Goal: Task Accomplishment & Management: Complete application form

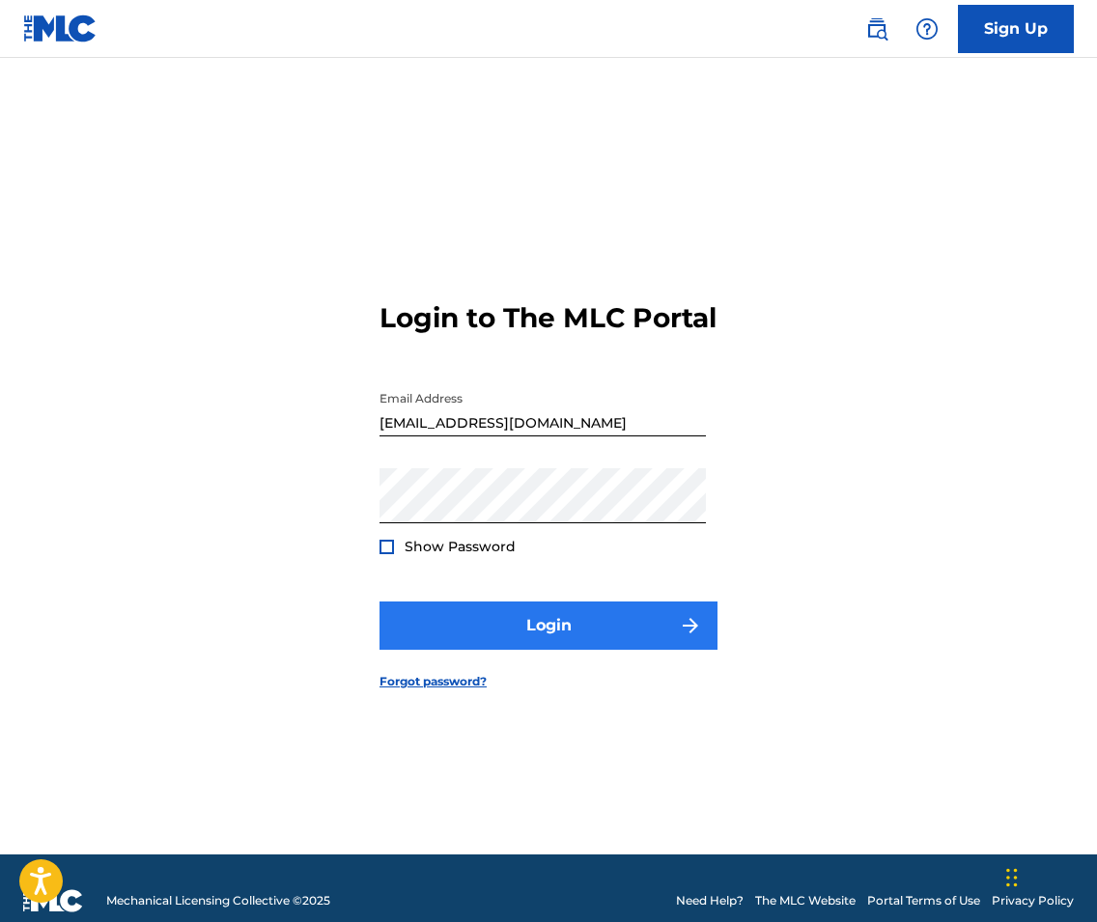
click at [628, 624] on button "Login" at bounding box center [548, 625] width 338 height 48
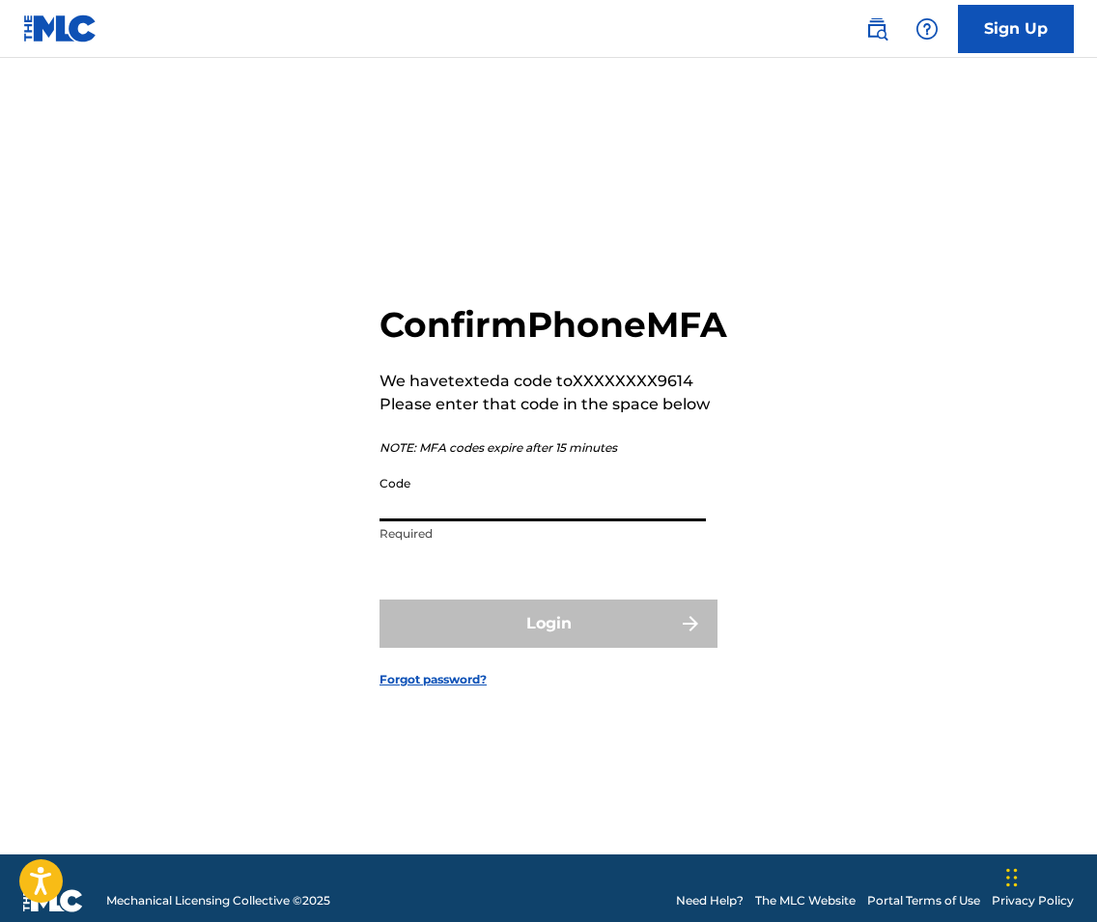
click at [614, 521] on input "Code" at bounding box center [542, 493] width 326 height 55
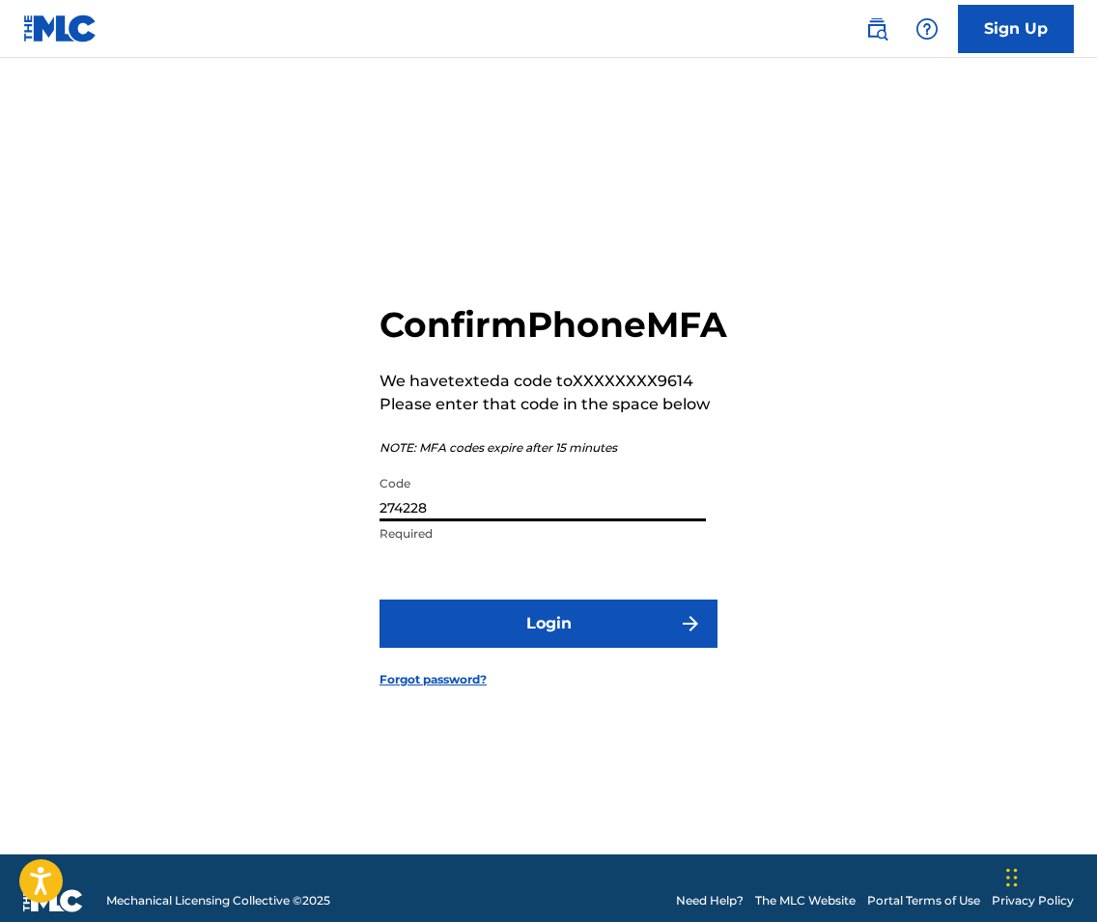
type input "274228"
click at [548, 645] on button "Login" at bounding box center [548, 624] width 338 height 48
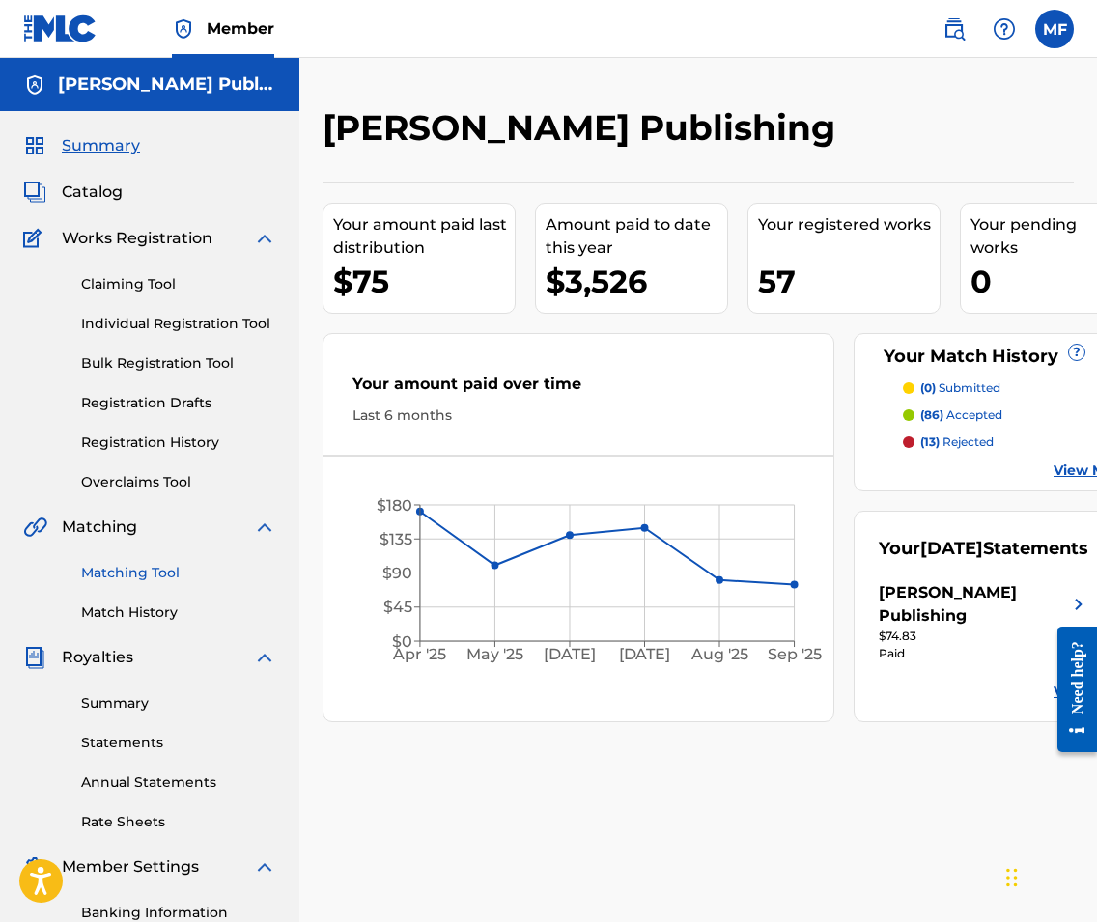
click at [162, 576] on link "Matching Tool" at bounding box center [178, 573] width 195 height 20
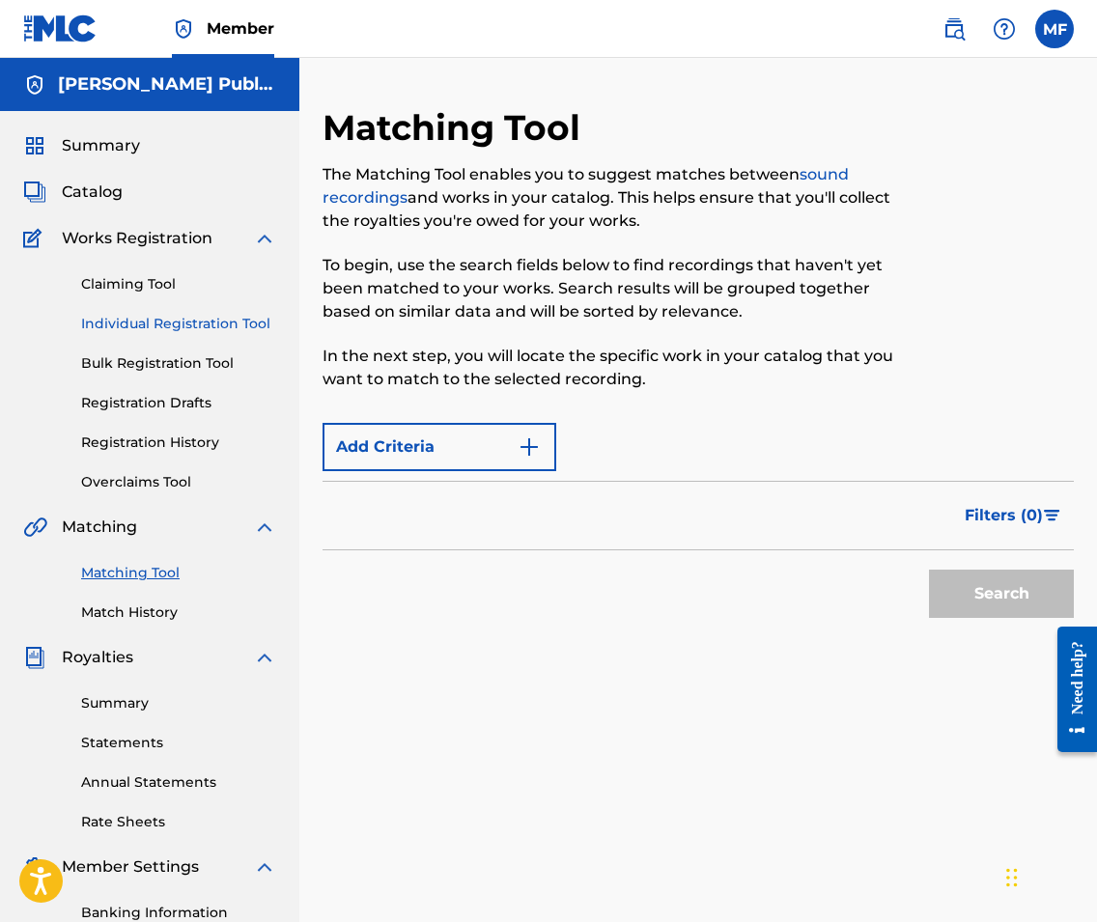
click at [169, 321] on link "Individual Registration Tool" at bounding box center [178, 324] width 195 height 20
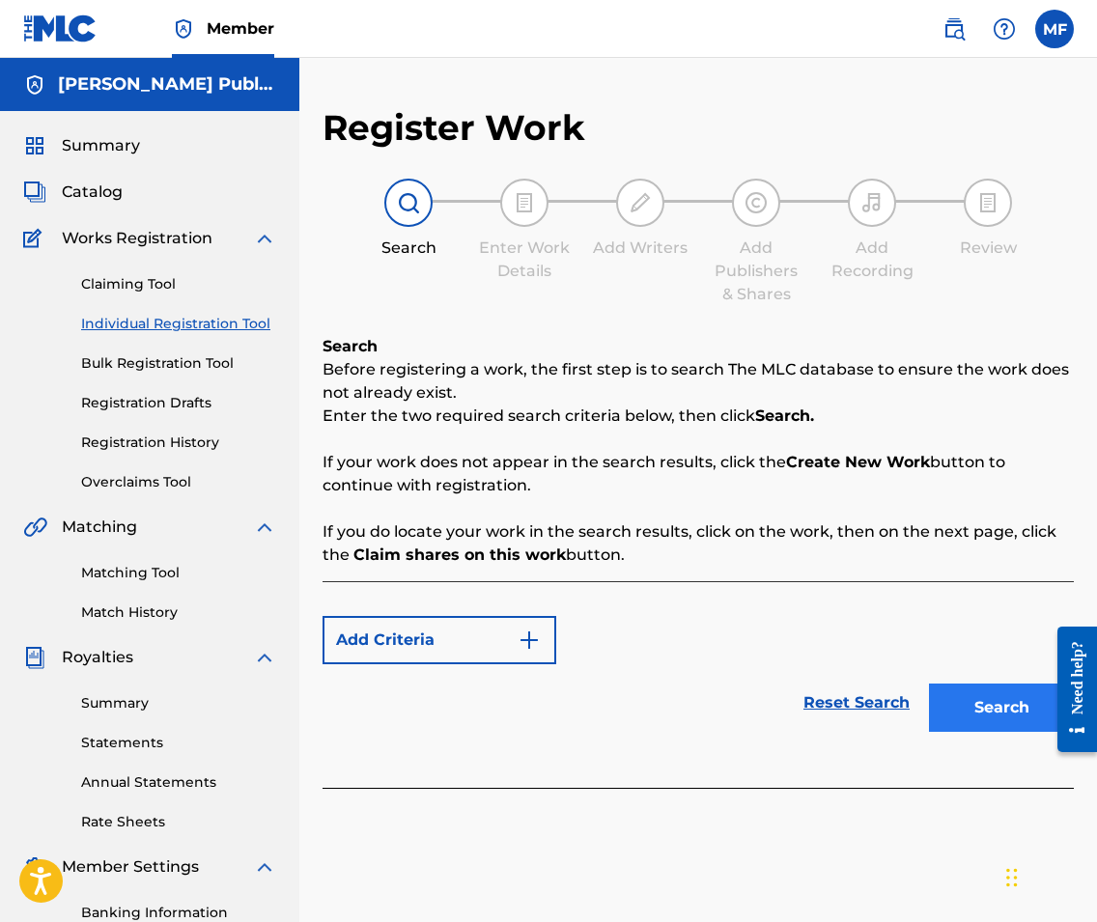
click at [1010, 716] on button "Search" at bounding box center [1001, 708] width 145 height 48
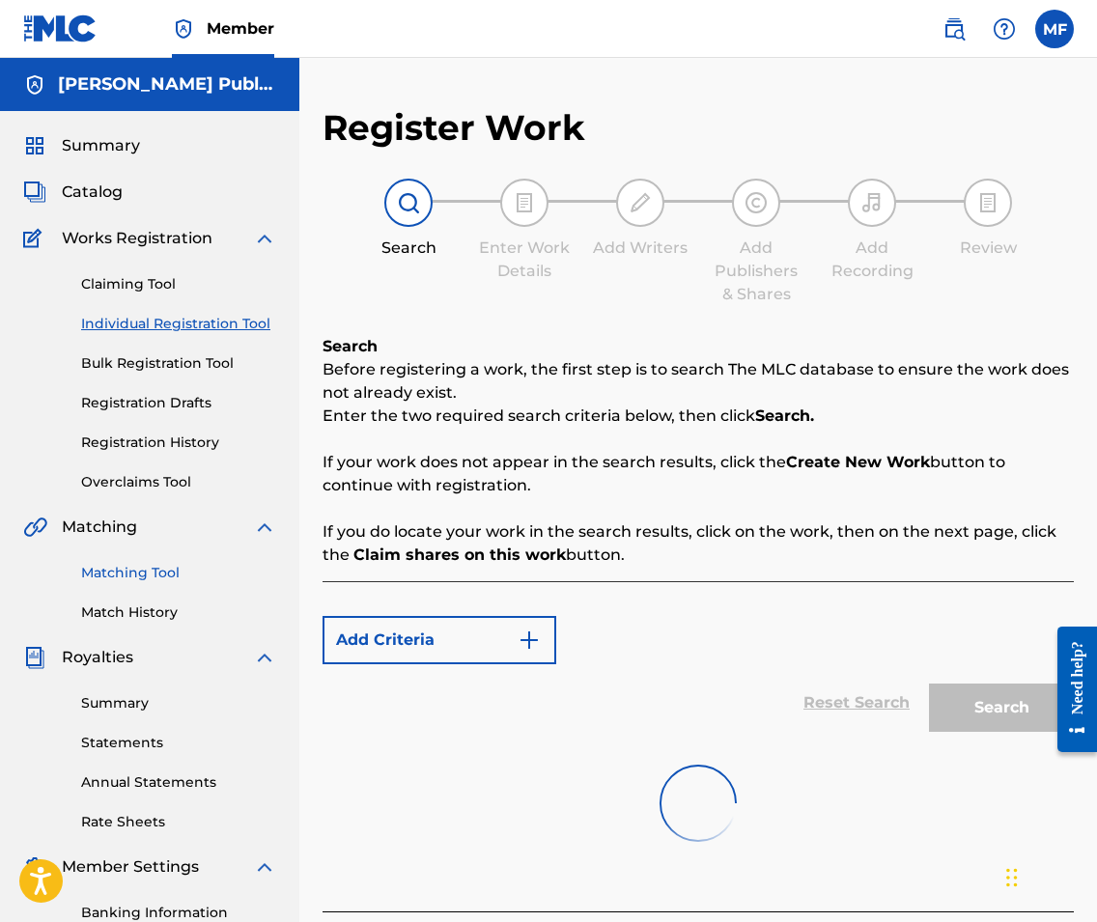
click at [156, 576] on link "Matching Tool" at bounding box center [178, 573] width 195 height 20
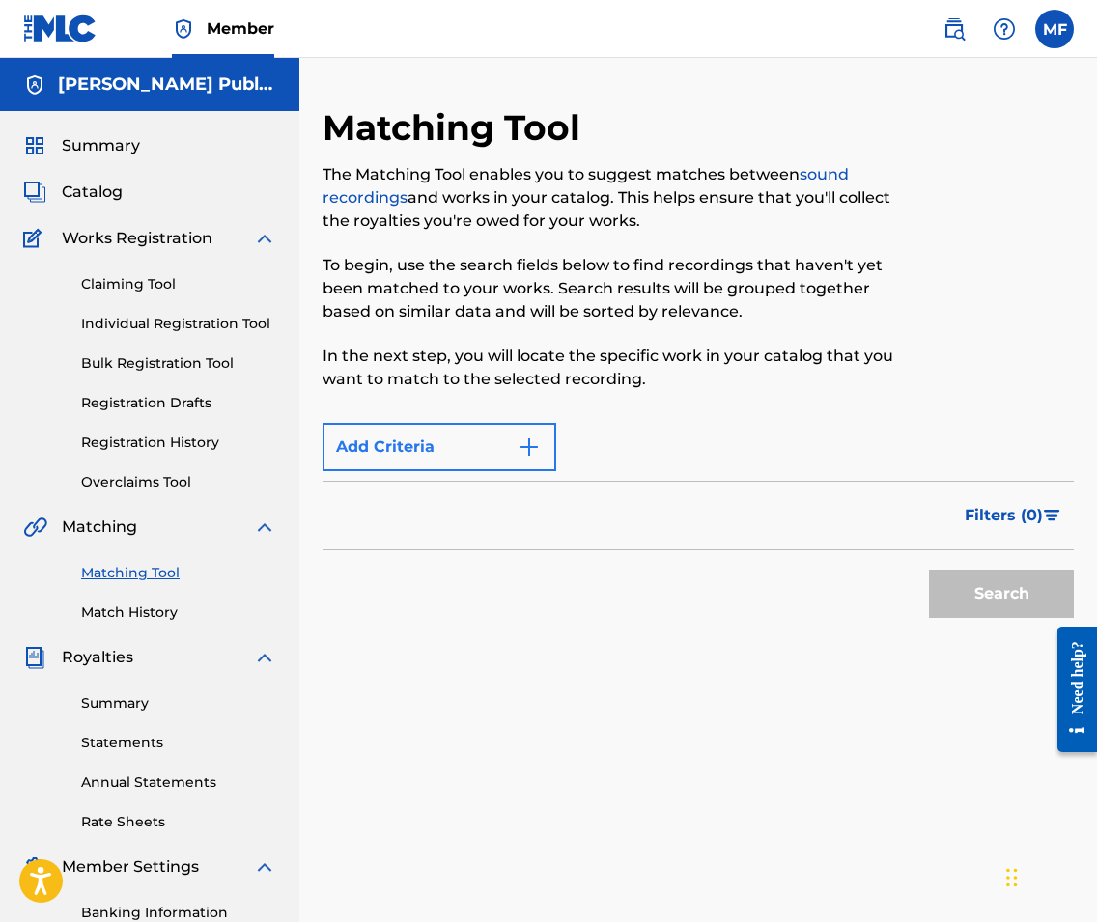
click at [513, 445] on button "Add Criteria" at bounding box center [439, 447] width 234 height 48
click at [537, 443] on img "Search Form" at bounding box center [528, 446] width 23 height 23
click at [561, 528] on div "Filters ( 0 )" at bounding box center [697, 516] width 751 height 70
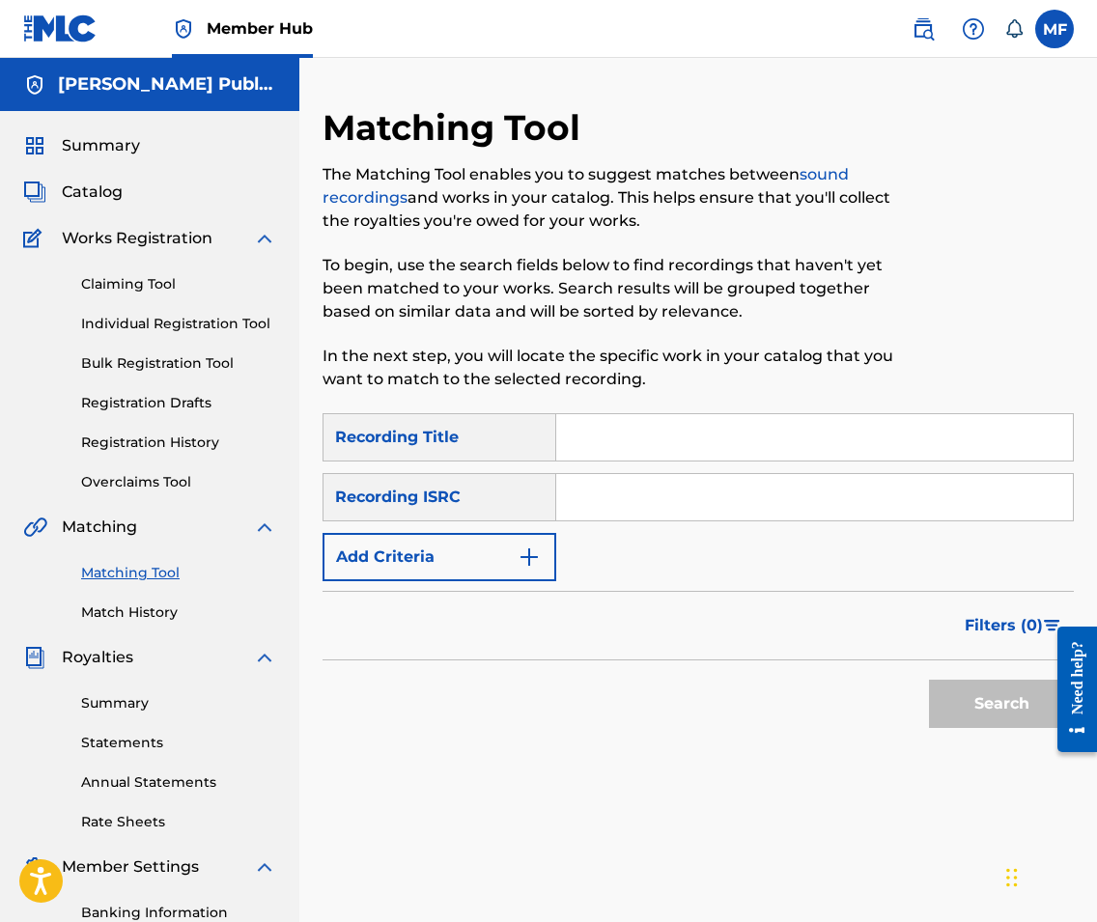
click at [701, 418] on input "Search Form" at bounding box center [814, 437] width 516 height 46
type input "i'll find the dark"
click at [529, 557] on img "Search Form" at bounding box center [528, 556] width 23 height 23
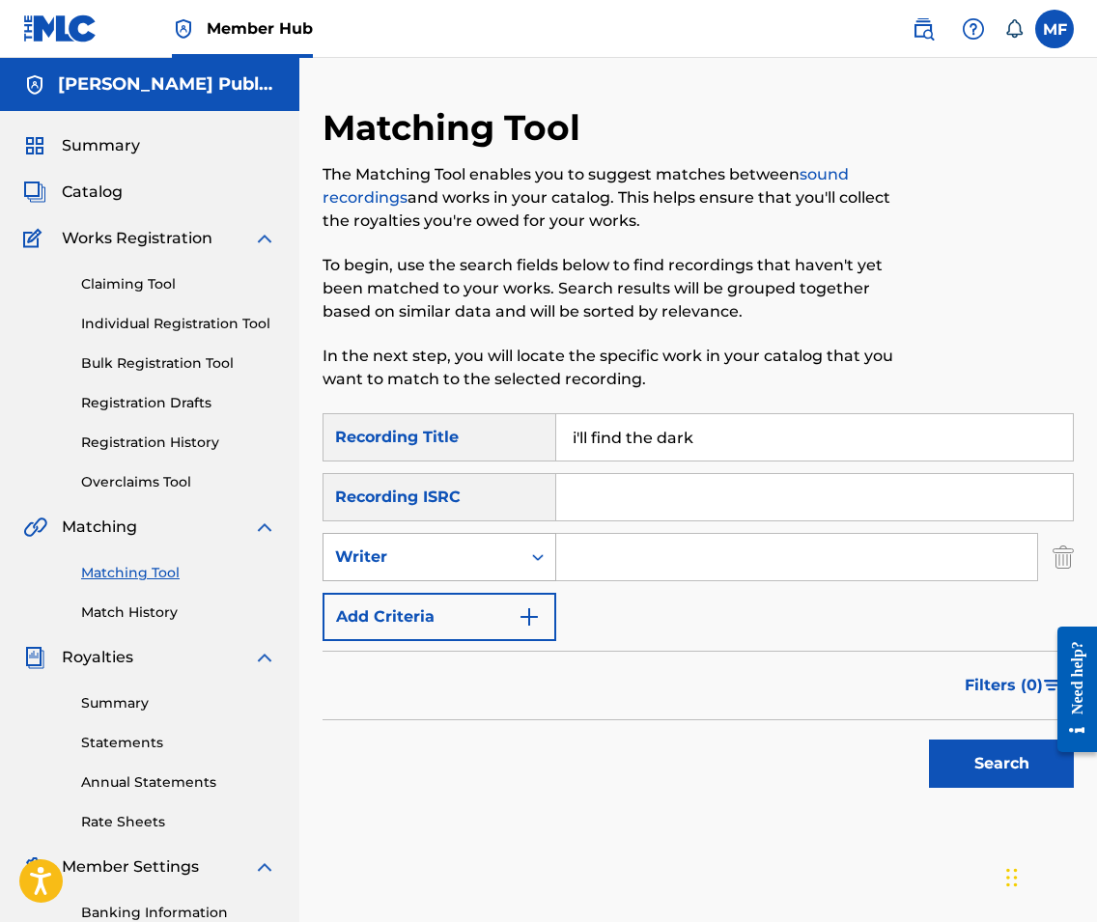
click at [461, 560] on div "Writer" at bounding box center [422, 556] width 174 height 23
click at [462, 615] on div "Recording Artist" at bounding box center [439, 605] width 232 height 48
click at [612, 552] on input "Search Form" at bounding box center [796, 557] width 481 height 46
type input "varials"
click at [999, 768] on button "Search" at bounding box center [1001, 764] width 145 height 48
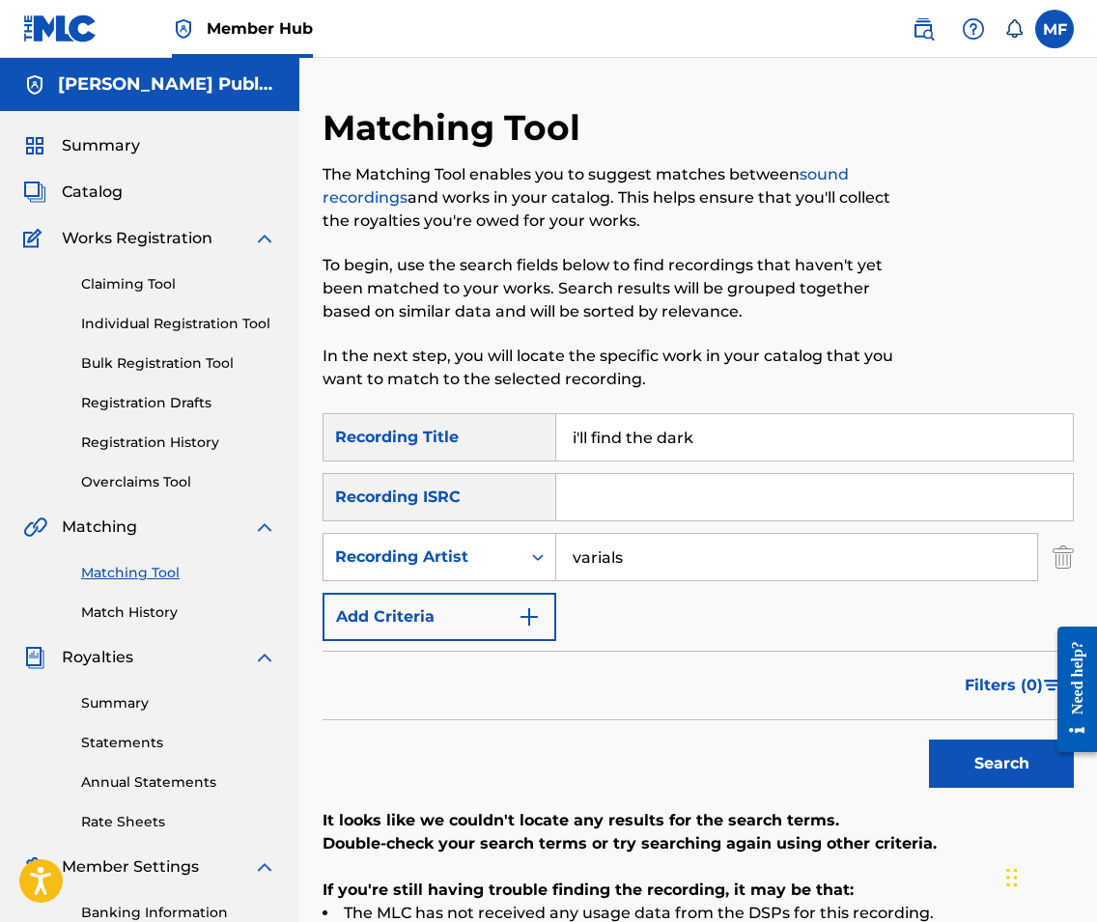
drag, startPoint x: 160, startPoint y: 291, endPoint x: 168, endPoint y: 304, distance: 15.6
click at [168, 304] on div "Claiming Tool Individual Registration Tool Bulk Registration Tool Registration …" at bounding box center [149, 371] width 253 height 242
click at [175, 324] on link "Individual Registration Tool" at bounding box center [178, 324] width 195 height 20
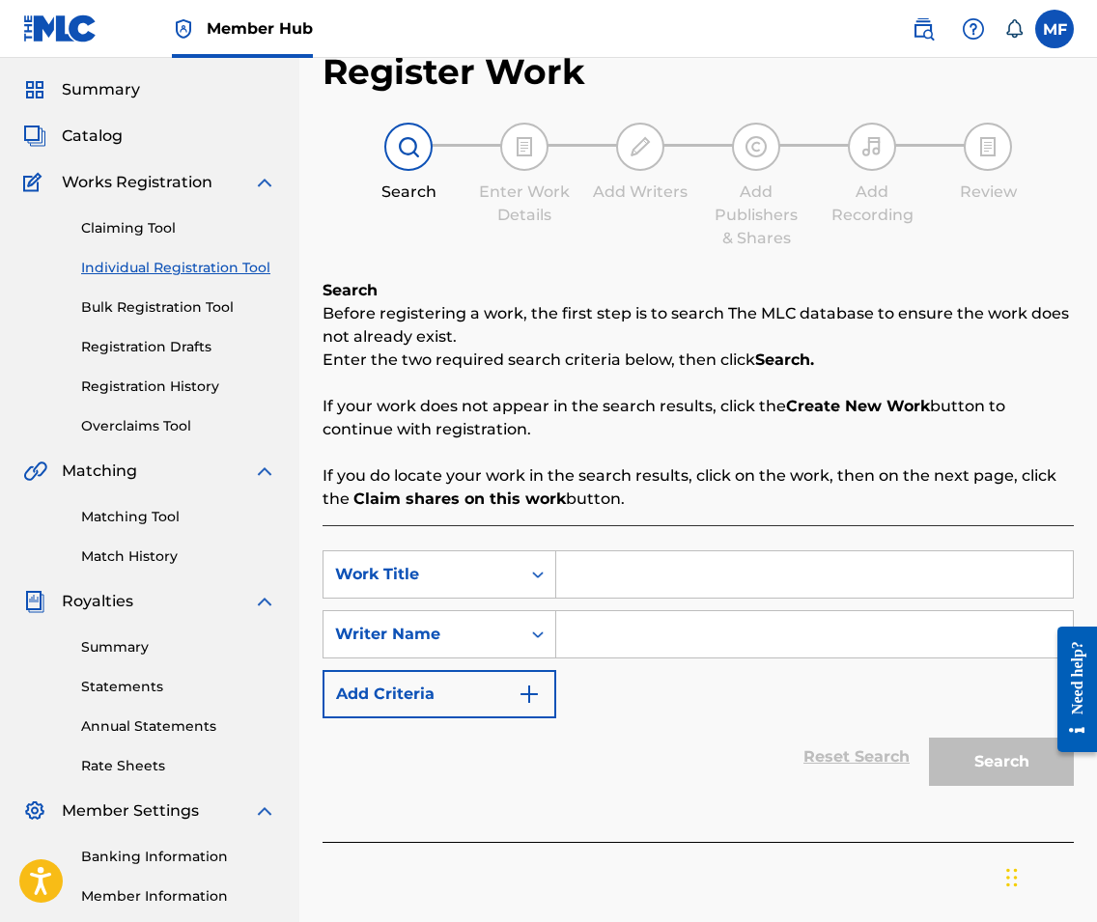
scroll to position [63, 0]
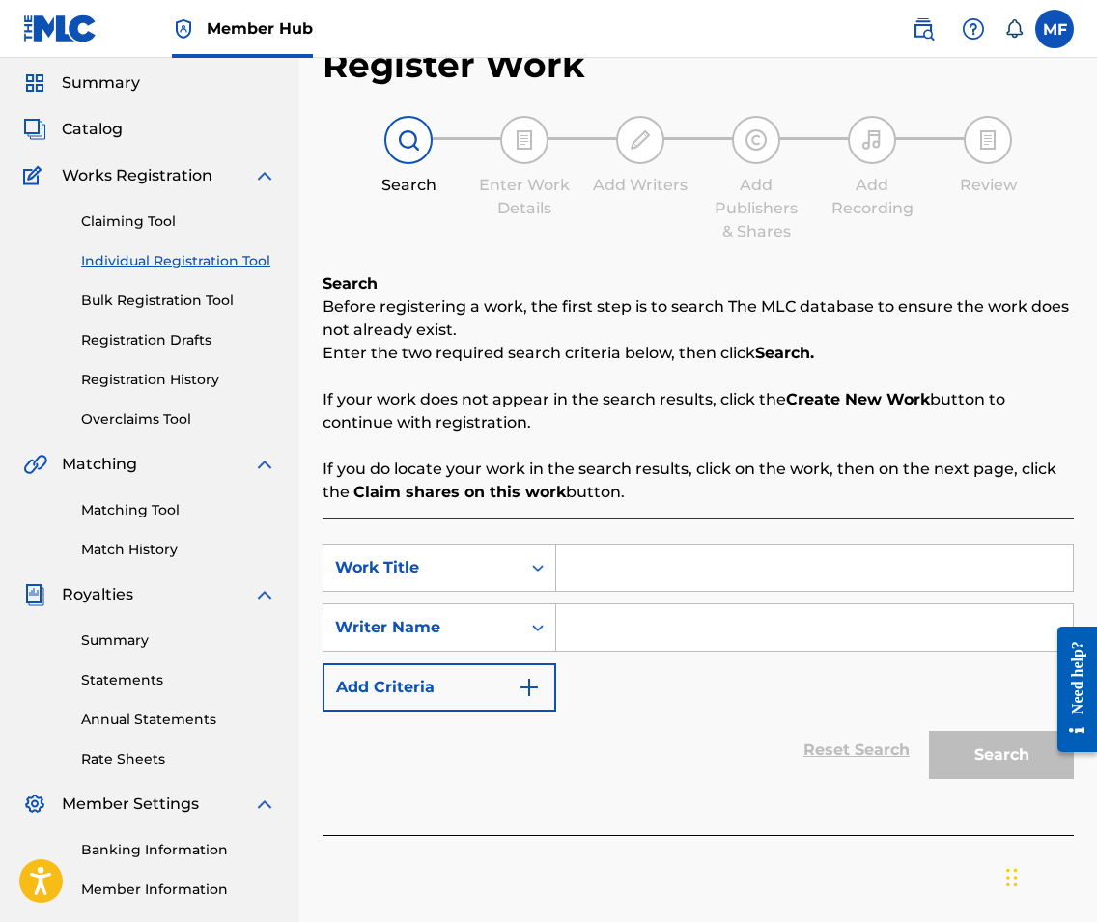
click at [657, 586] on input "Search Form" at bounding box center [814, 567] width 516 height 46
type input "I'll Find the Dark"
click at [505, 686] on button "Add Criteria" at bounding box center [439, 687] width 234 height 48
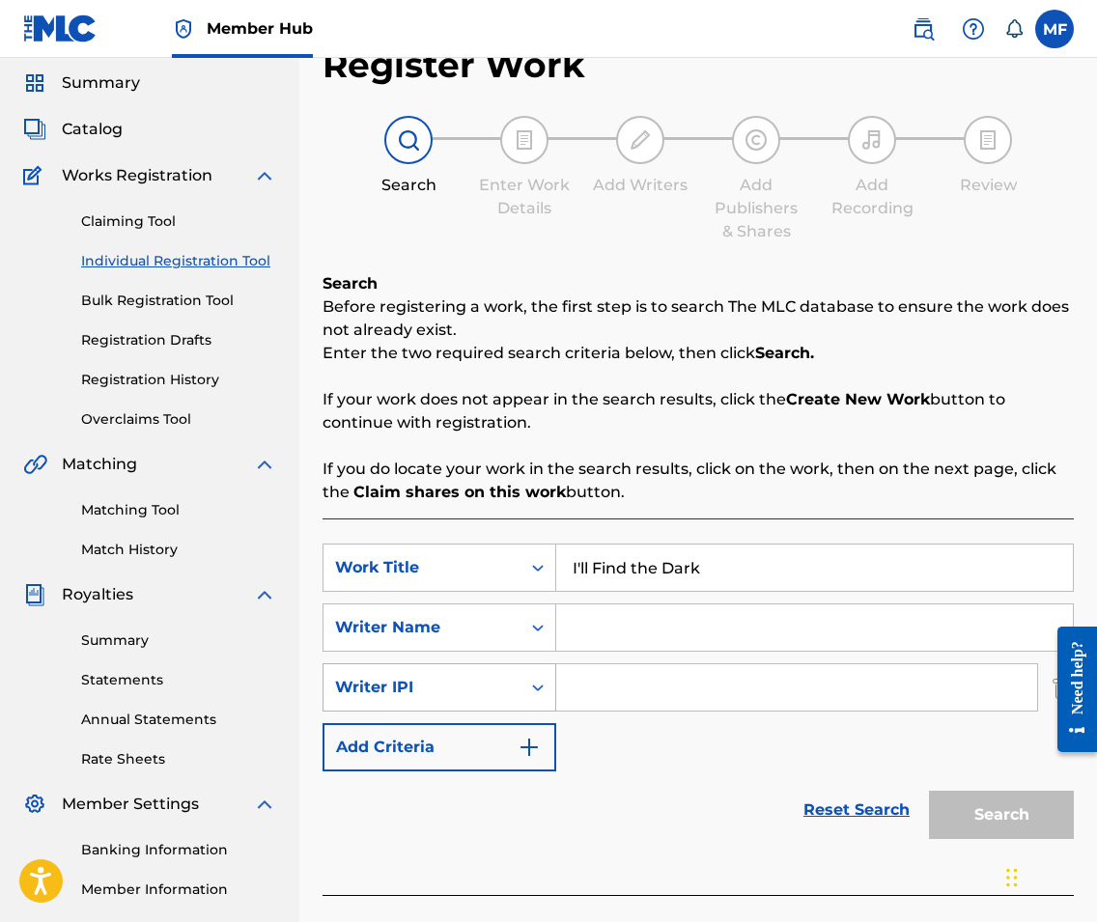
click at [533, 682] on icon "Search Form" at bounding box center [537, 687] width 19 height 19
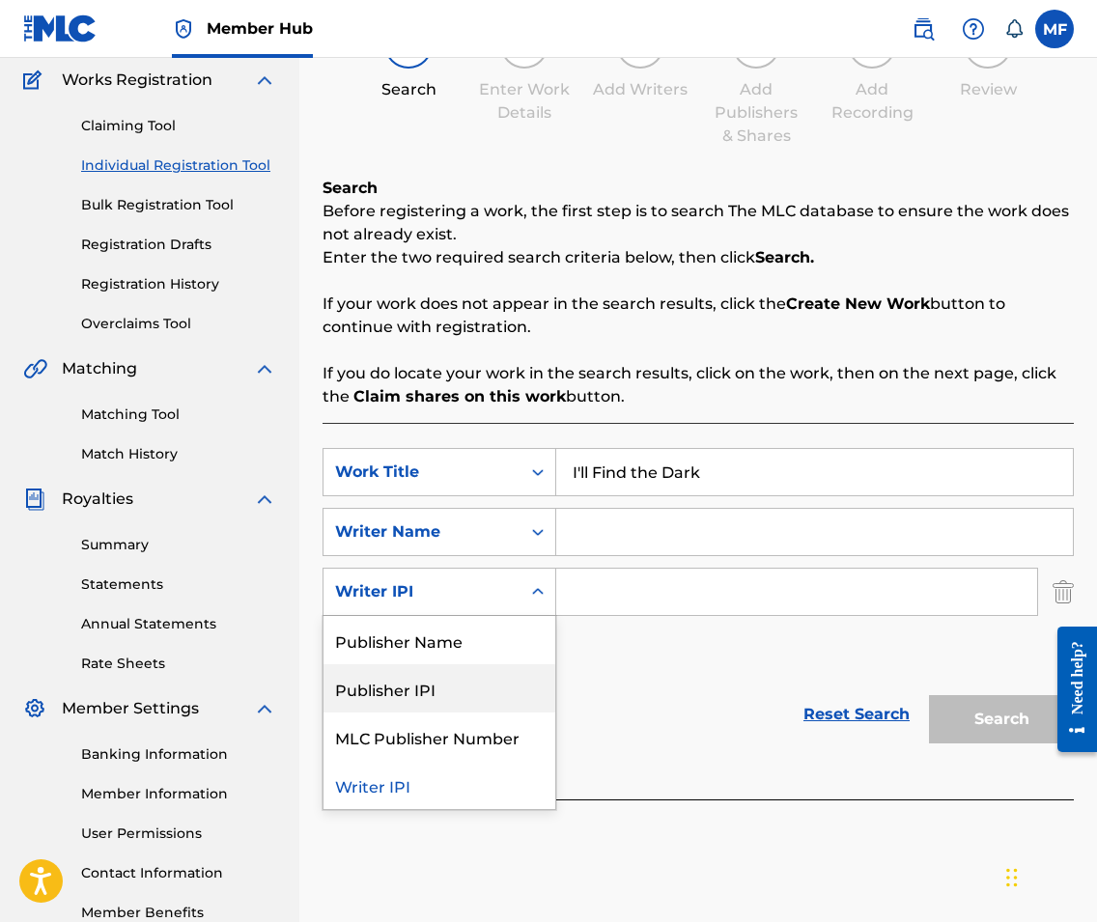
scroll to position [158, 0]
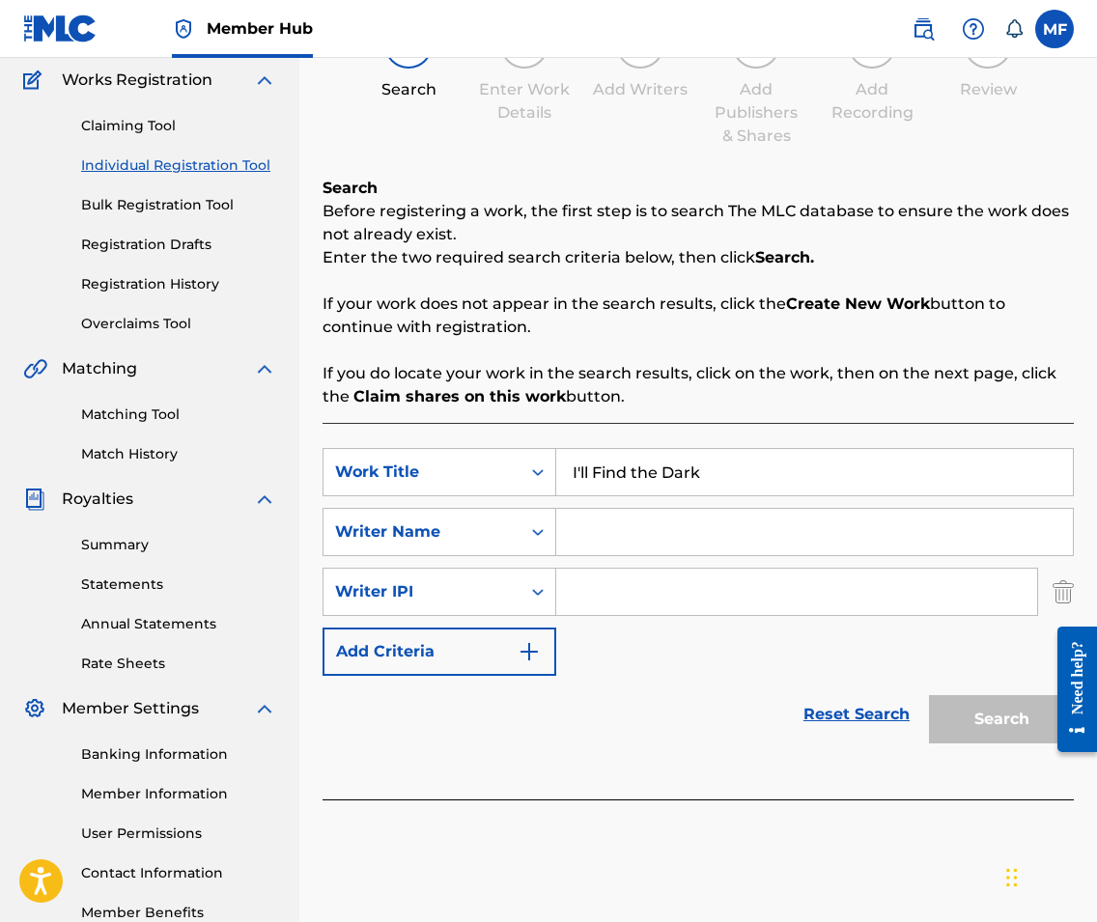
click at [675, 671] on div "SearchWithCriteria3e39d597-ea04-4ccf-8d18-3edc1791b7d7 Work Title I'll Find the…" at bounding box center [697, 562] width 751 height 228
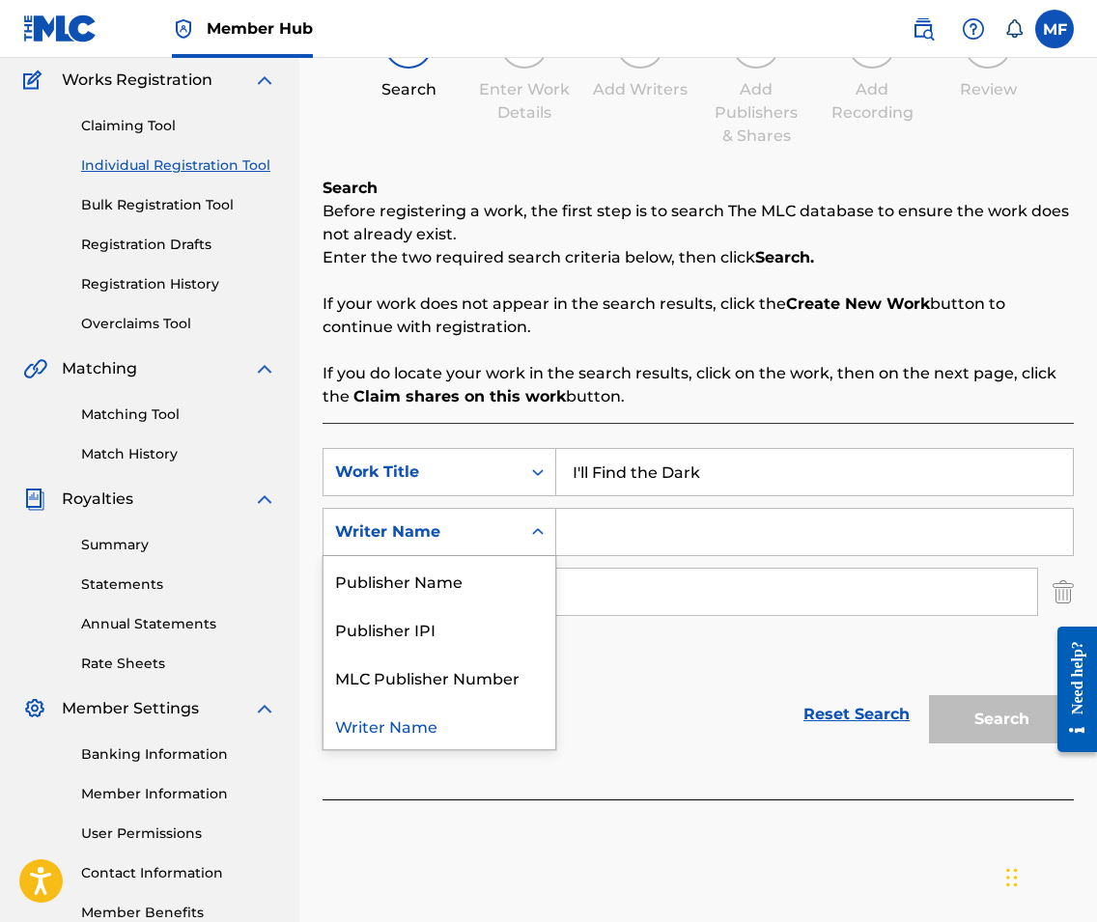
click at [516, 542] on div "Writer Name" at bounding box center [421, 532] width 197 height 37
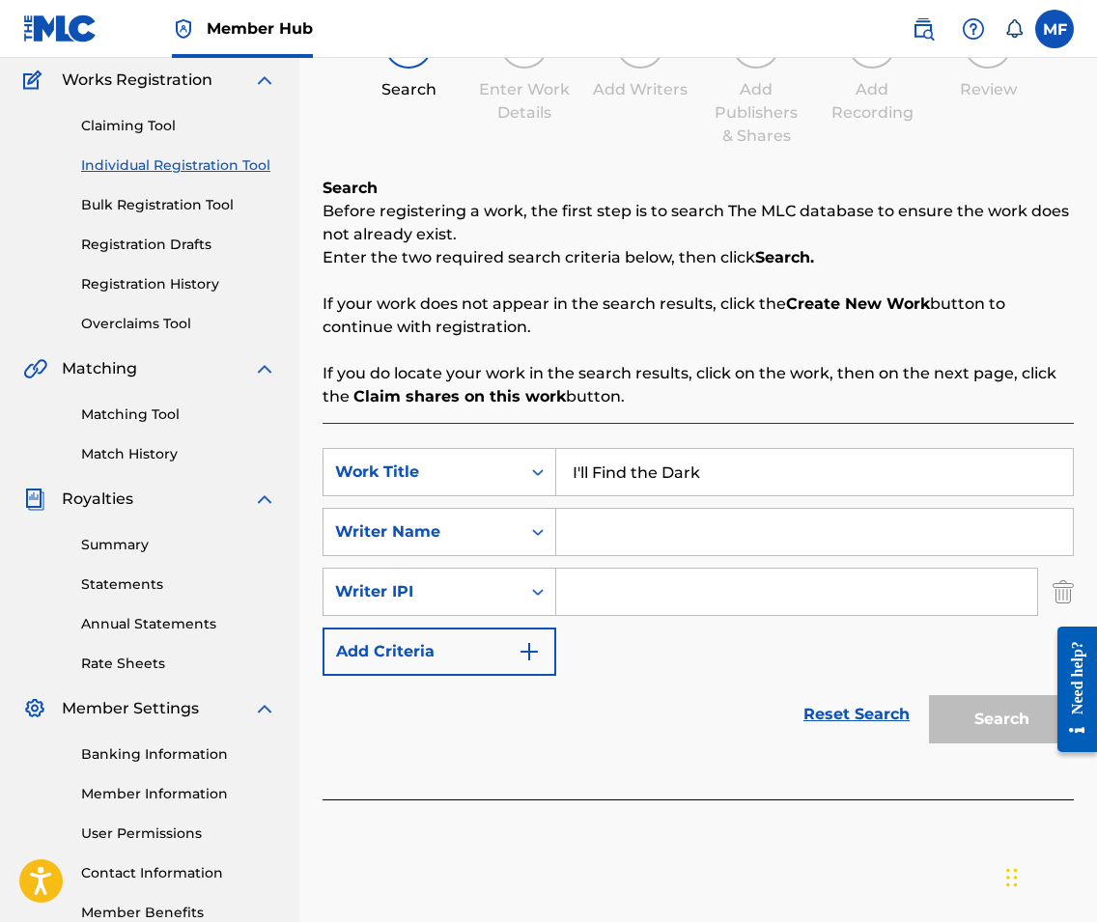
click at [684, 560] on div "SearchWithCriteria3e39d597-ea04-4ccf-8d18-3edc1791b7d7 Work Title I'll Find the…" at bounding box center [697, 562] width 751 height 228
click at [682, 598] on input "Search Form" at bounding box center [796, 592] width 481 height 46
paste input "00814610563"
type input "00814610563"
click at [680, 533] on input "Search Form" at bounding box center [814, 532] width 516 height 46
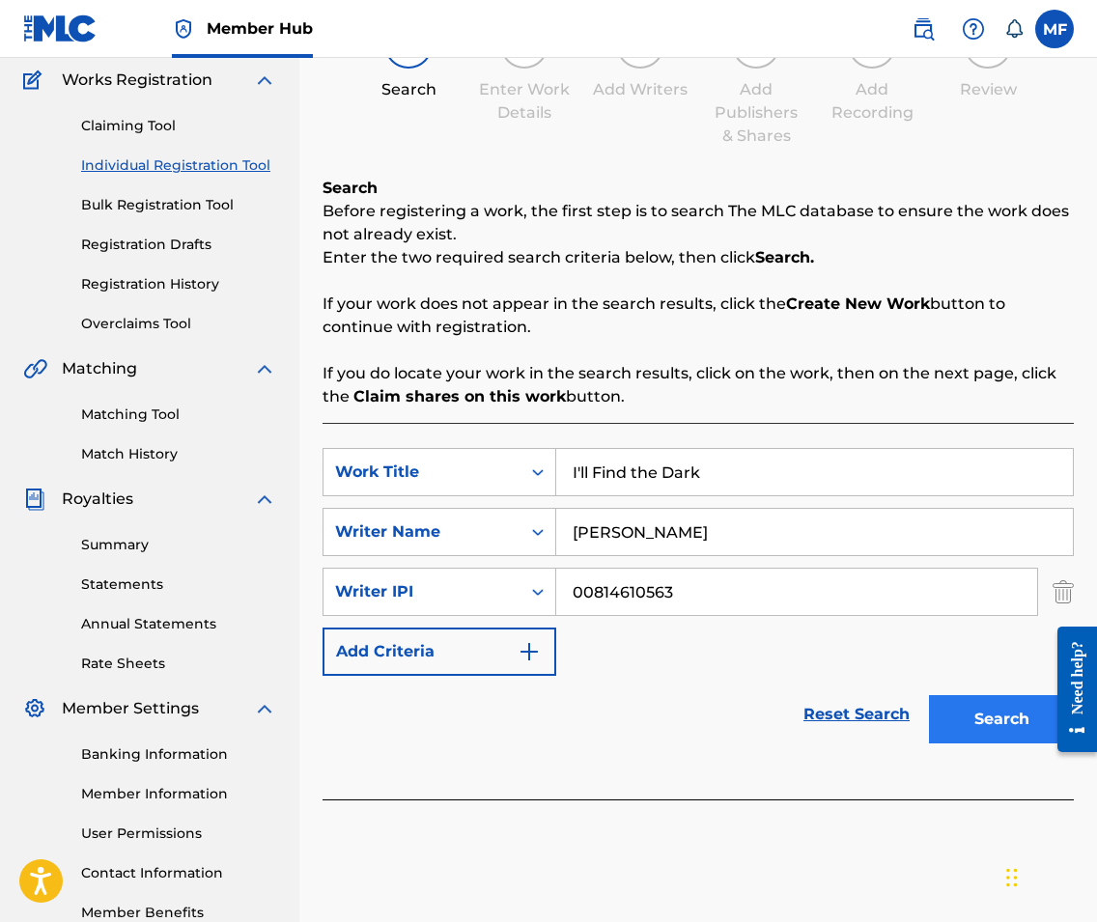
type input "[PERSON_NAME]"
click at [980, 716] on button "Search" at bounding box center [1001, 719] width 145 height 48
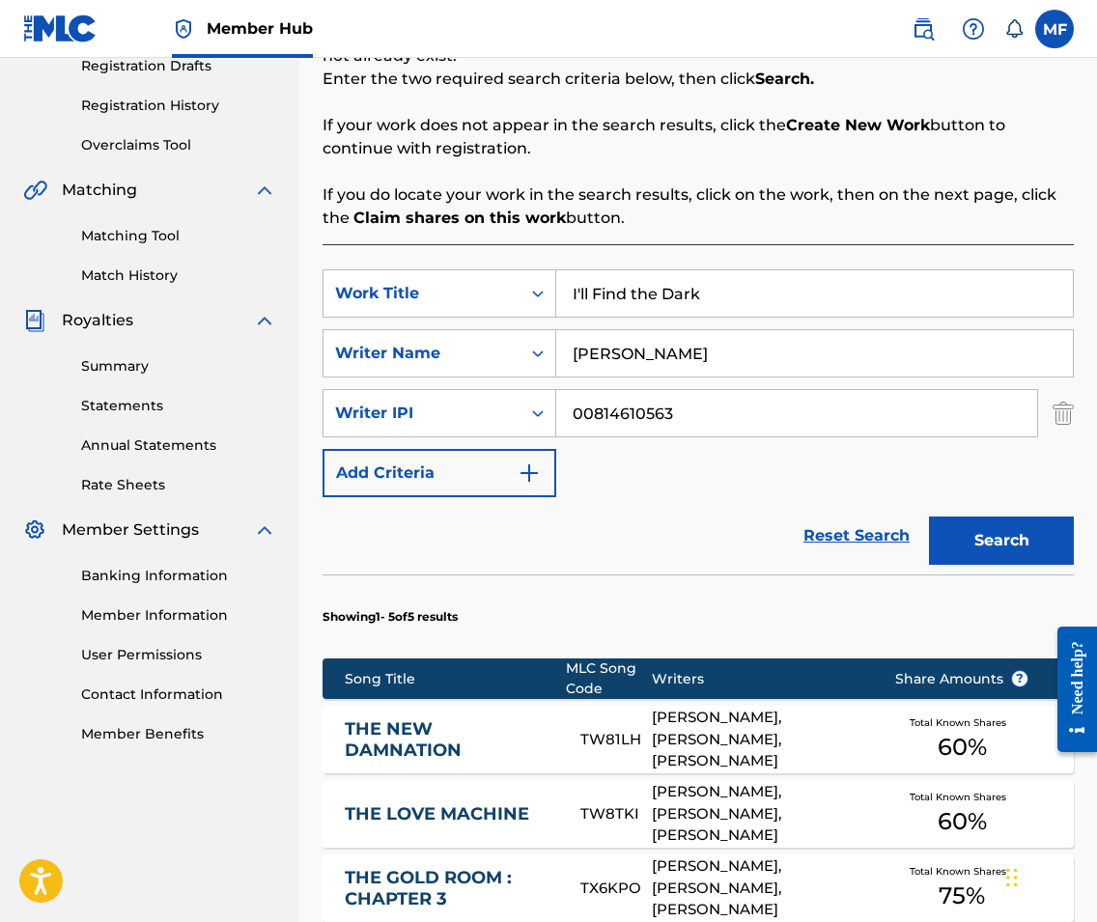
scroll to position [122, 0]
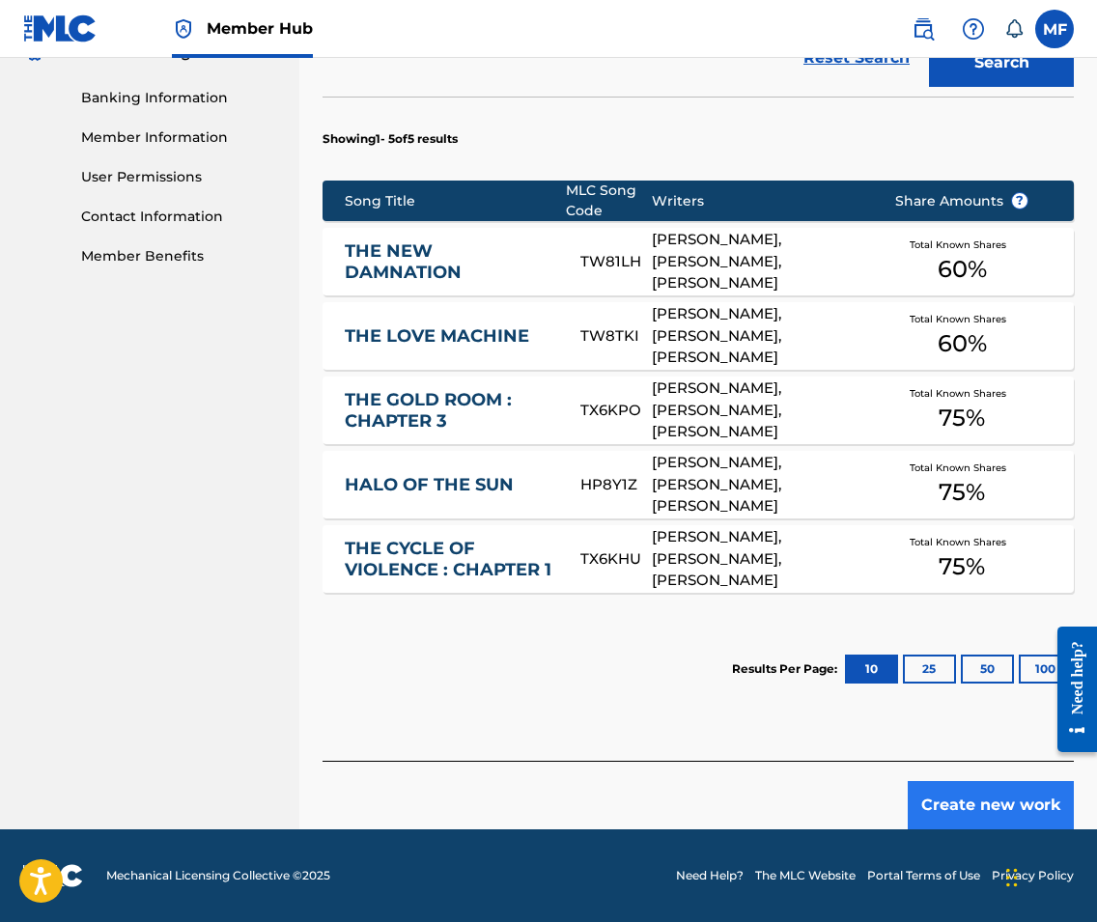
click at [1018, 787] on button "Create new work" at bounding box center [990, 805] width 166 height 48
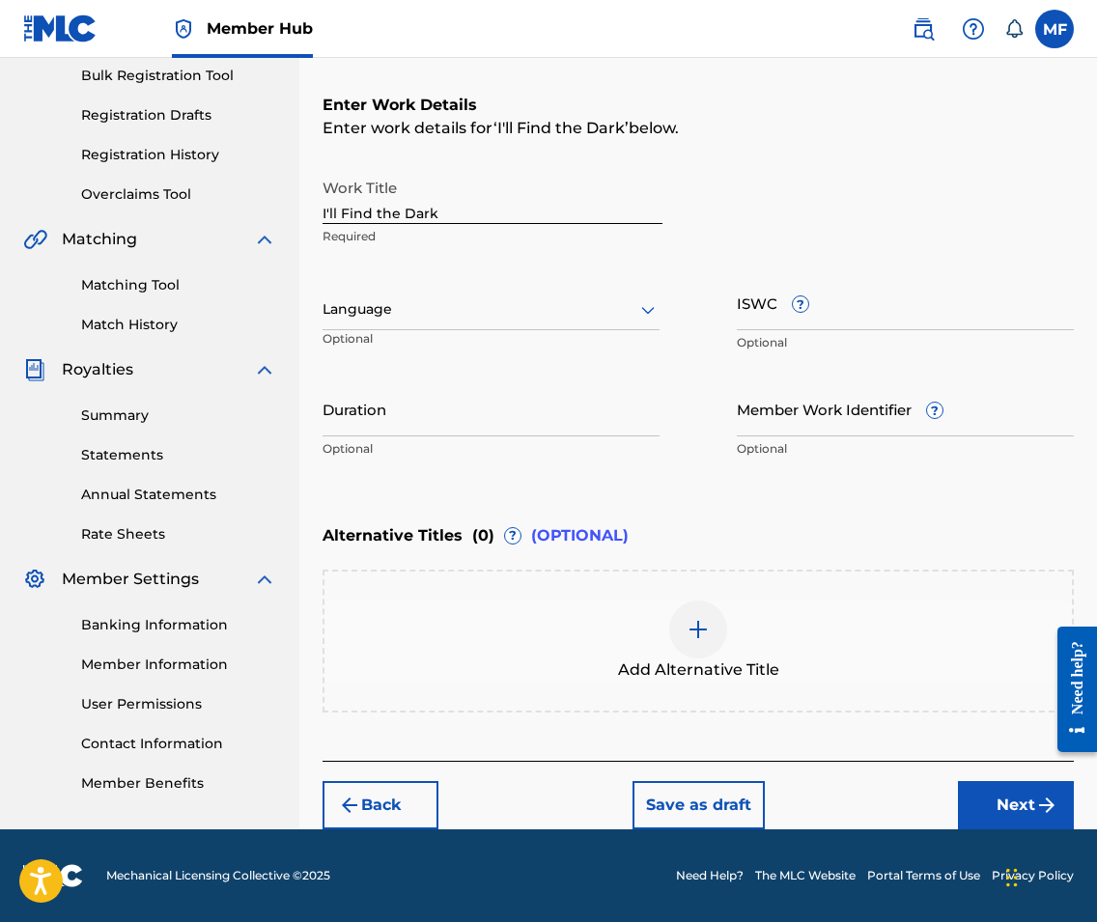
scroll to position [288, 0]
click at [479, 303] on div at bounding box center [490, 309] width 337 height 24
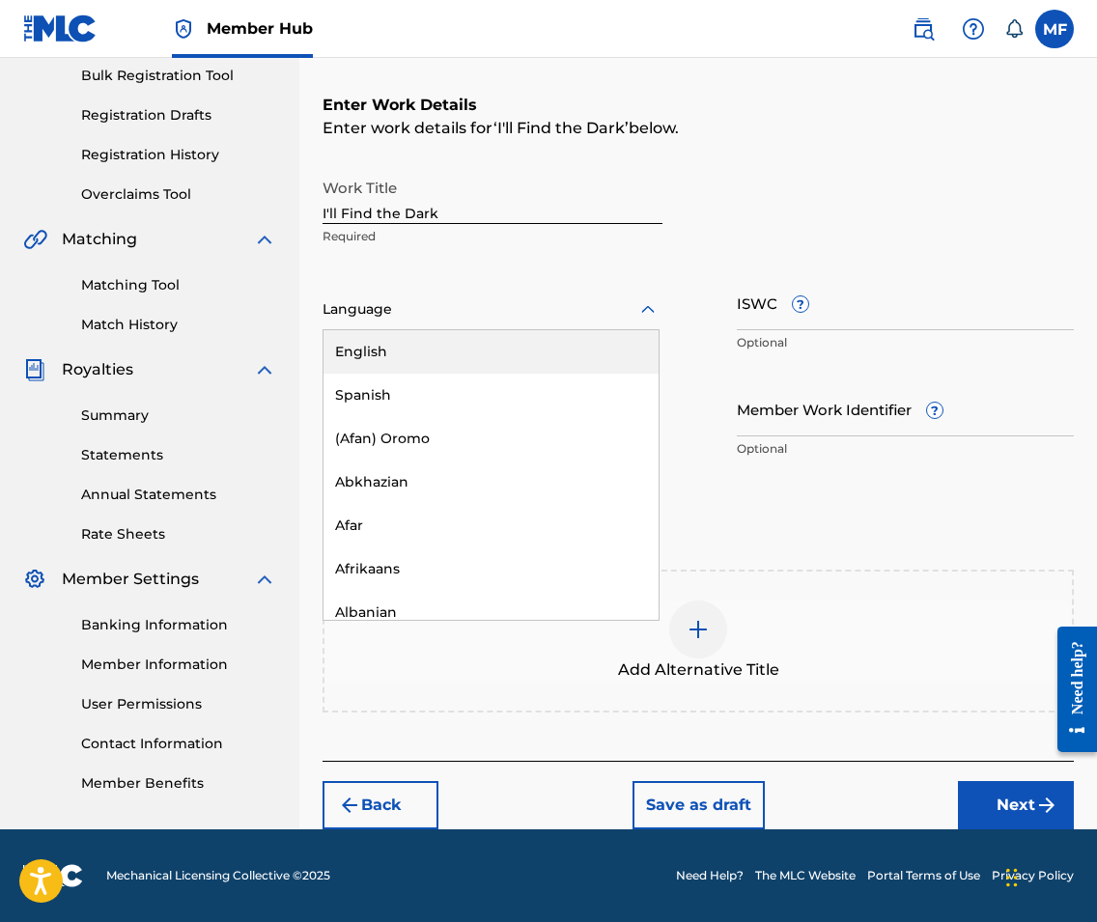
click at [460, 352] on div "English" at bounding box center [490, 351] width 335 height 43
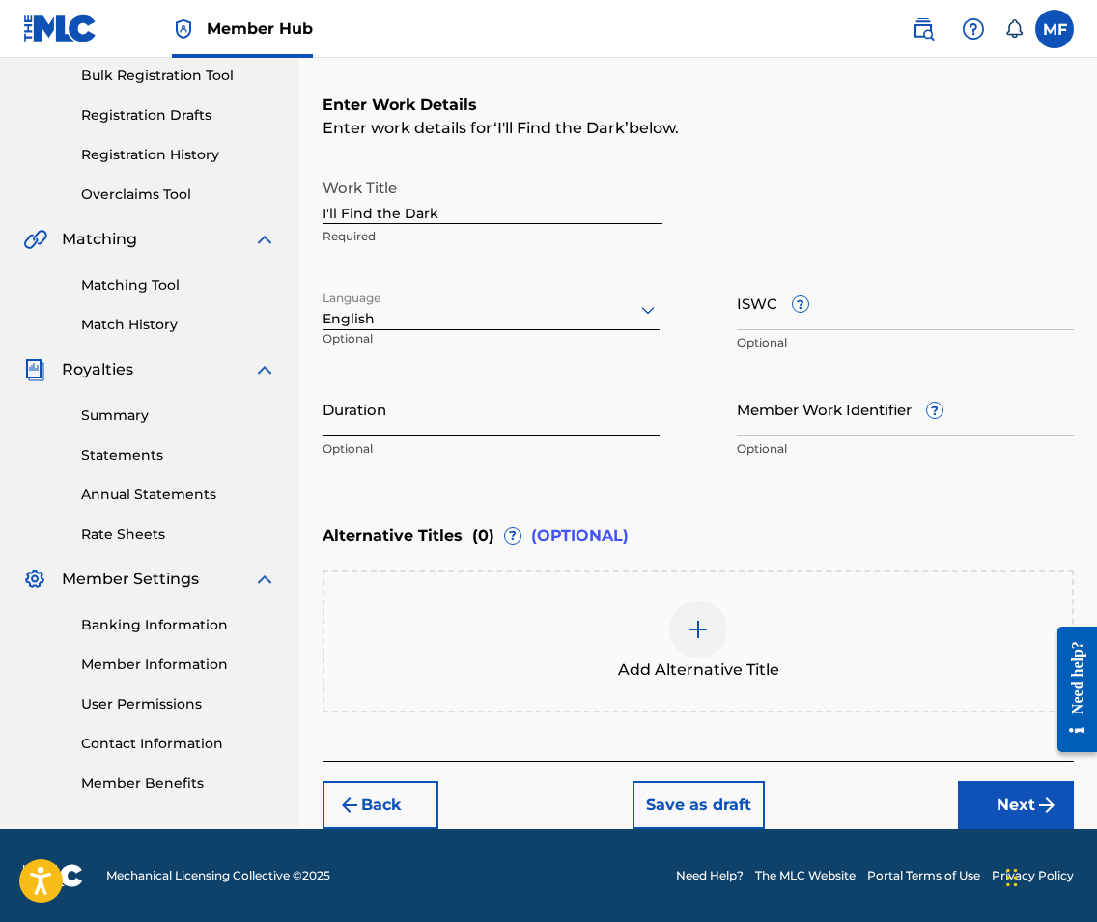
click at [508, 416] on input "Duration" at bounding box center [490, 408] width 337 height 55
type input "03:52"
click at [583, 508] on div "Enter Work Details Enter work details for ‘ I'll Find the Dark ’ below. Work Ti…" at bounding box center [697, 280] width 751 height 467
click at [1005, 799] on button "Next" at bounding box center [1016, 805] width 116 height 48
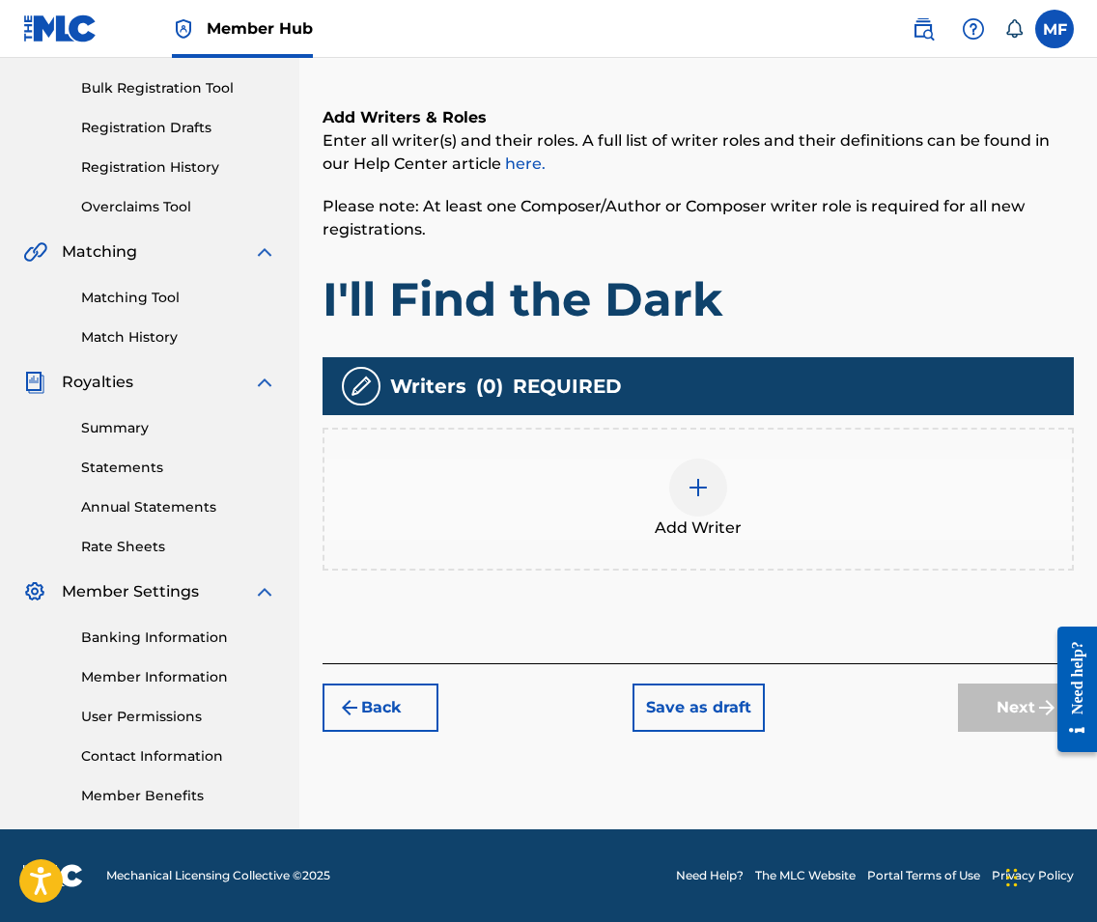
click at [710, 484] on div at bounding box center [698, 488] width 58 height 58
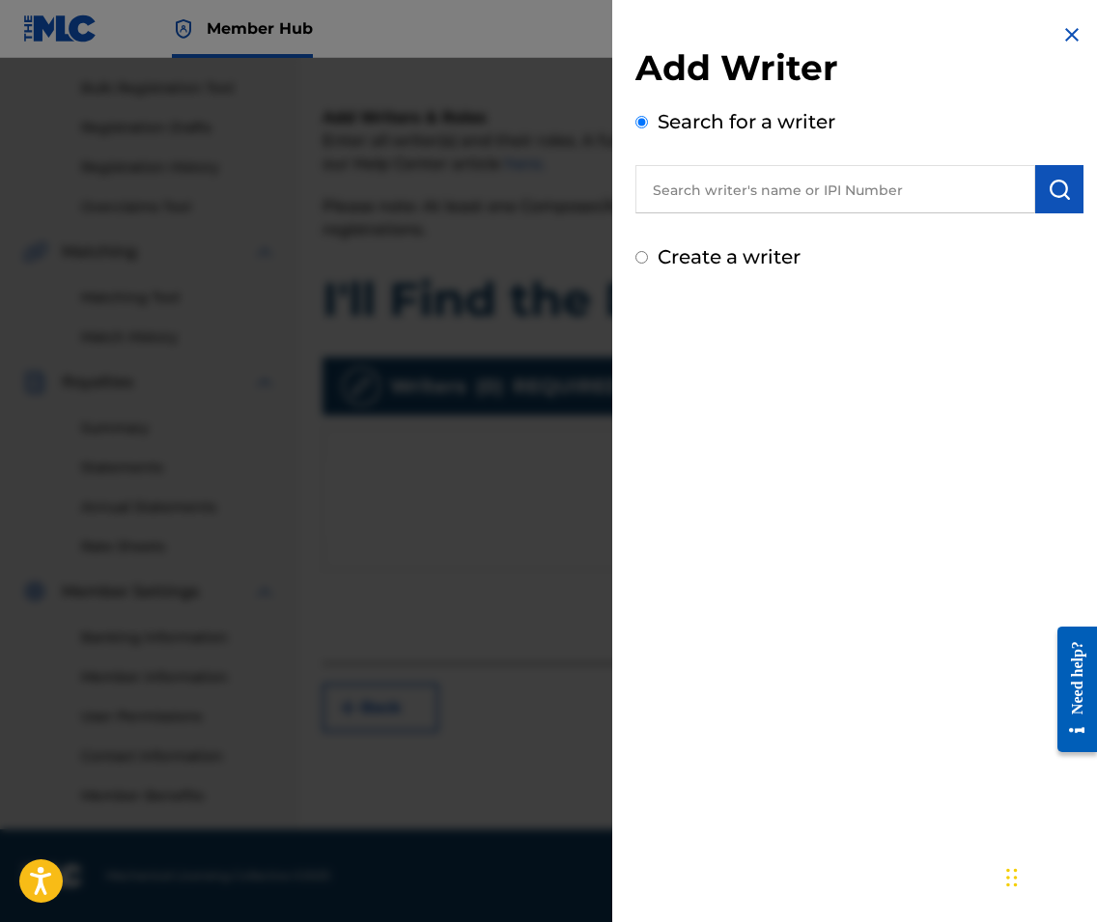
click at [900, 188] on input "text" at bounding box center [835, 189] width 400 height 48
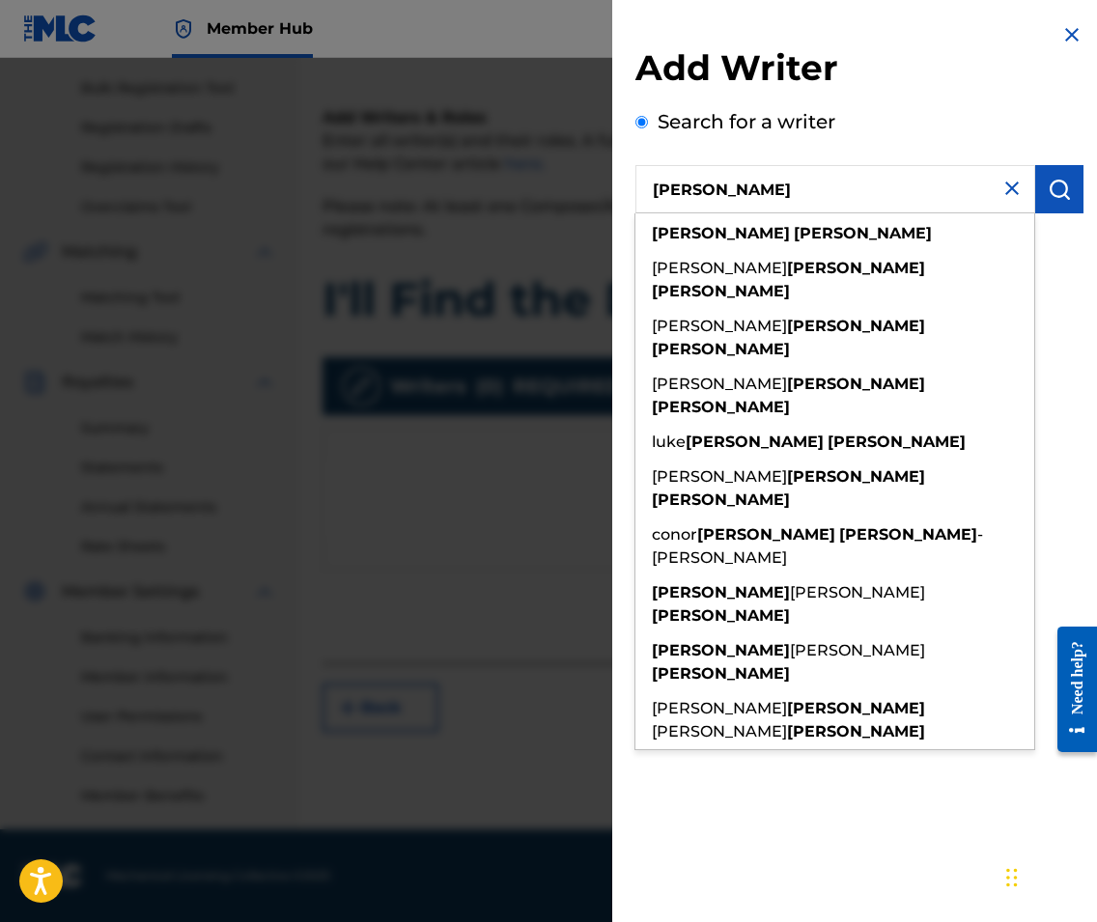
type input "[PERSON_NAME]"
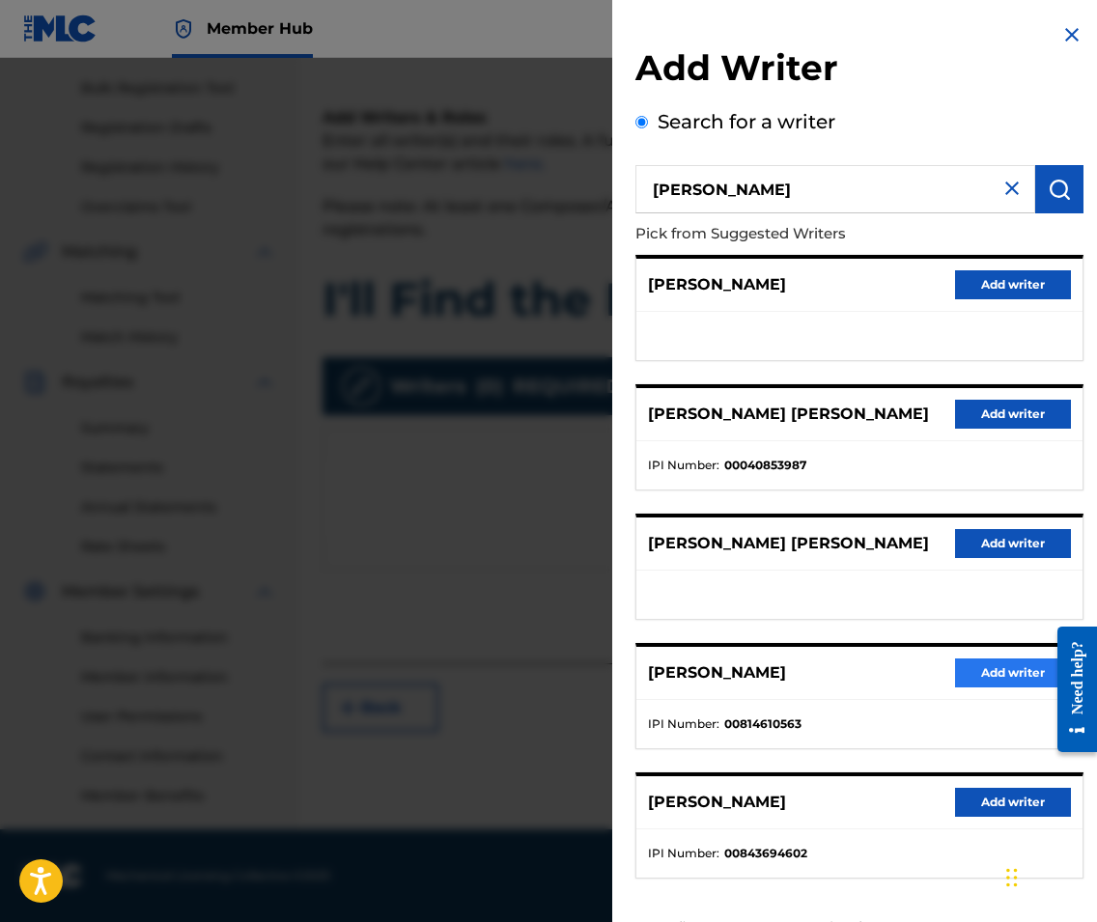
click at [985, 670] on button "Add writer" at bounding box center [1013, 672] width 116 height 29
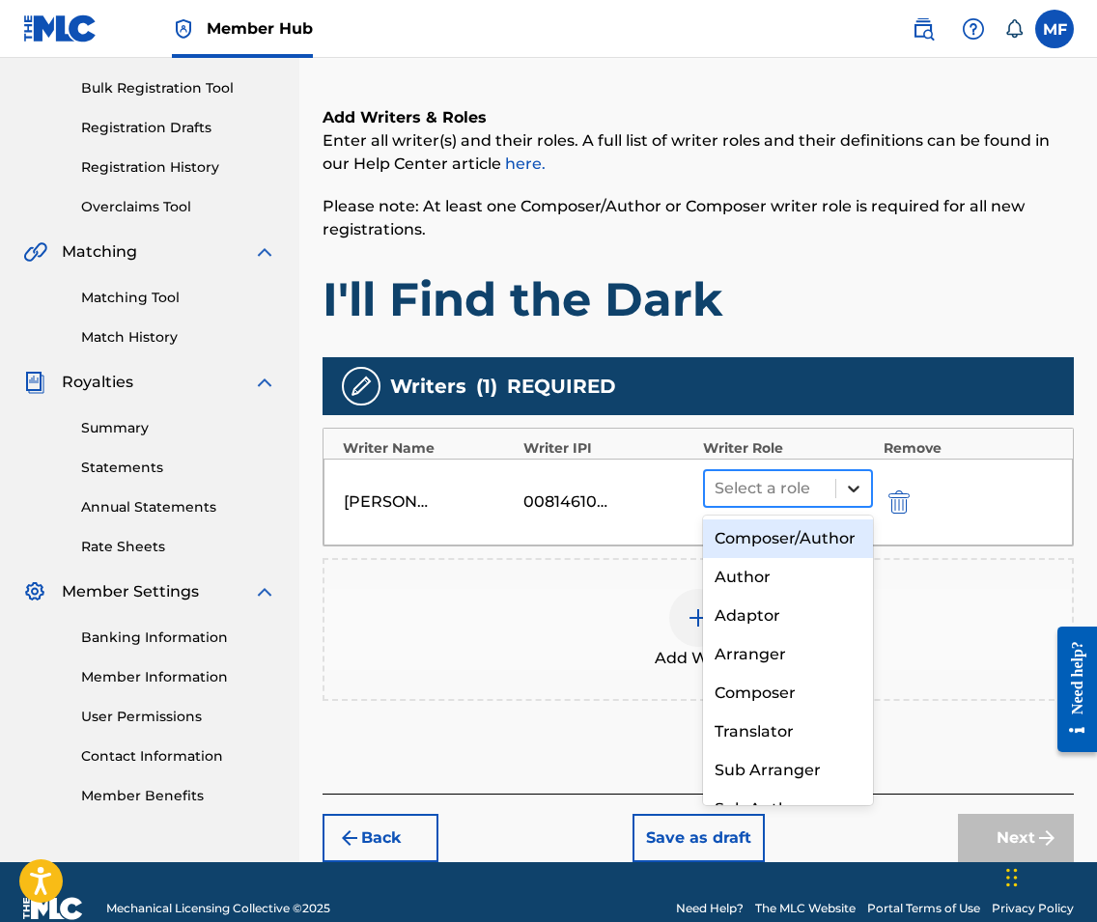
click at [859, 480] on icon at bounding box center [853, 488] width 19 height 19
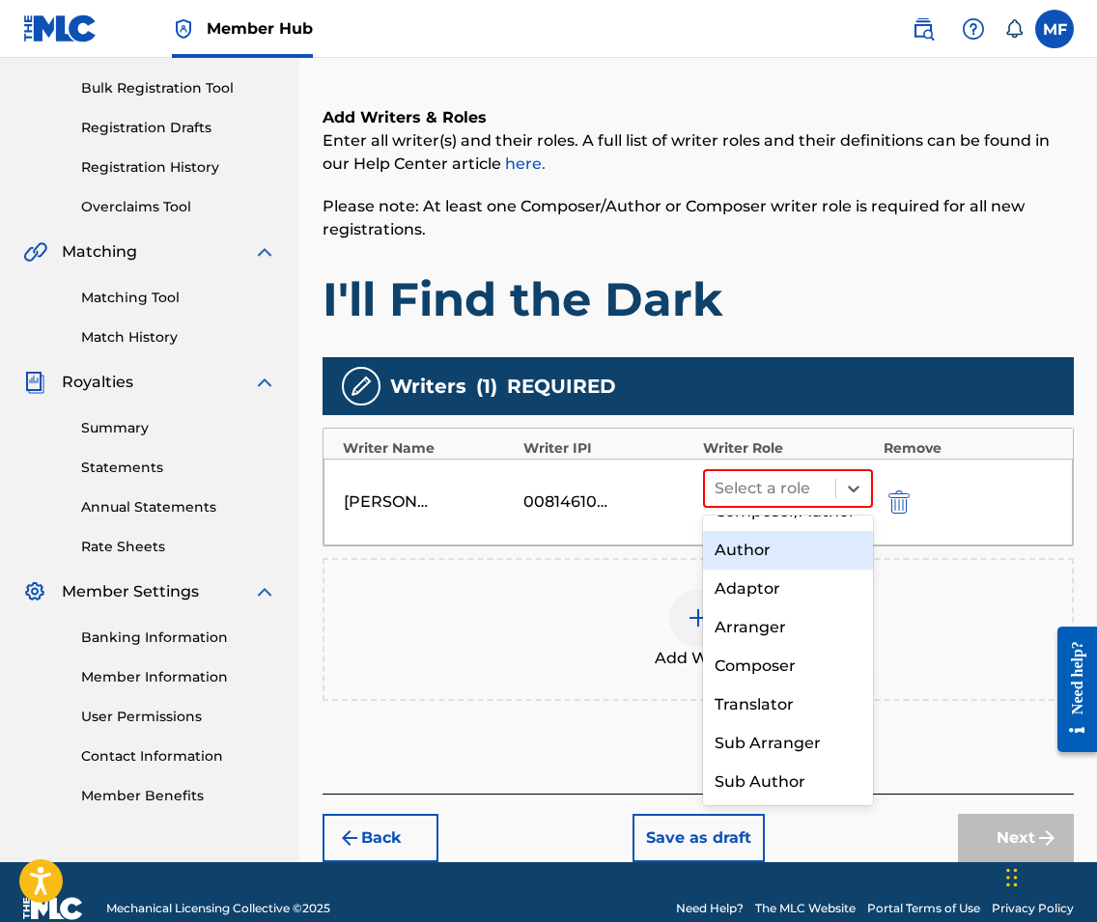
scroll to position [0, 0]
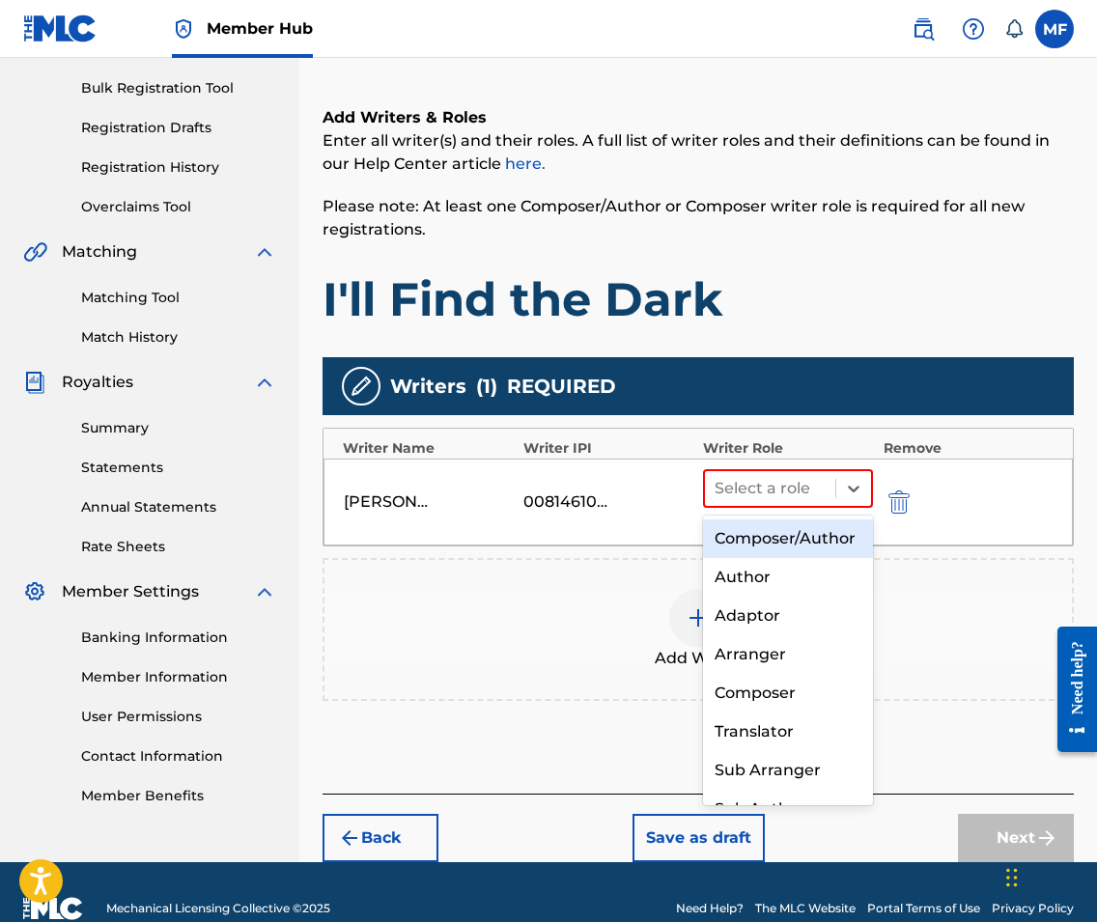
click at [839, 530] on div "Composer/Author" at bounding box center [788, 538] width 170 height 39
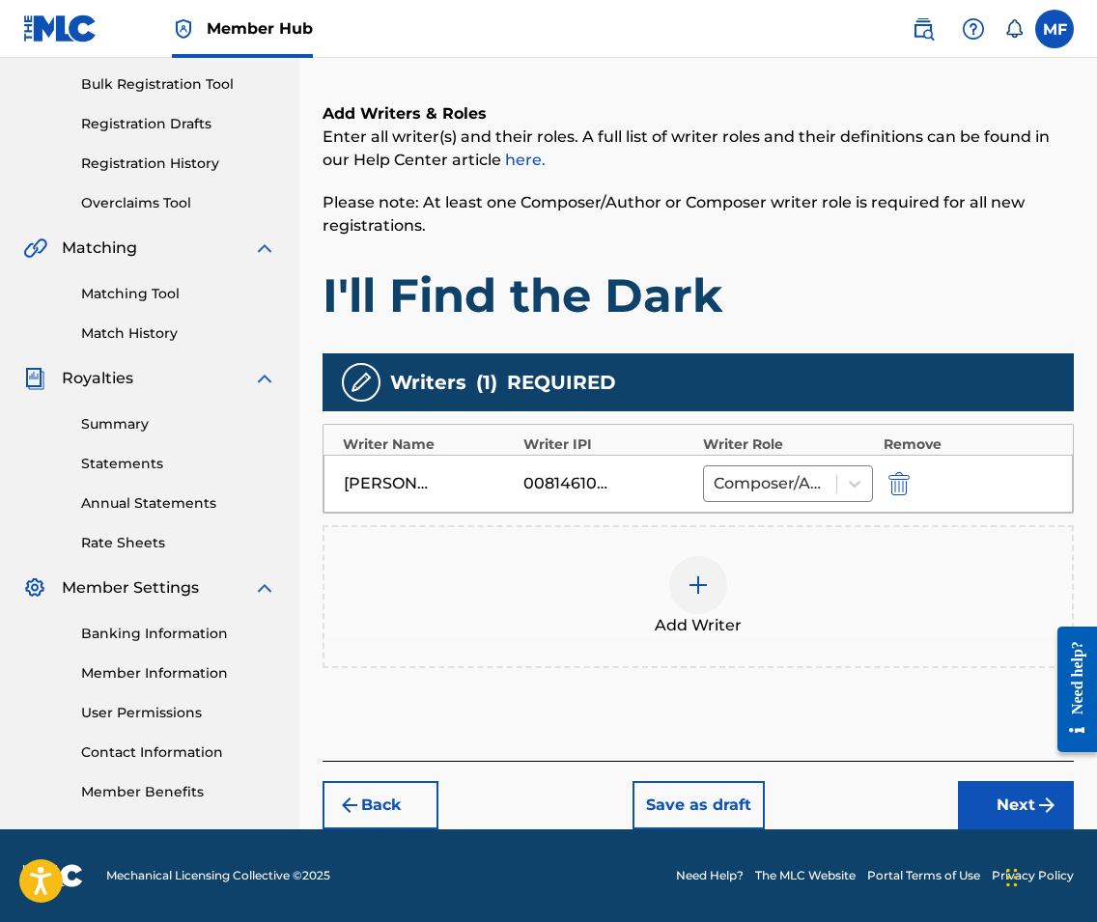
scroll to position [279, 0]
click at [699, 586] on img at bounding box center [697, 584] width 23 height 23
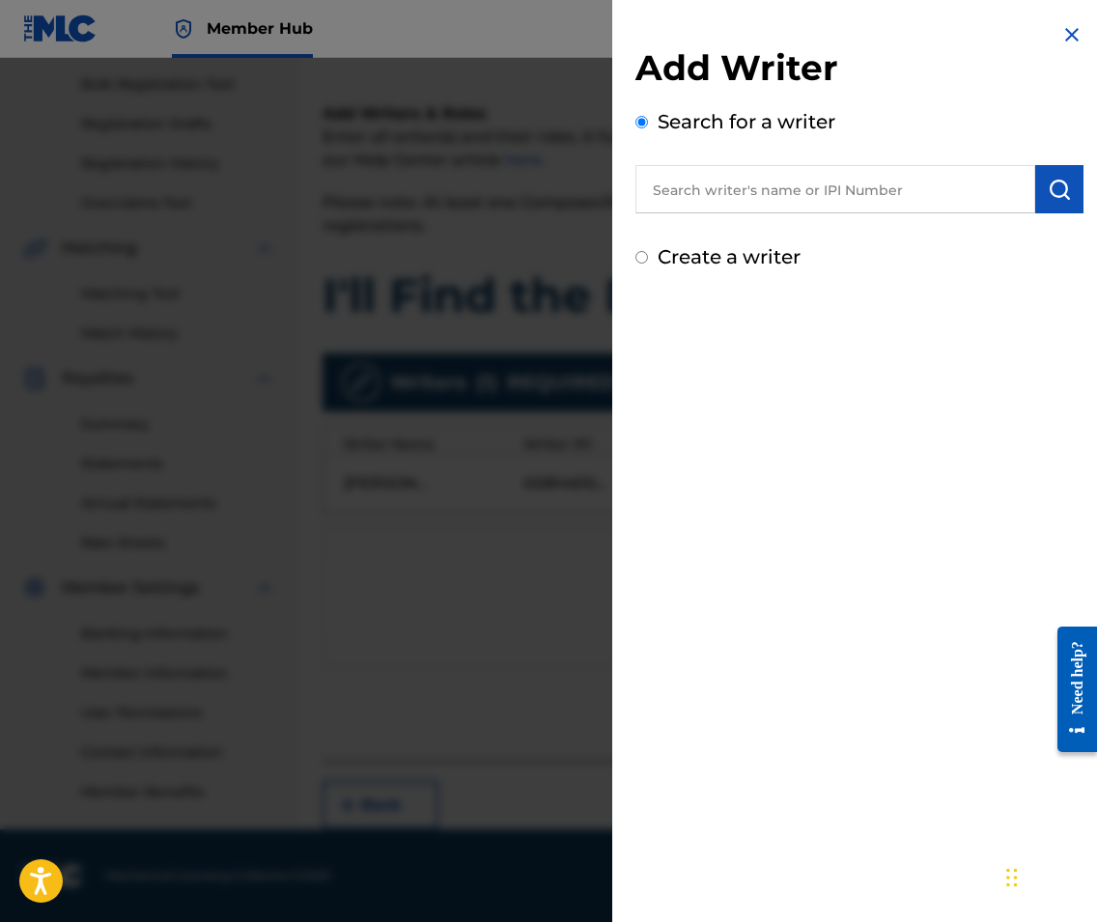
click at [850, 182] on input "text" at bounding box center [835, 189] width 400 height 48
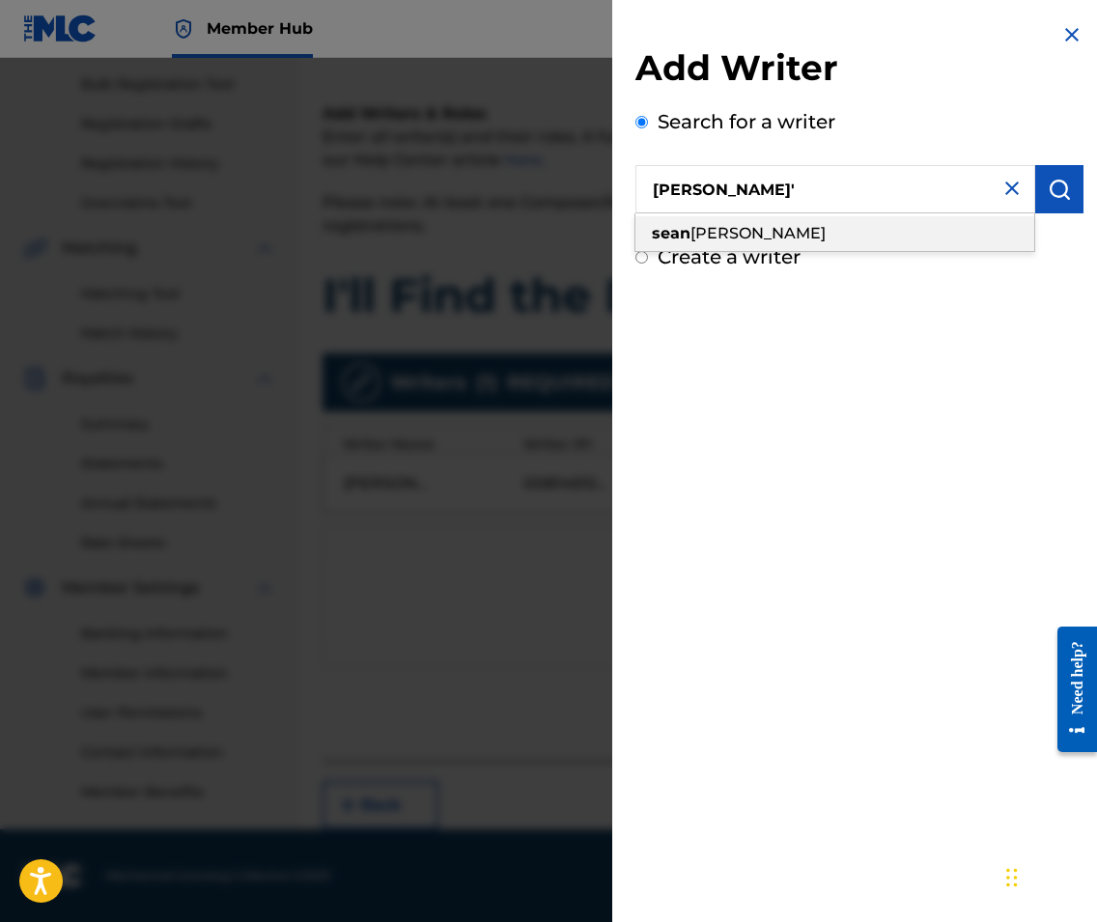
drag, startPoint x: 850, startPoint y: 182, endPoint x: 840, endPoint y: 221, distance: 39.8
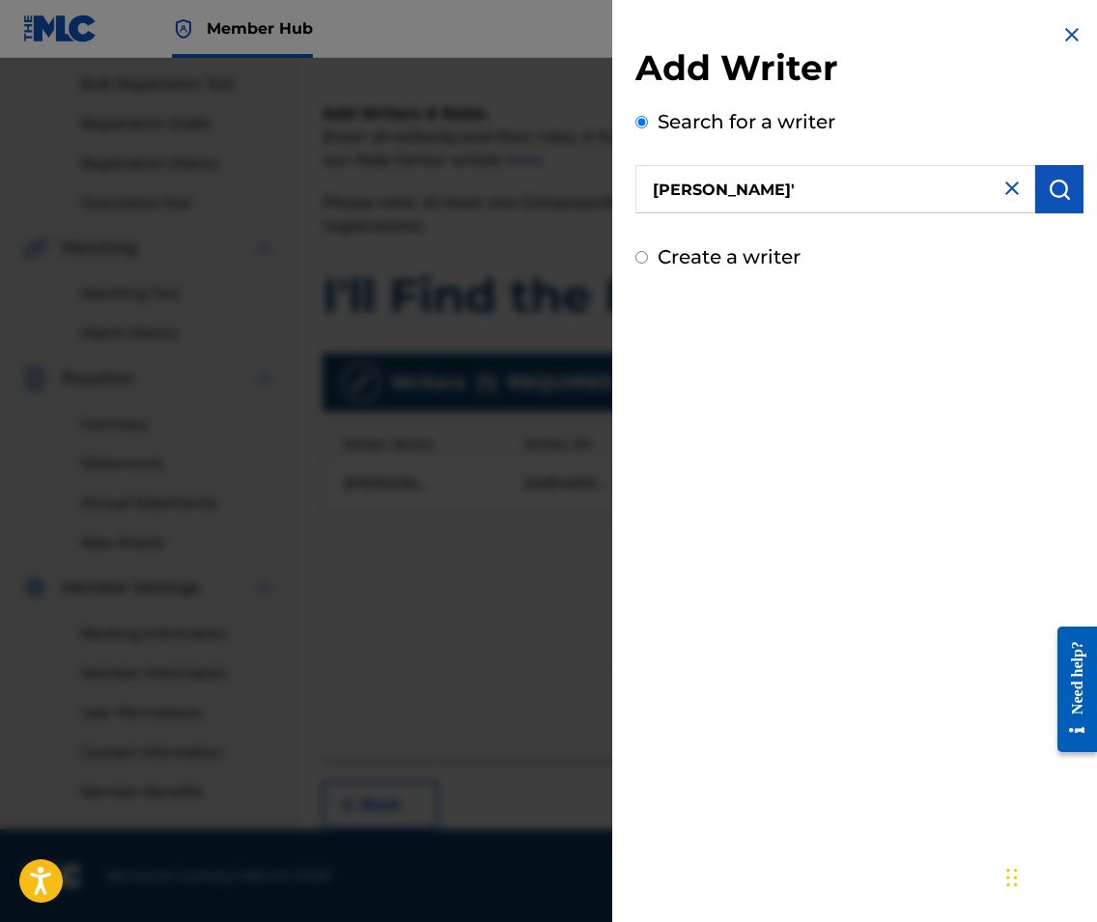
click at [814, 186] on input "[PERSON_NAME]'" at bounding box center [835, 189] width 400 height 48
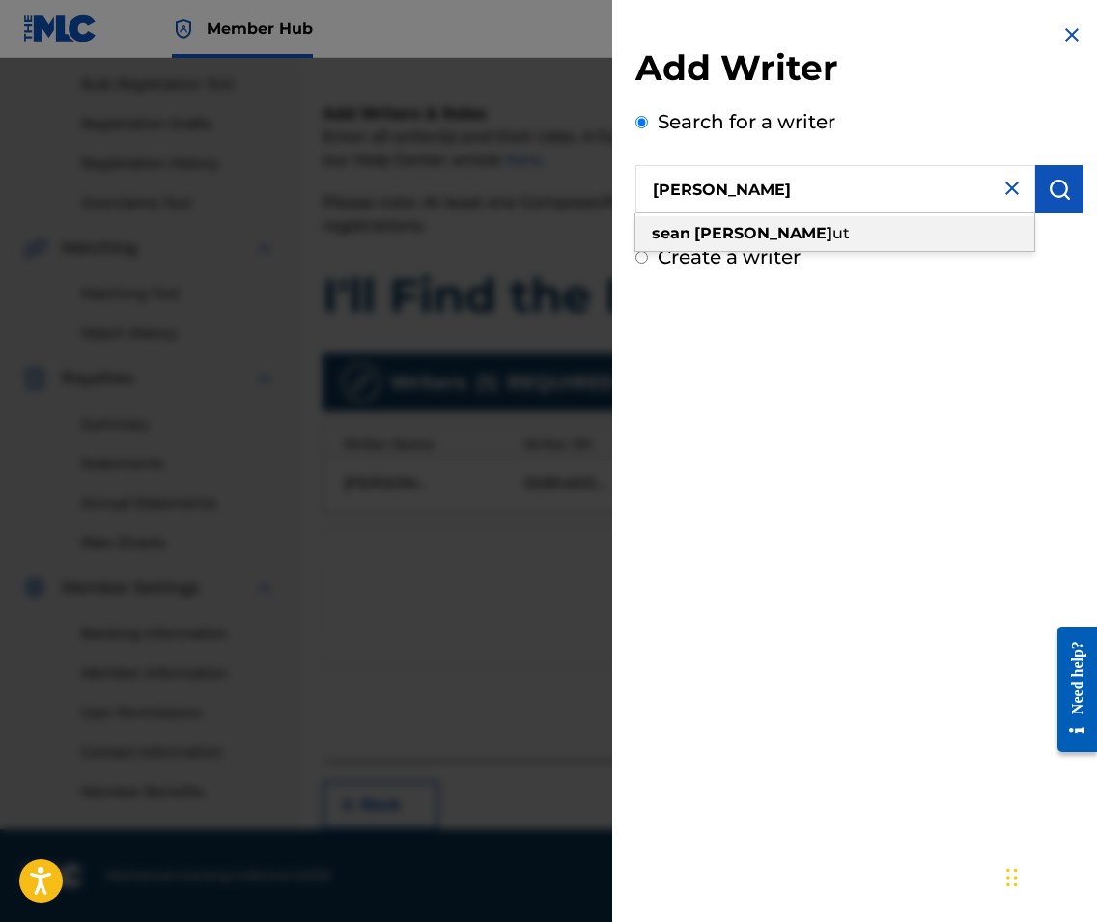
click at [832, 230] on span "ut" at bounding box center [840, 233] width 17 height 18
type input "[PERSON_NAME]"
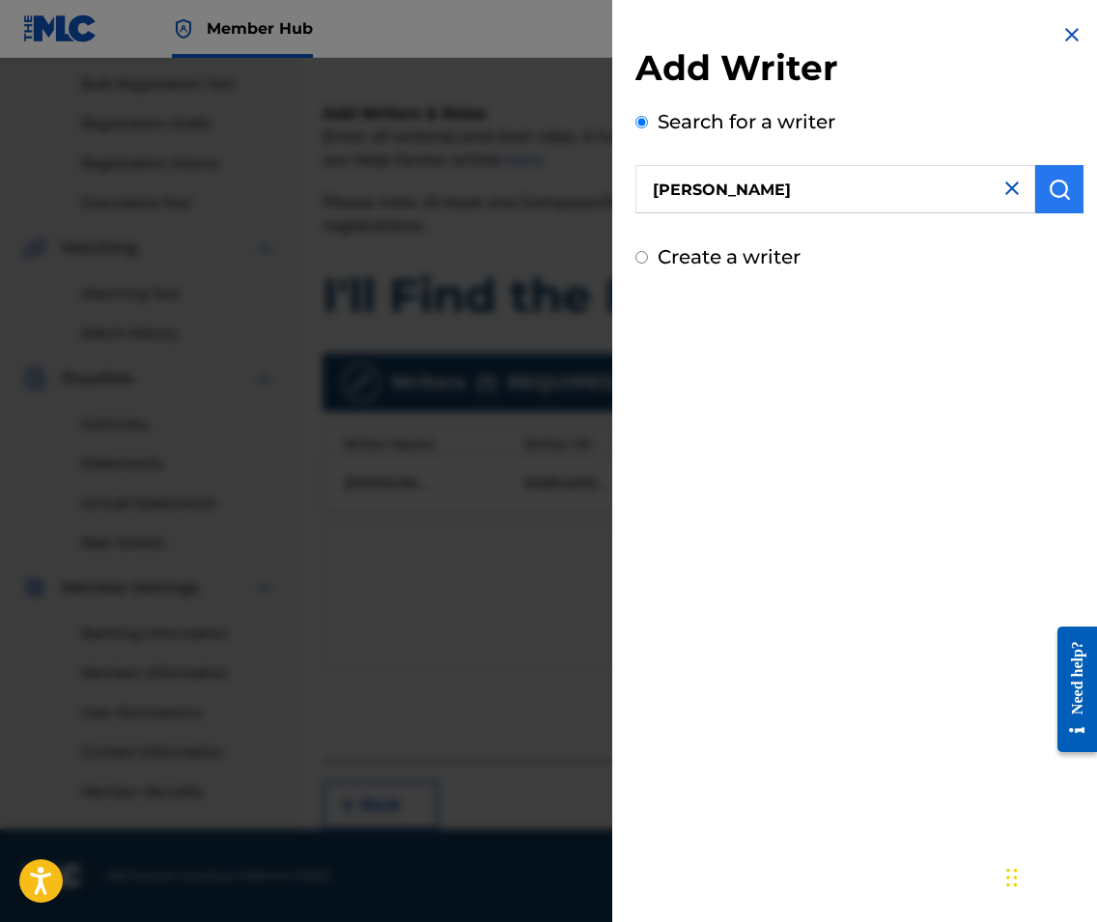
click at [1054, 197] on img "submit" at bounding box center [1058, 189] width 23 height 23
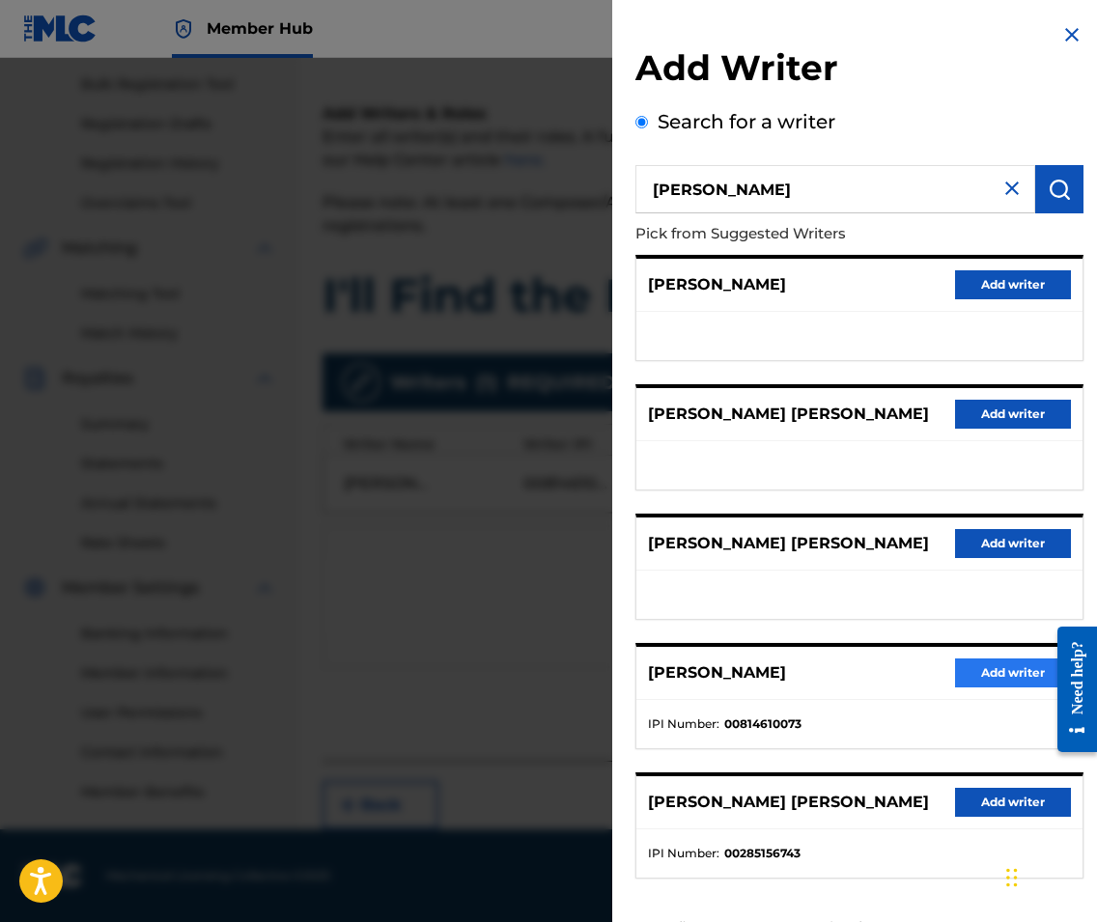
click at [1008, 660] on button "Add writer" at bounding box center [1013, 672] width 116 height 29
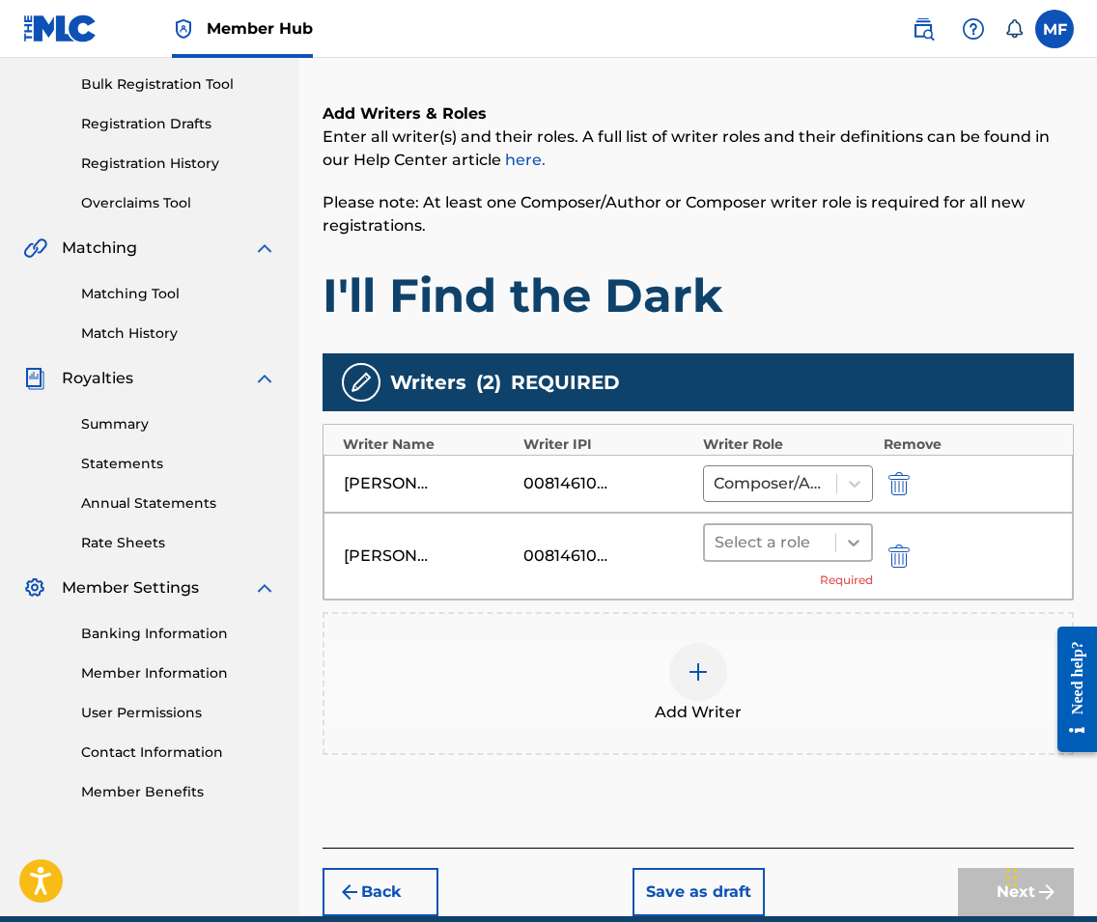
click at [851, 545] on icon at bounding box center [853, 542] width 19 height 19
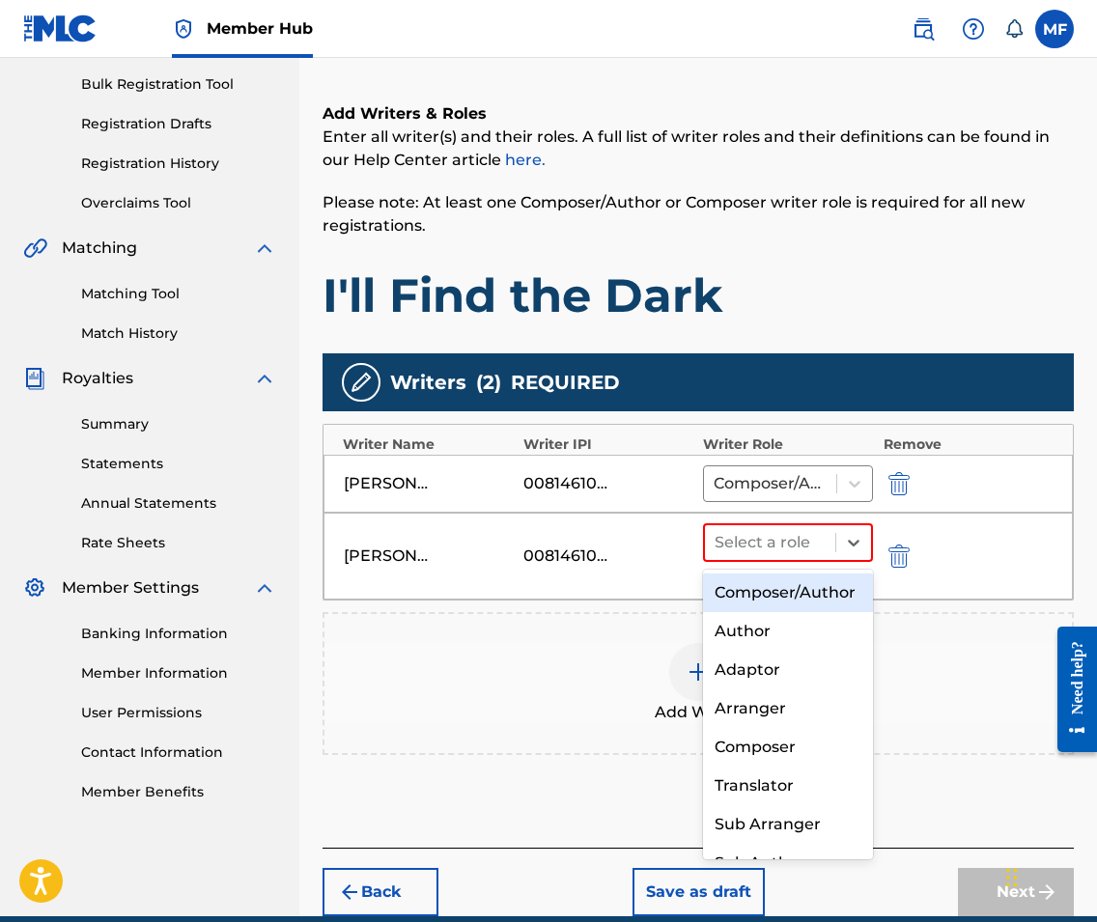
click at [810, 599] on div "Composer/Author" at bounding box center [788, 592] width 170 height 39
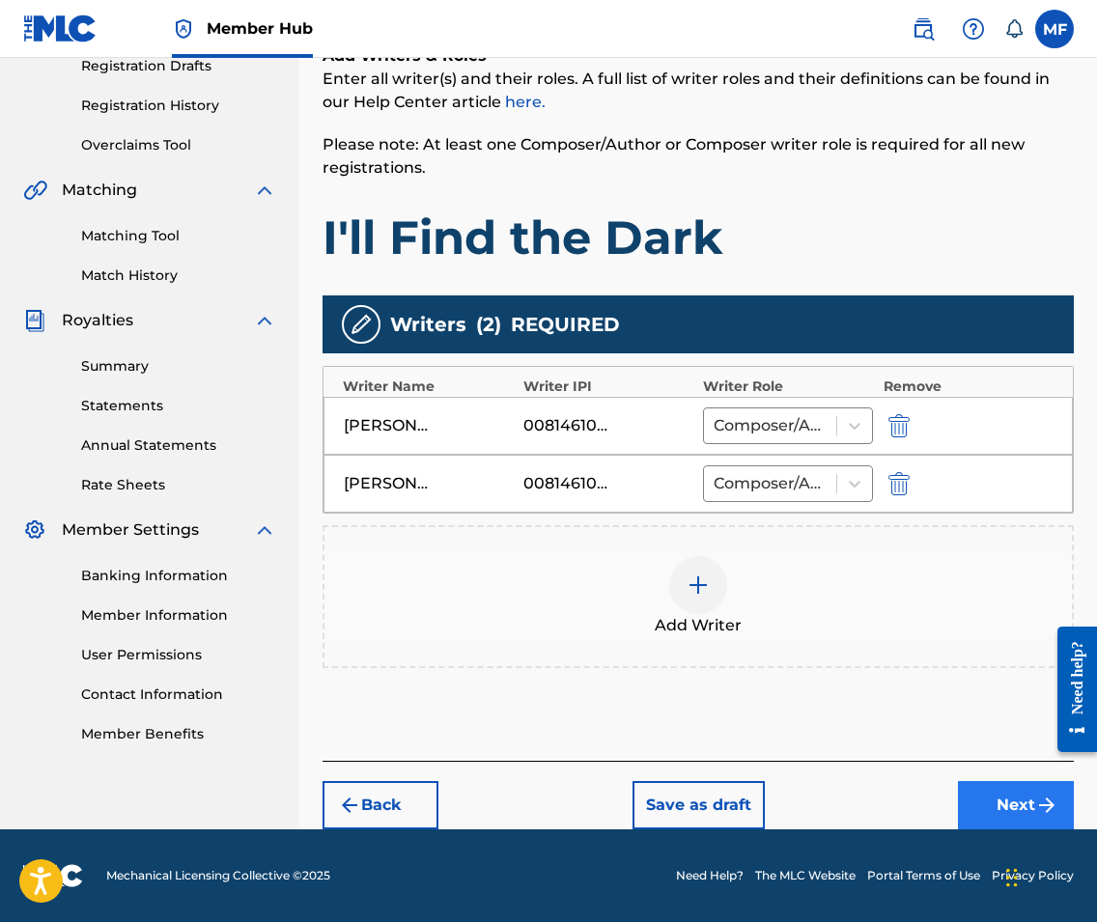
click at [1007, 801] on button "Next" at bounding box center [1016, 805] width 116 height 48
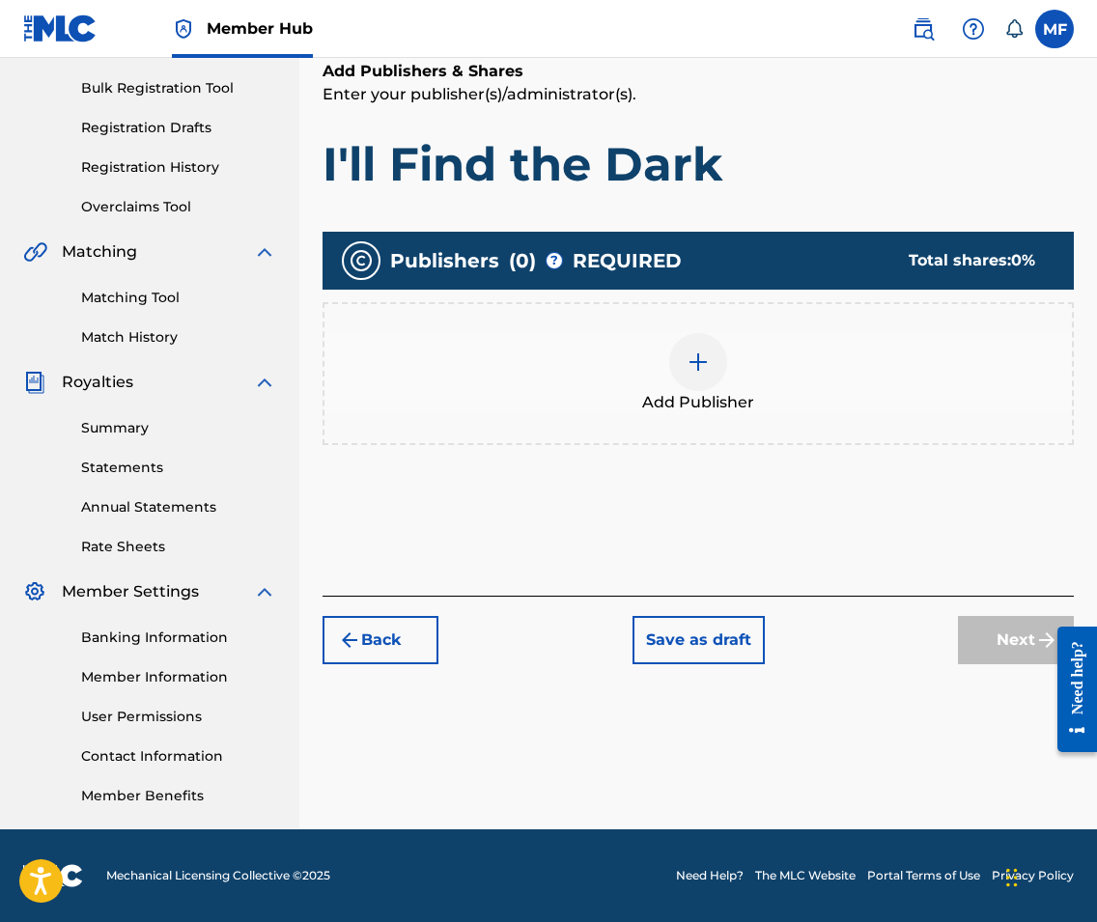
click at [703, 364] on img at bounding box center [697, 361] width 23 height 23
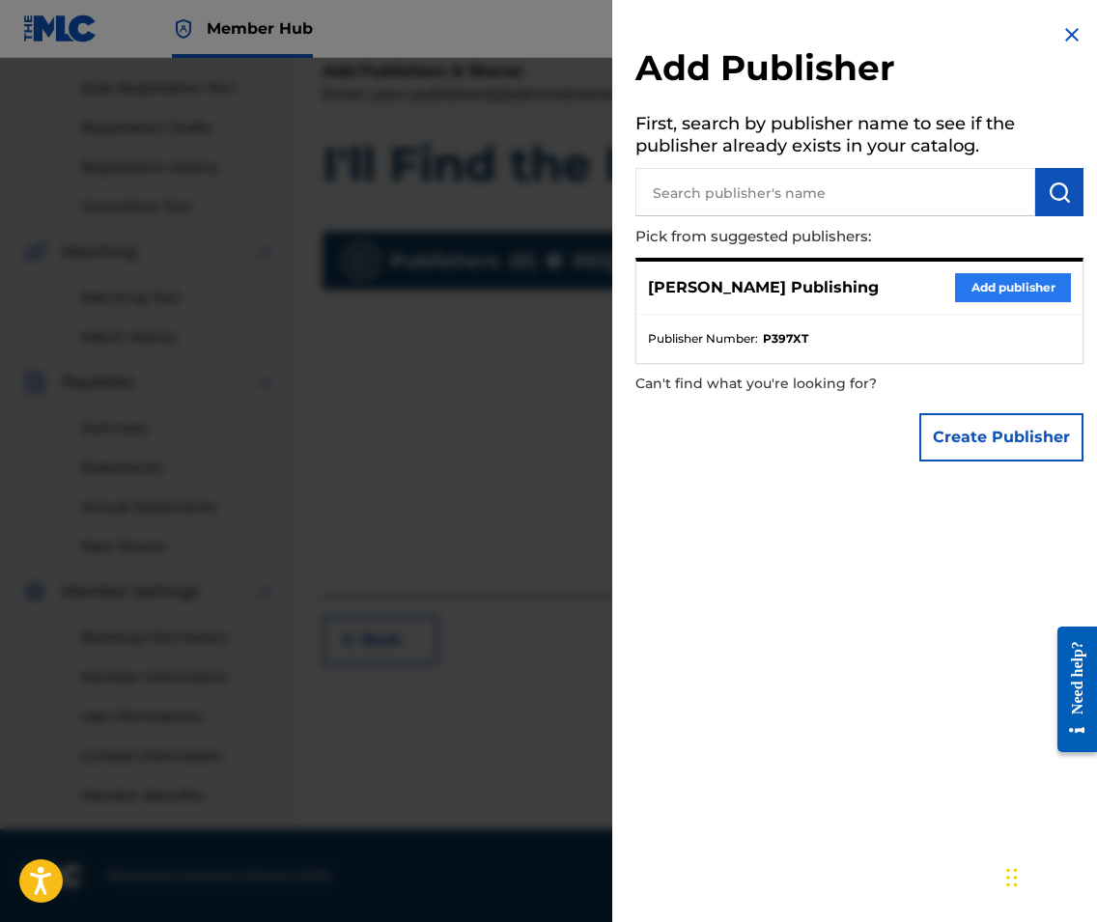
click at [989, 284] on button "Add publisher" at bounding box center [1013, 287] width 116 height 29
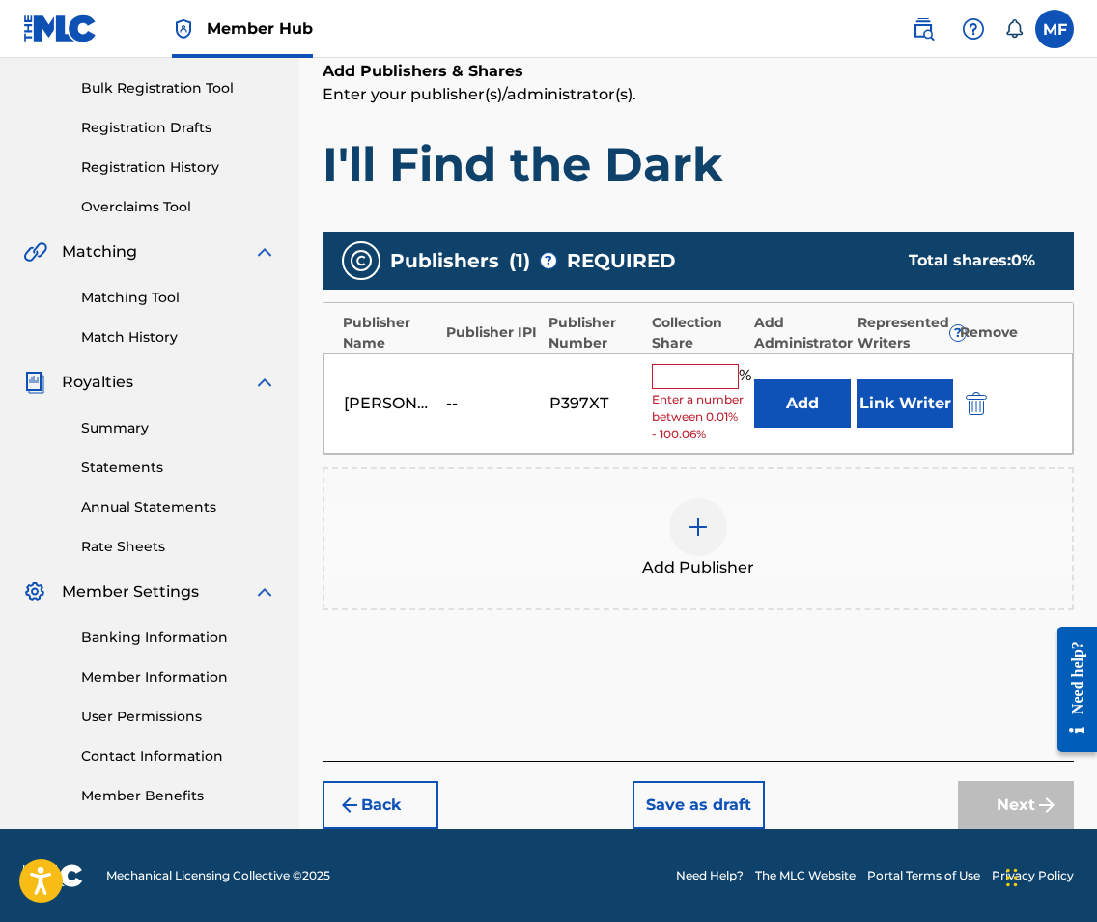
click at [724, 370] on input "text" at bounding box center [695, 376] width 87 height 25
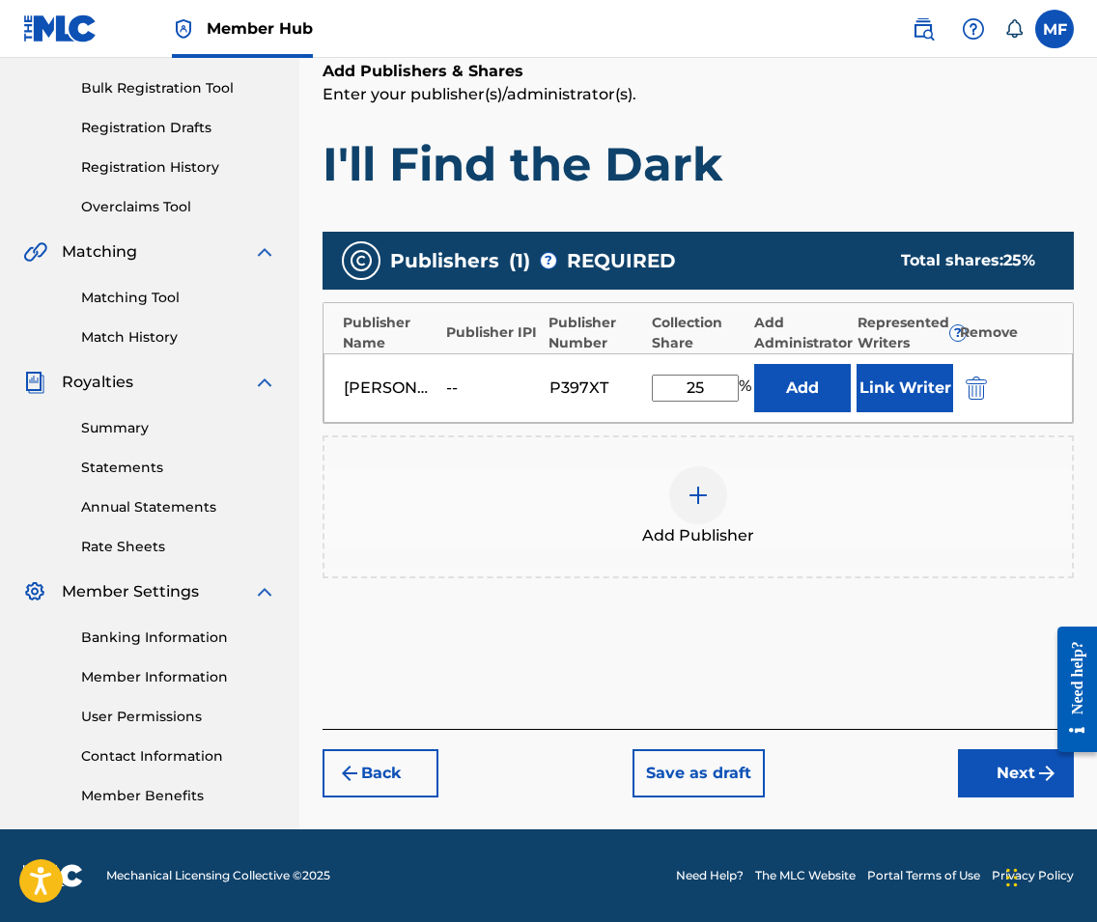
type input "25"
click at [807, 474] on div "Add Publisher" at bounding box center [697, 506] width 747 height 81
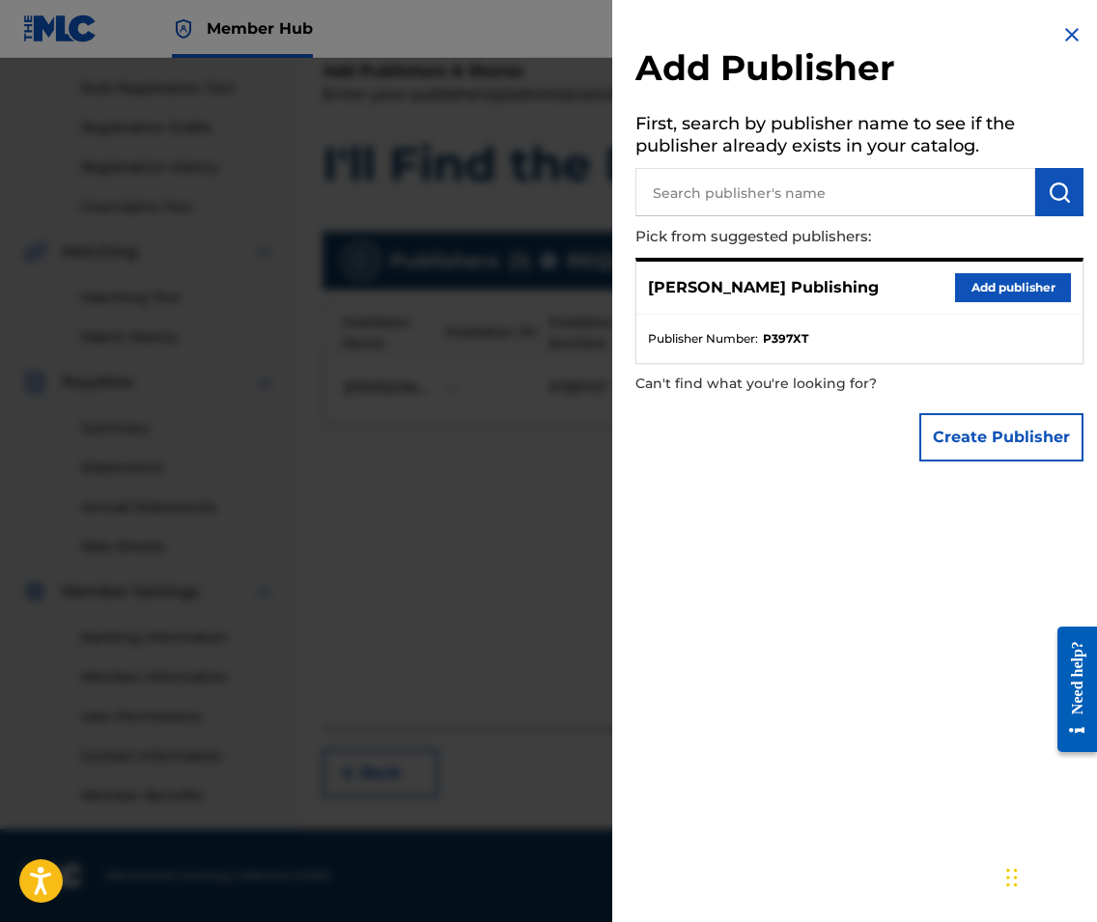
click at [1068, 42] on img at bounding box center [1071, 34] width 23 height 23
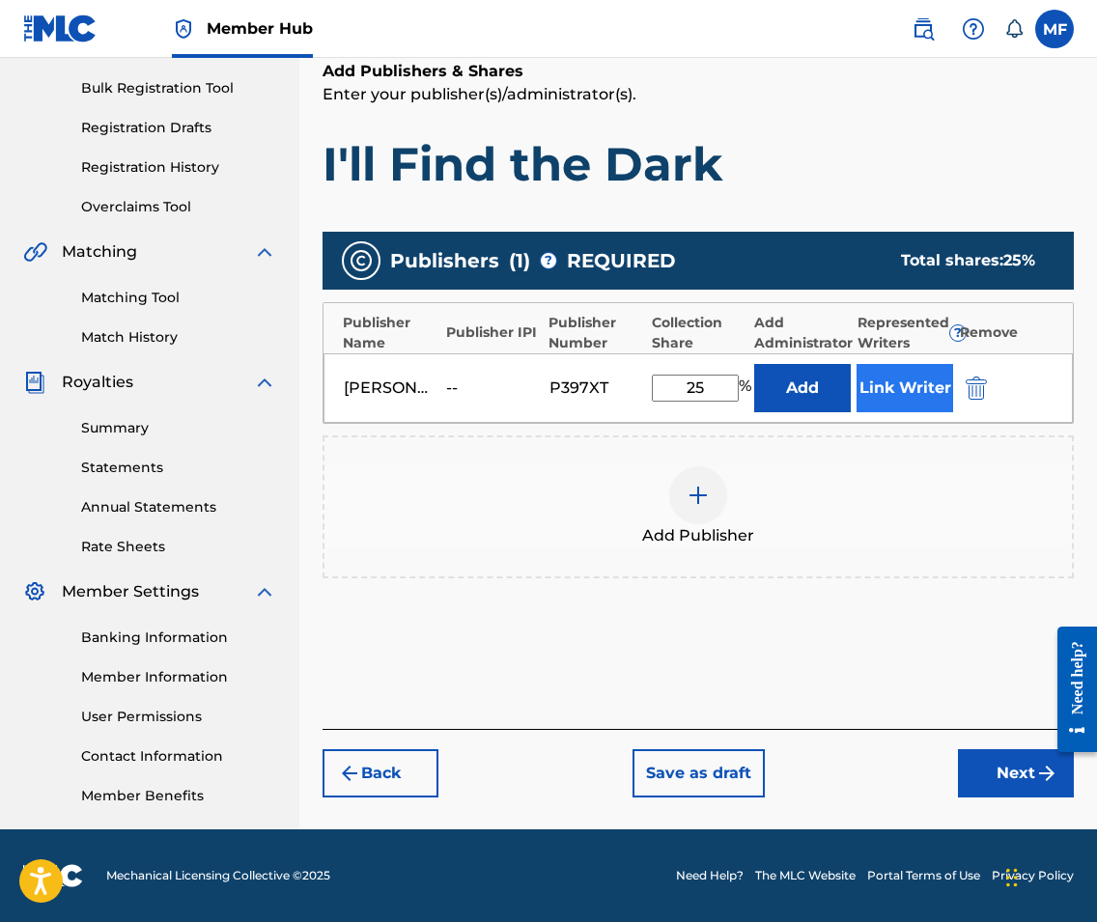
click at [909, 385] on button "Link Writer" at bounding box center [904, 388] width 97 height 48
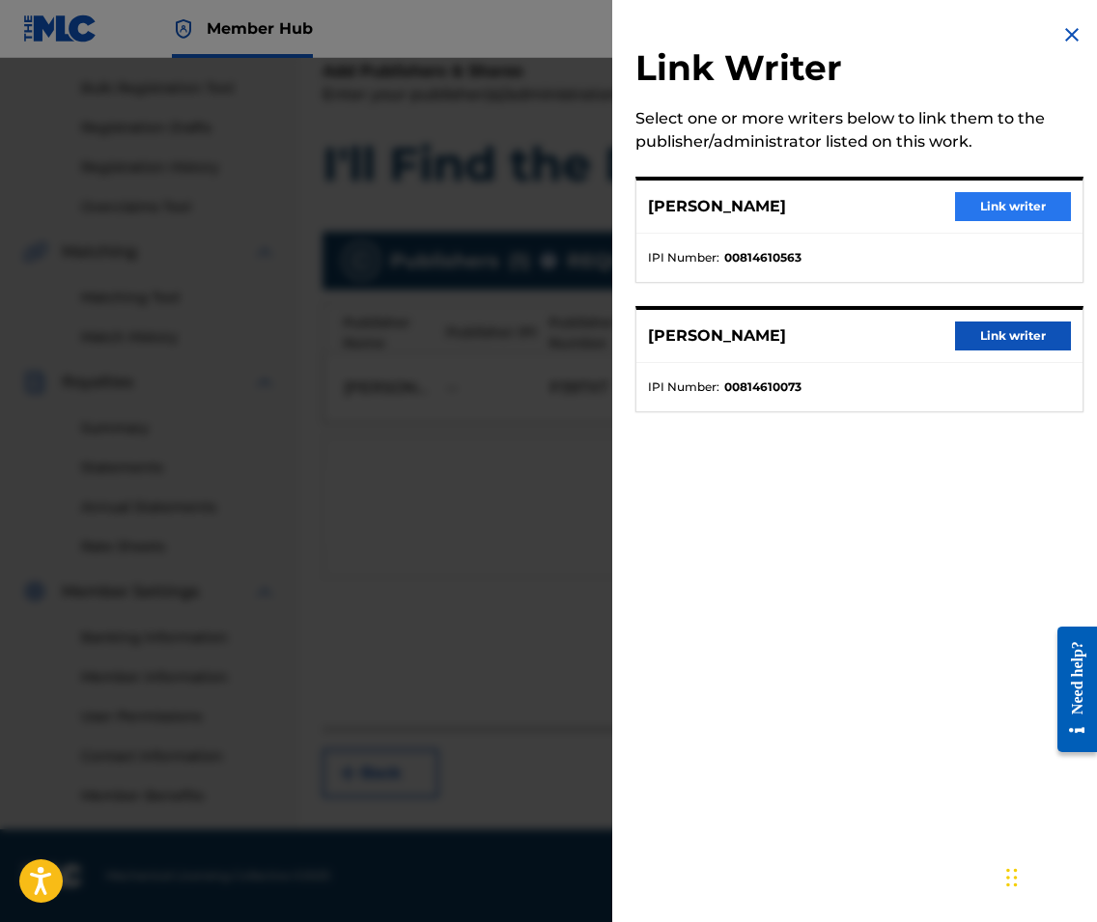
click at [966, 212] on button "Link writer" at bounding box center [1013, 206] width 116 height 29
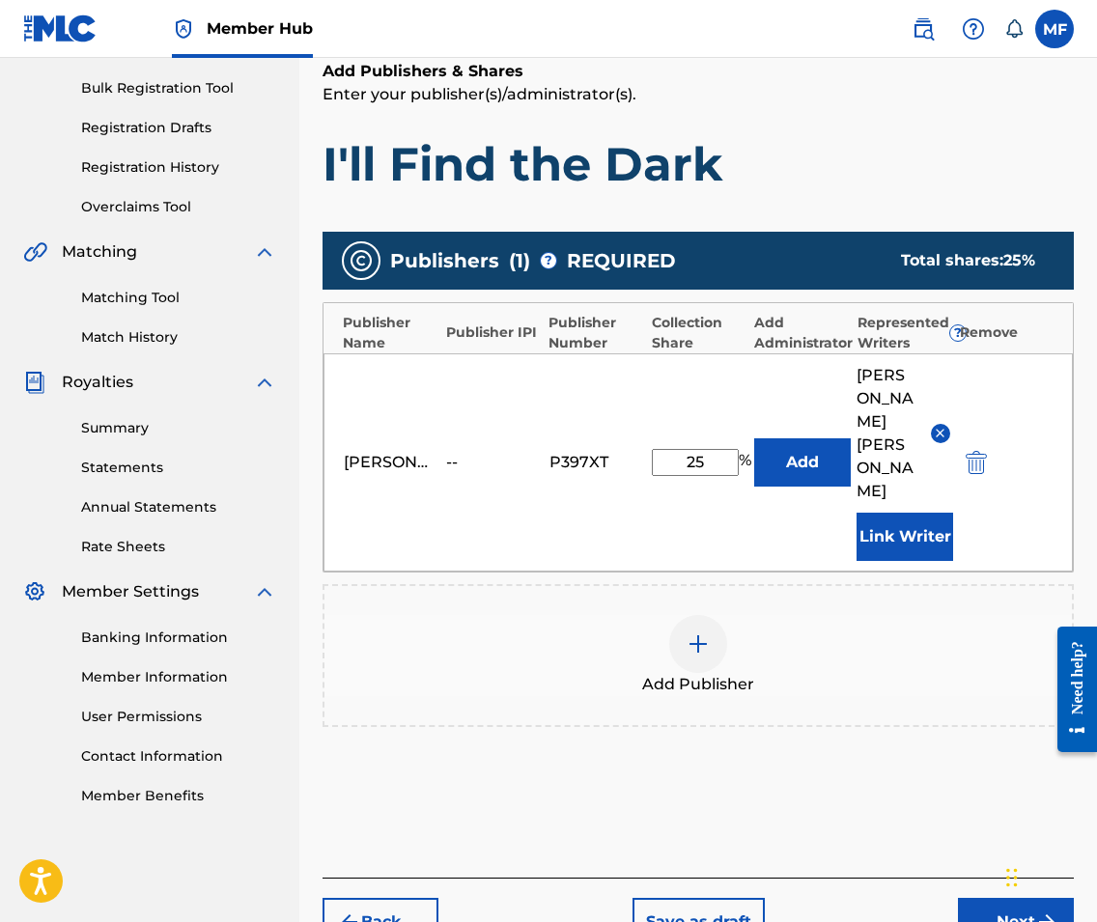
click at [703, 632] on img at bounding box center [697, 643] width 23 height 23
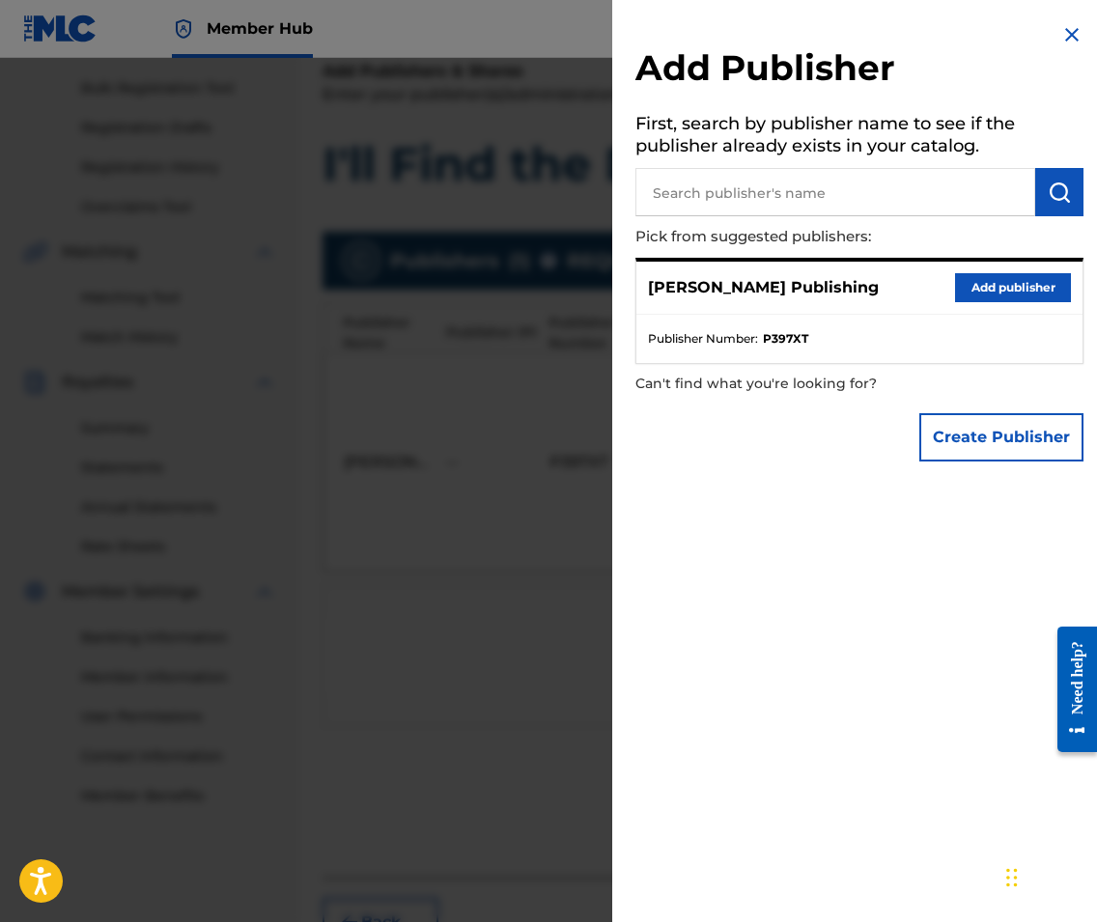
click at [829, 184] on input "text" at bounding box center [835, 192] width 400 height 48
type input "[PERSON_NAME]"
click at [1056, 201] on img "submit" at bounding box center [1058, 192] width 23 height 23
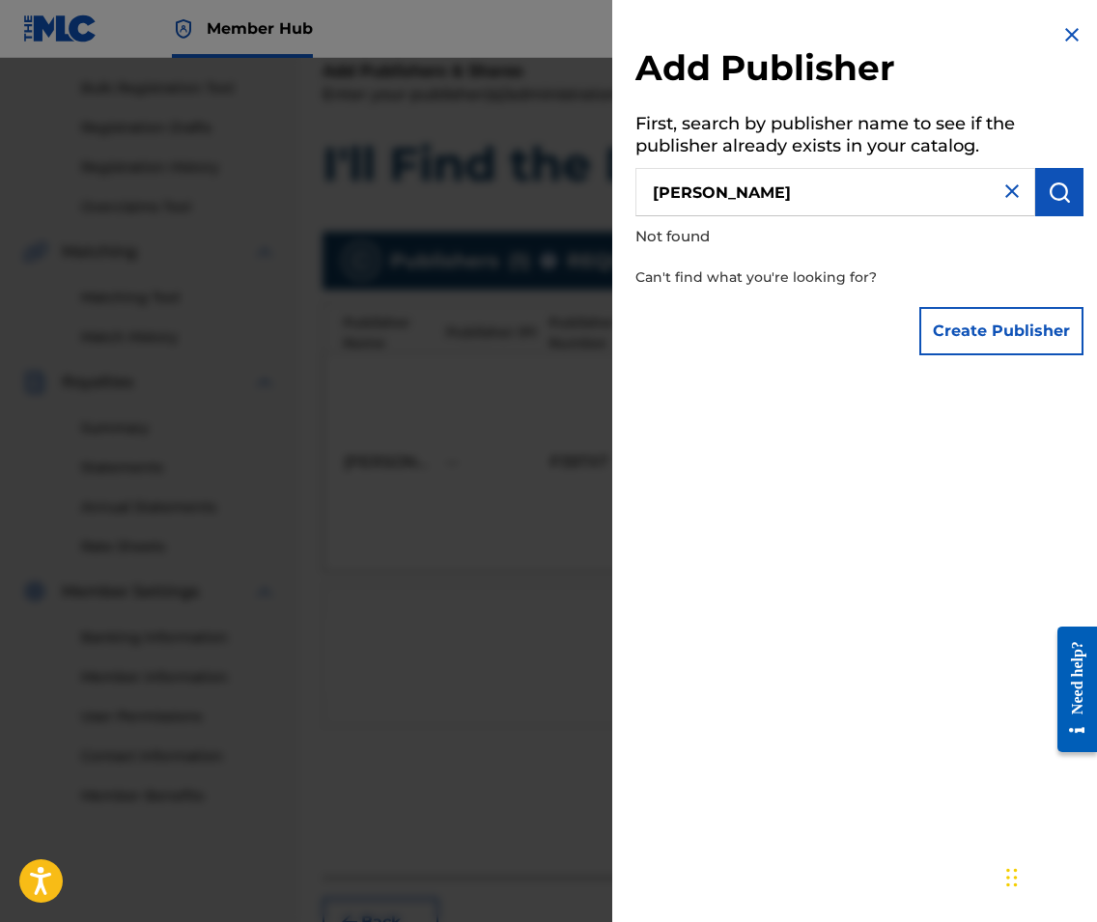
click at [1067, 30] on img at bounding box center [1071, 34] width 23 height 23
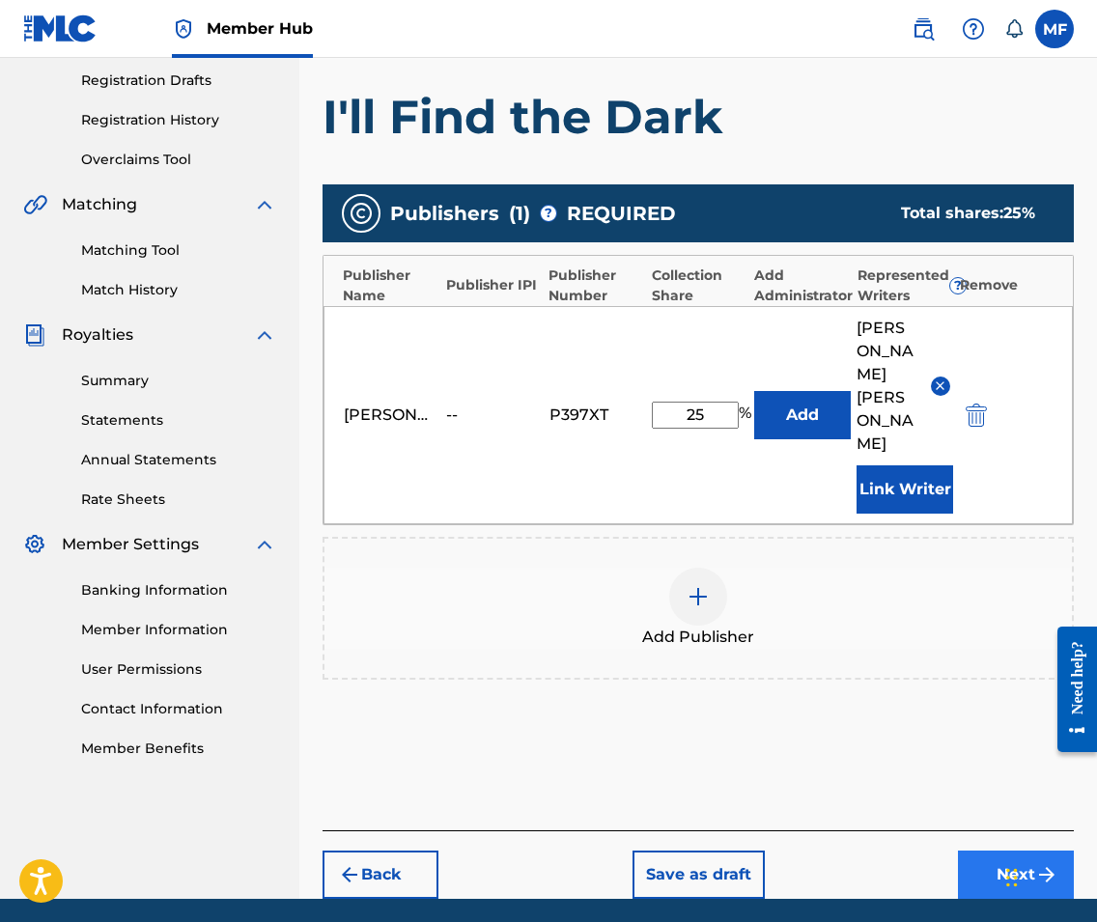
click at [991, 851] on button "Next" at bounding box center [1016, 875] width 116 height 48
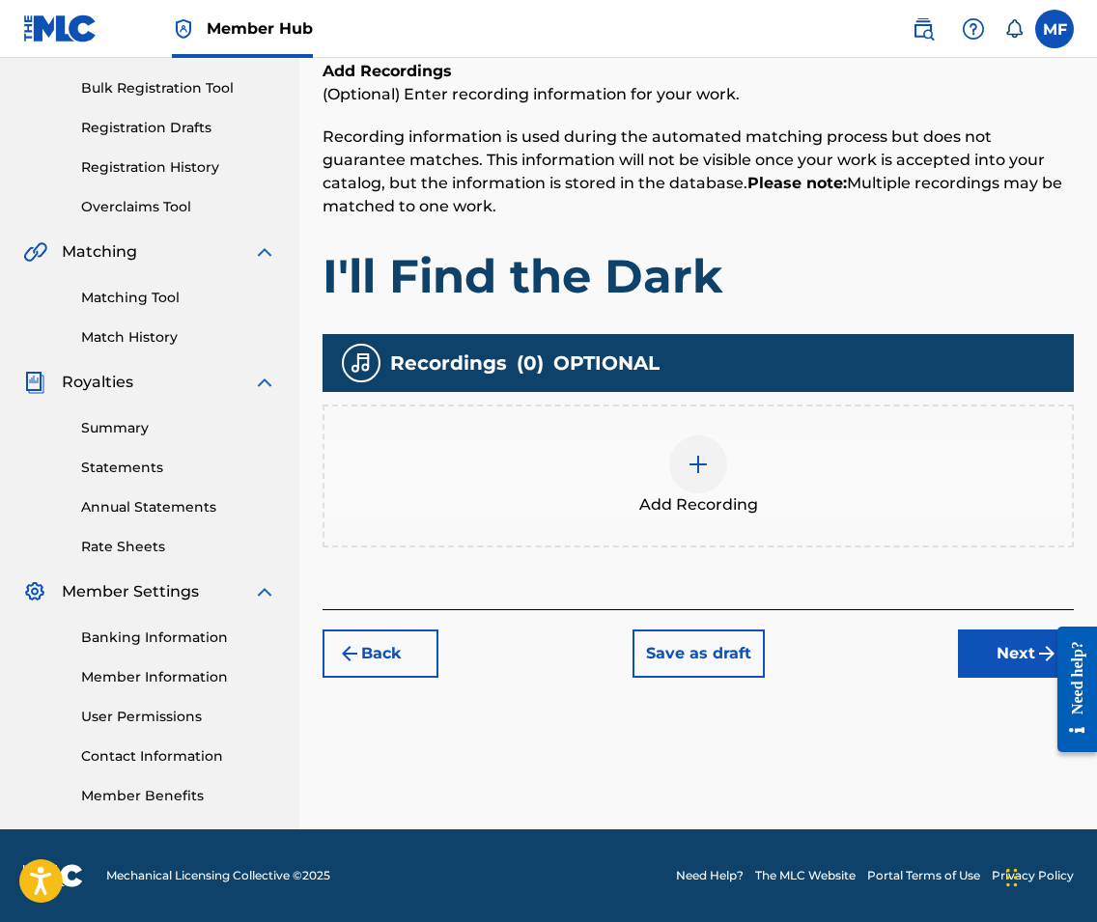
click at [687, 471] on img at bounding box center [697, 464] width 23 height 23
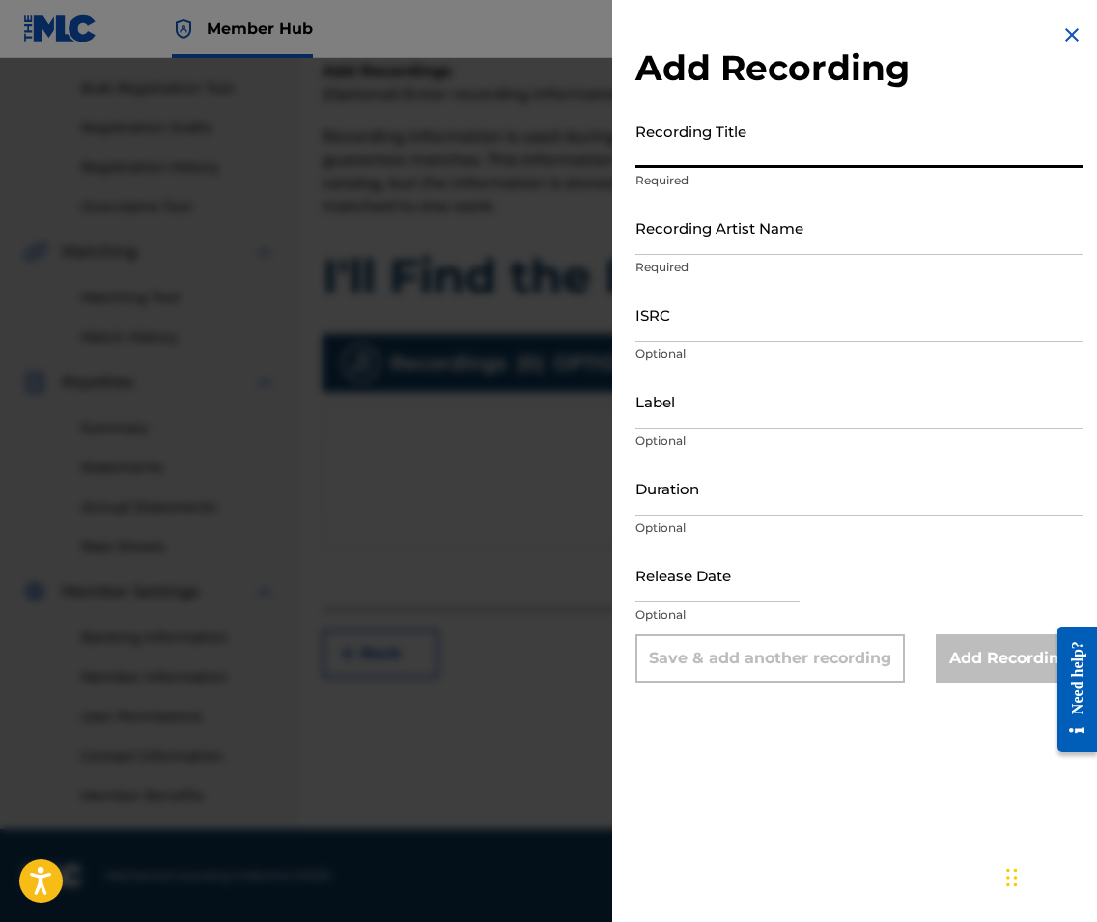
click at [748, 143] on input "Recording Title" at bounding box center [859, 140] width 448 height 55
type input "I'll Find the Dark"
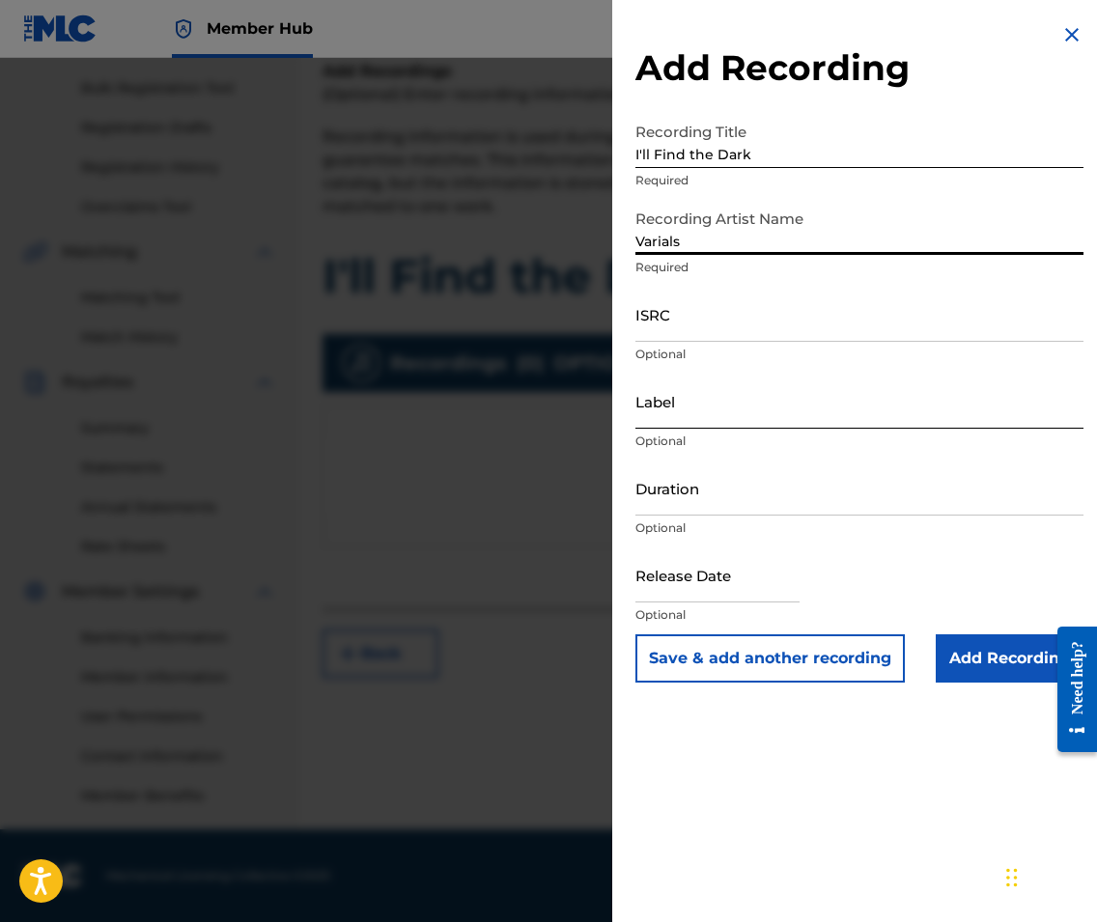
type input "Varials"
click at [726, 414] on input "Label" at bounding box center [859, 401] width 448 height 55
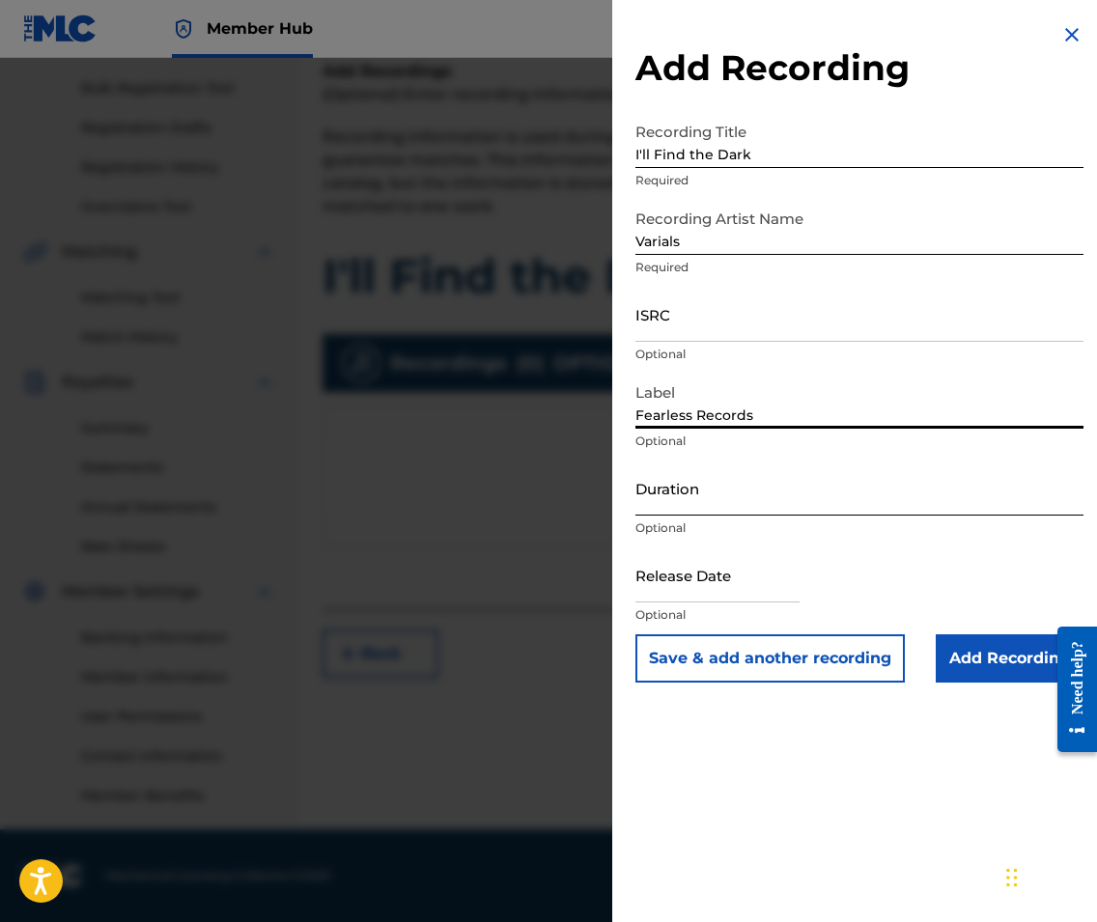
type input "Fearless Records"
click at [713, 486] on input "Duration" at bounding box center [859, 488] width 448 height 55
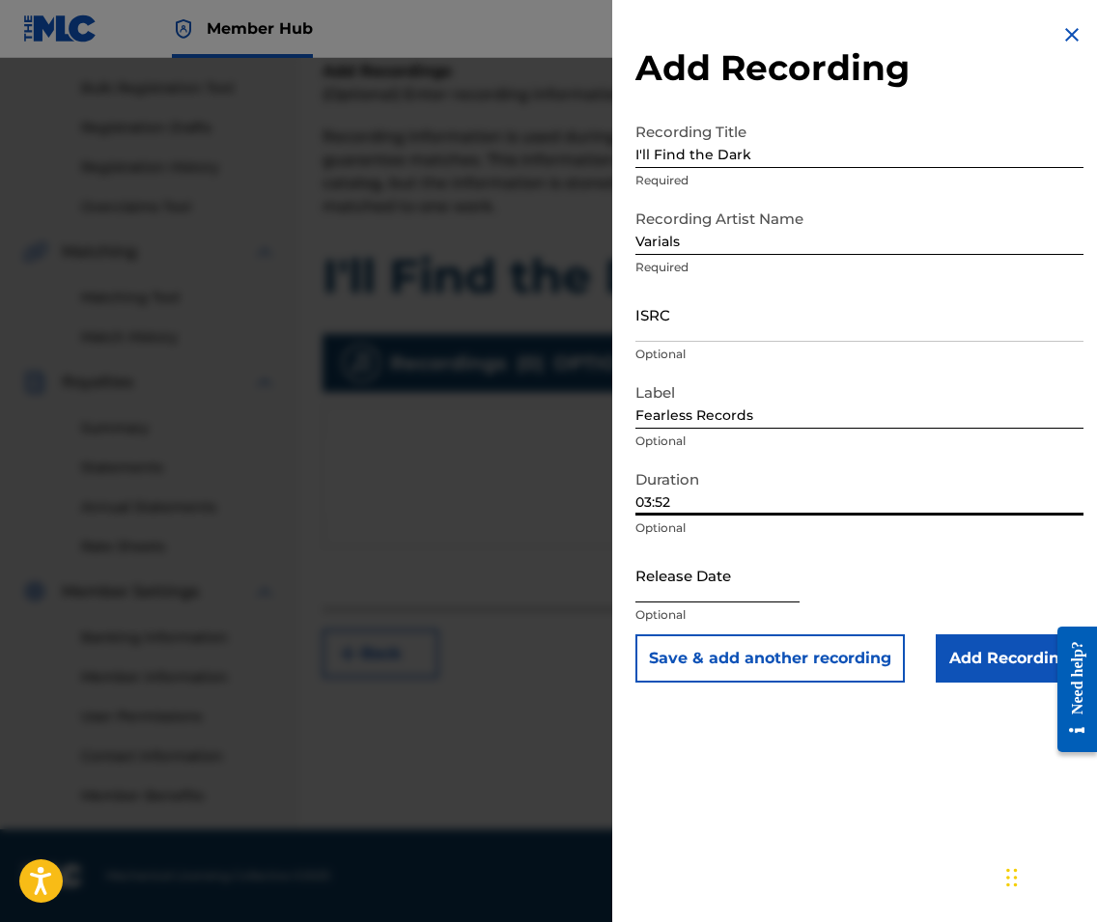
type input "03:52"
click at [738, 579] on input "text" at bounding box center [717, 574] width 164 height 55
select select "8"
select select "2025"
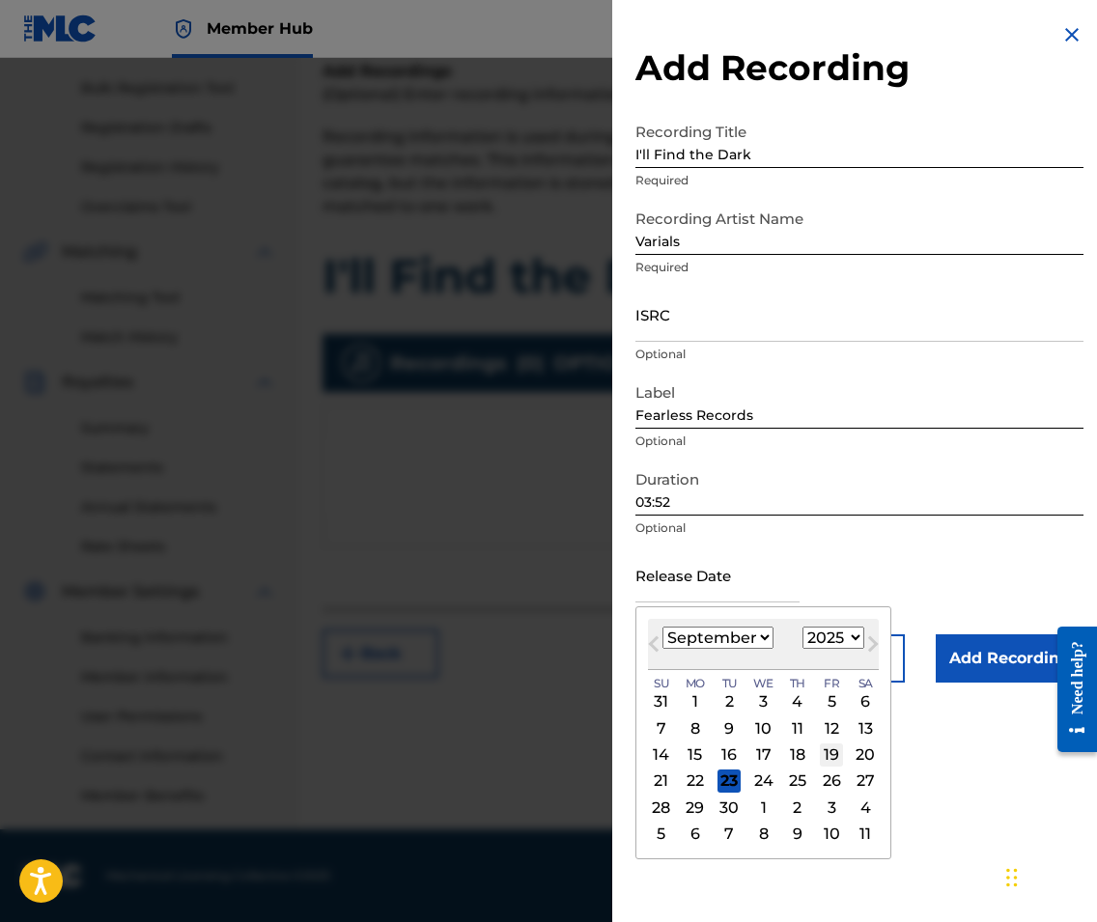
click at [820, 761] on div "19" at bounding box center [831, 754] width 23 height 23
type input "[DATE]"
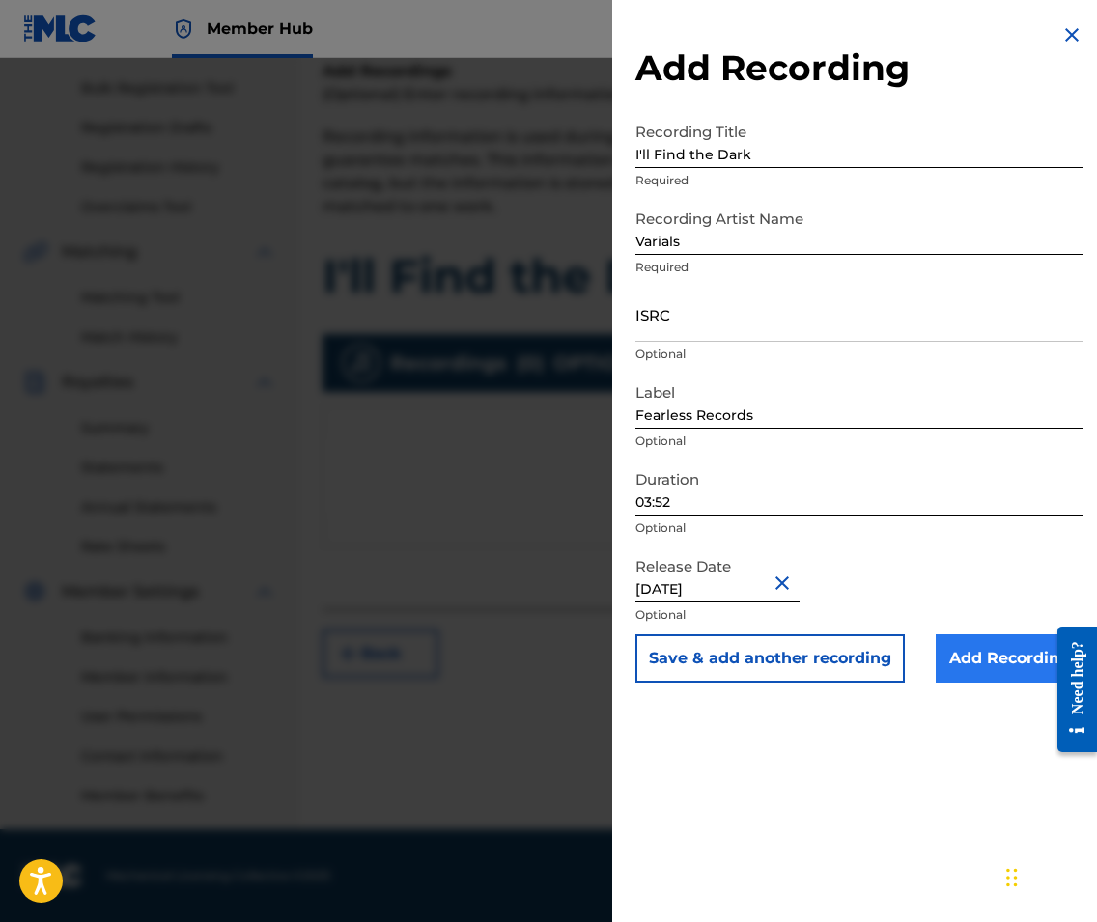
click at [990, 647] on input "Add Recording" at bounding box center [1009, 658] width 148 height 48
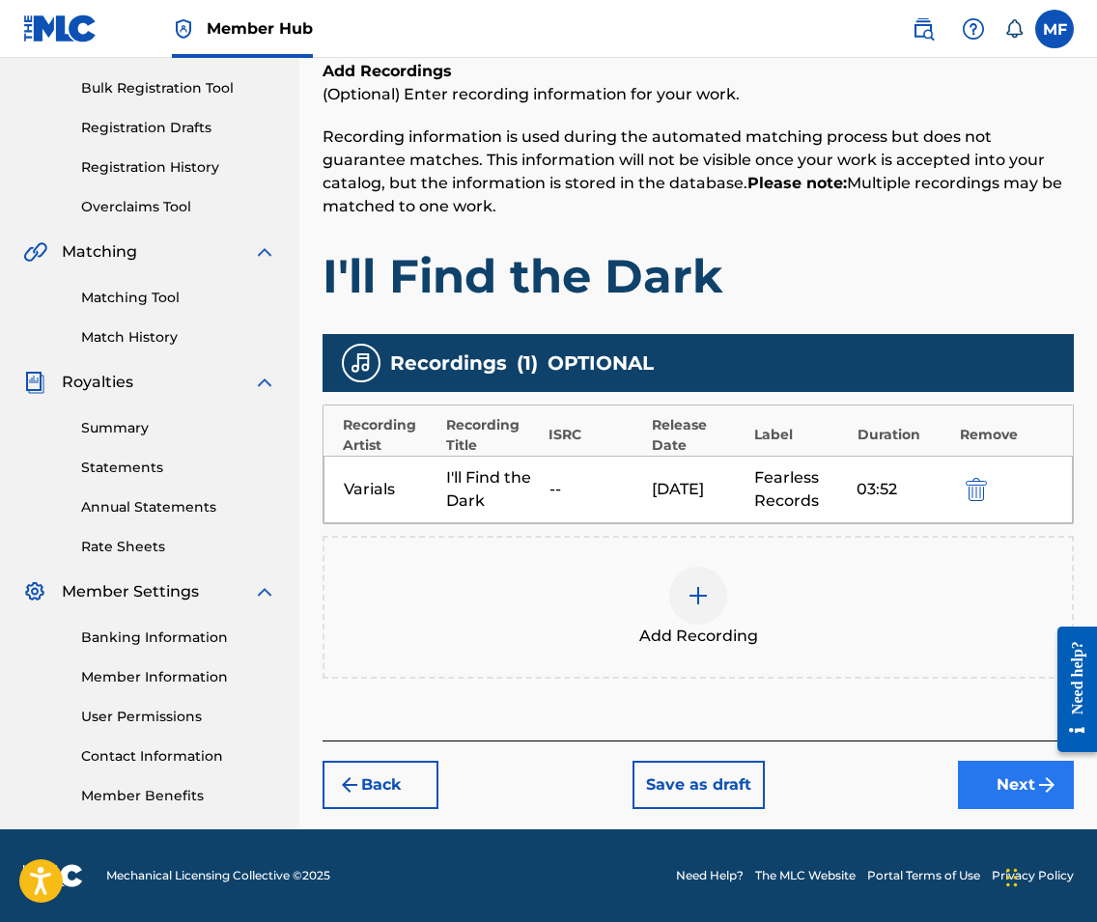
click at [1020, 776] on button "Next" at bounding box center [1016, 785] width 116 height 48
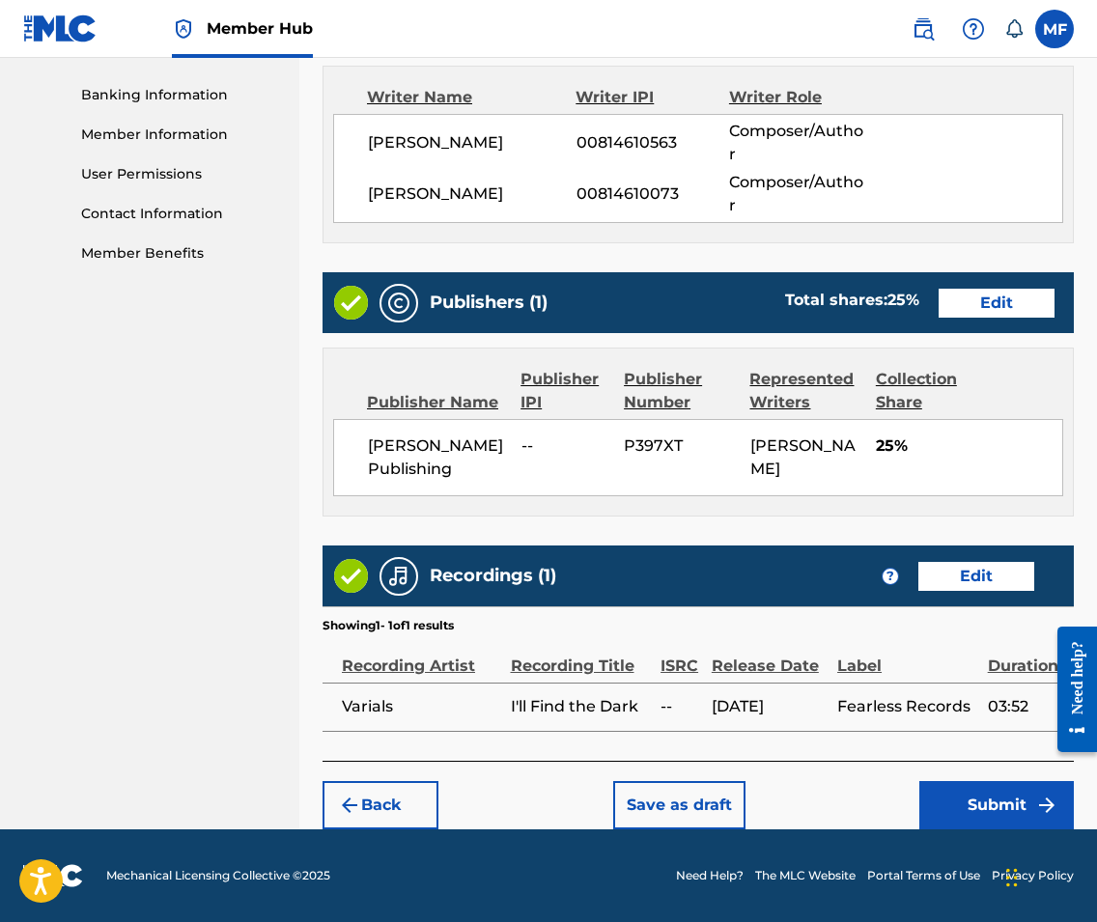
scroll to position [816, 0]
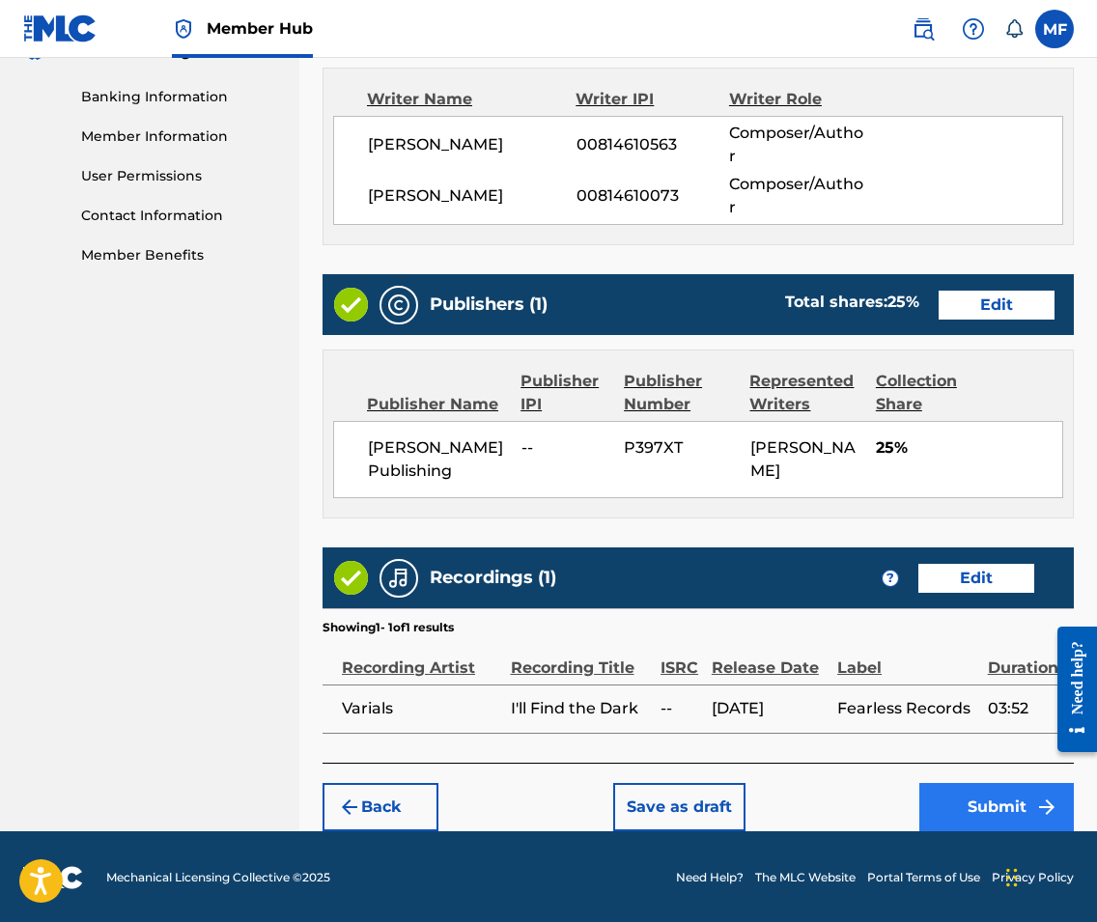
click at [991, 799] on button "Submit" at bounding box center [996, 807] width 154 height 48
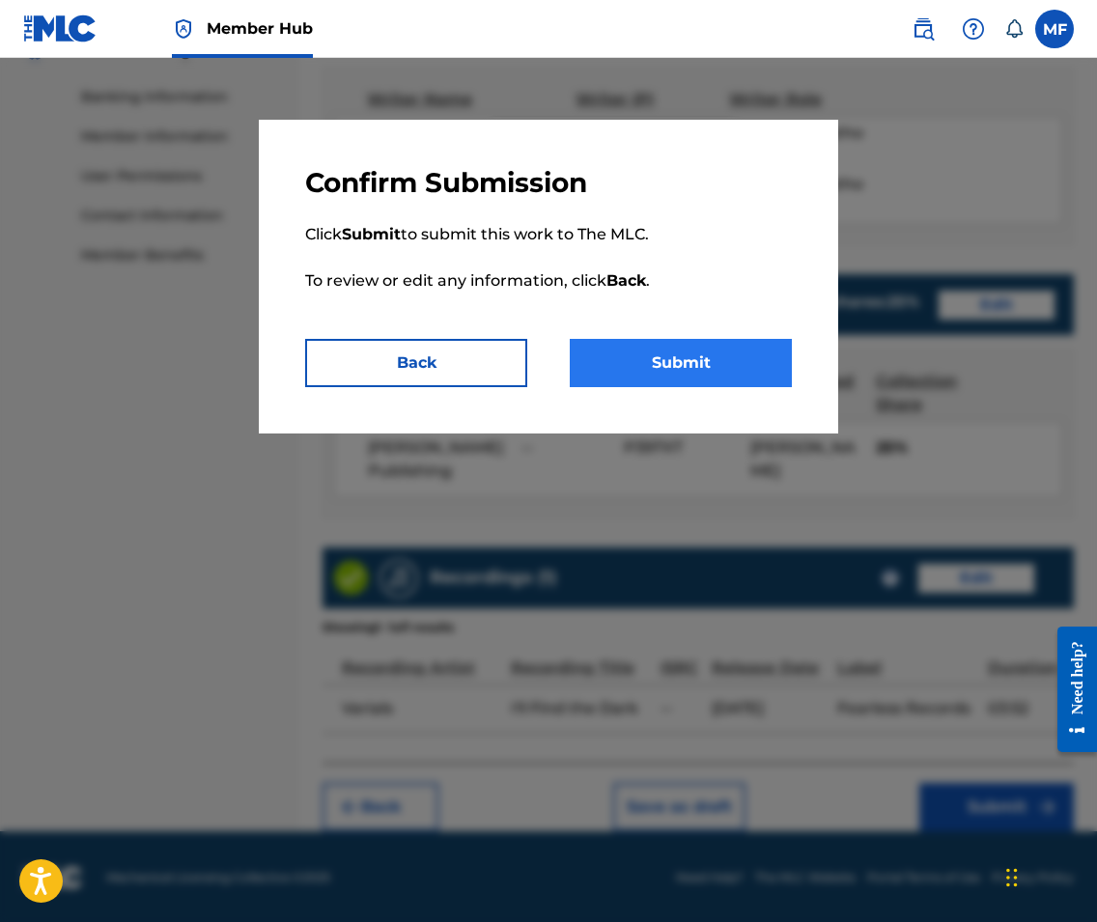
click at [704, 374] on button "Submit" at bounding box center [681, 363] width 222 height 48
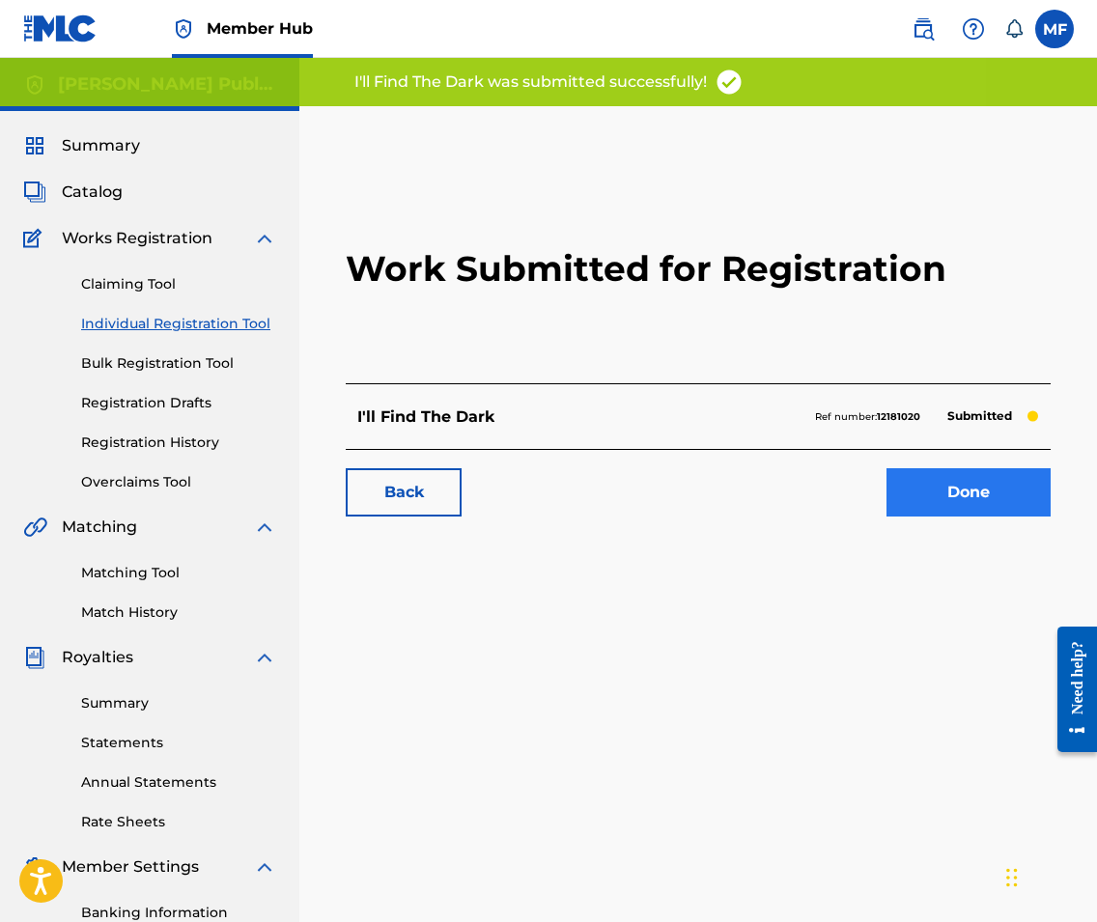
click at [939, 478] on link "Done" at bounding box center [968, 492] width 164 height 48
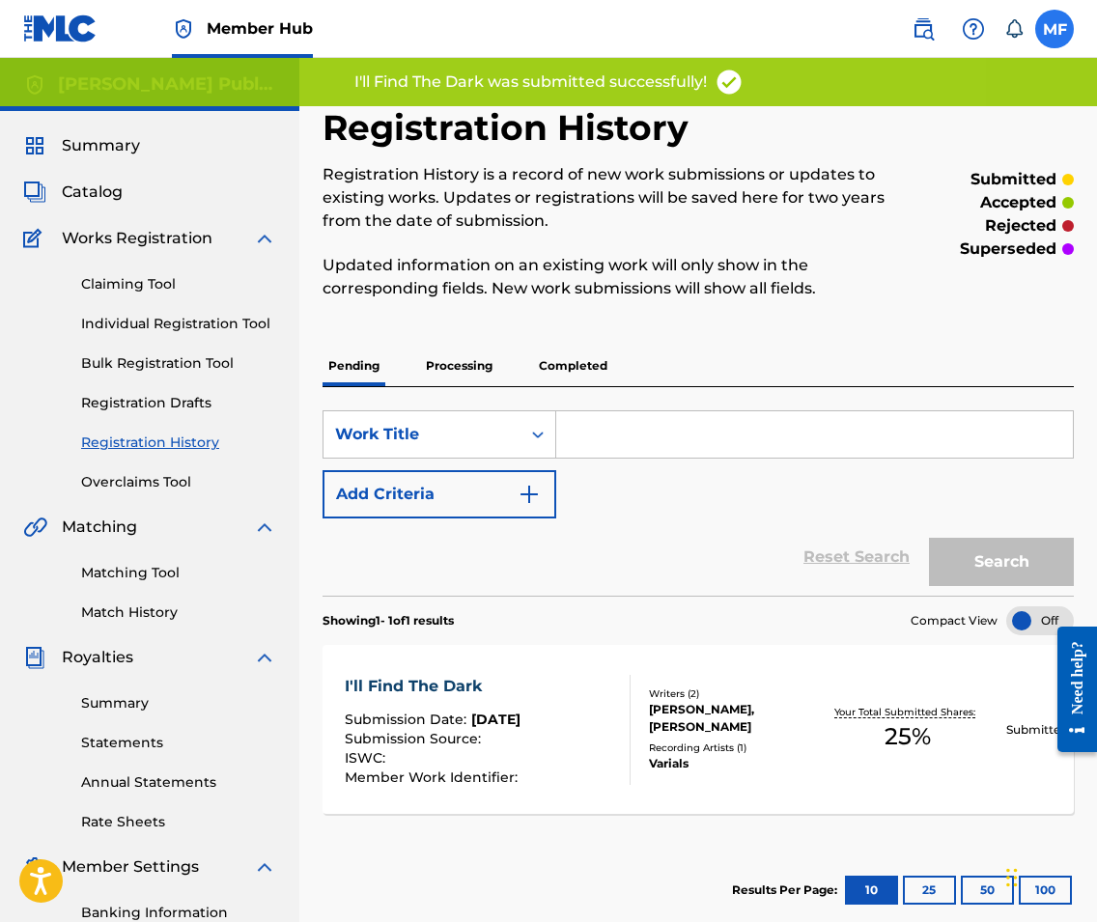
click at [1045, 18] on label at bounding box center [1054, 29] width 39 height 39
click at [1054, 29] on input "MF [PERSON_NAME] [EMAIL_ADDRESS][DOMAIN_NAME] Notification Preferences Profile …" at bounding box center [1054, 29] width 0 height 0
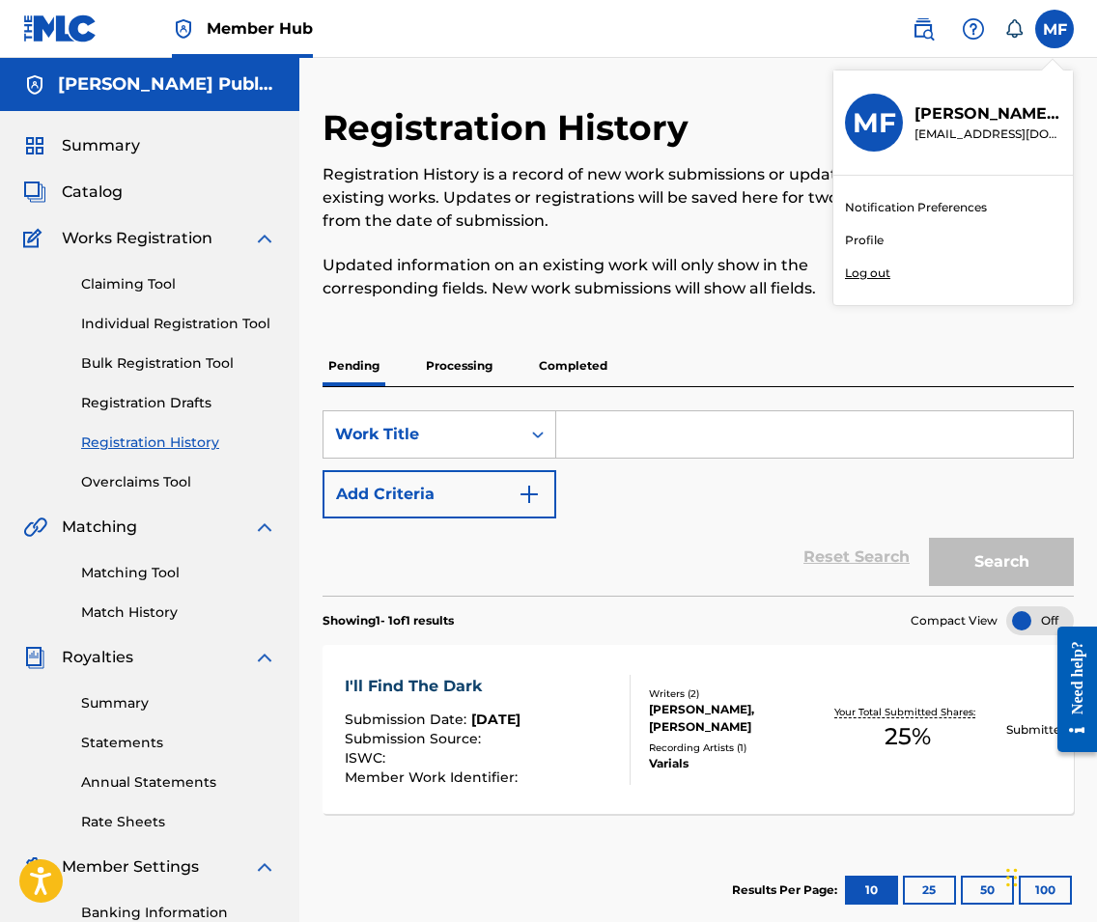
click at [948, 336] on div "Registration History Registration History is a record of new work submissions o…" at bounding box center [697, 520] width 751 height 829
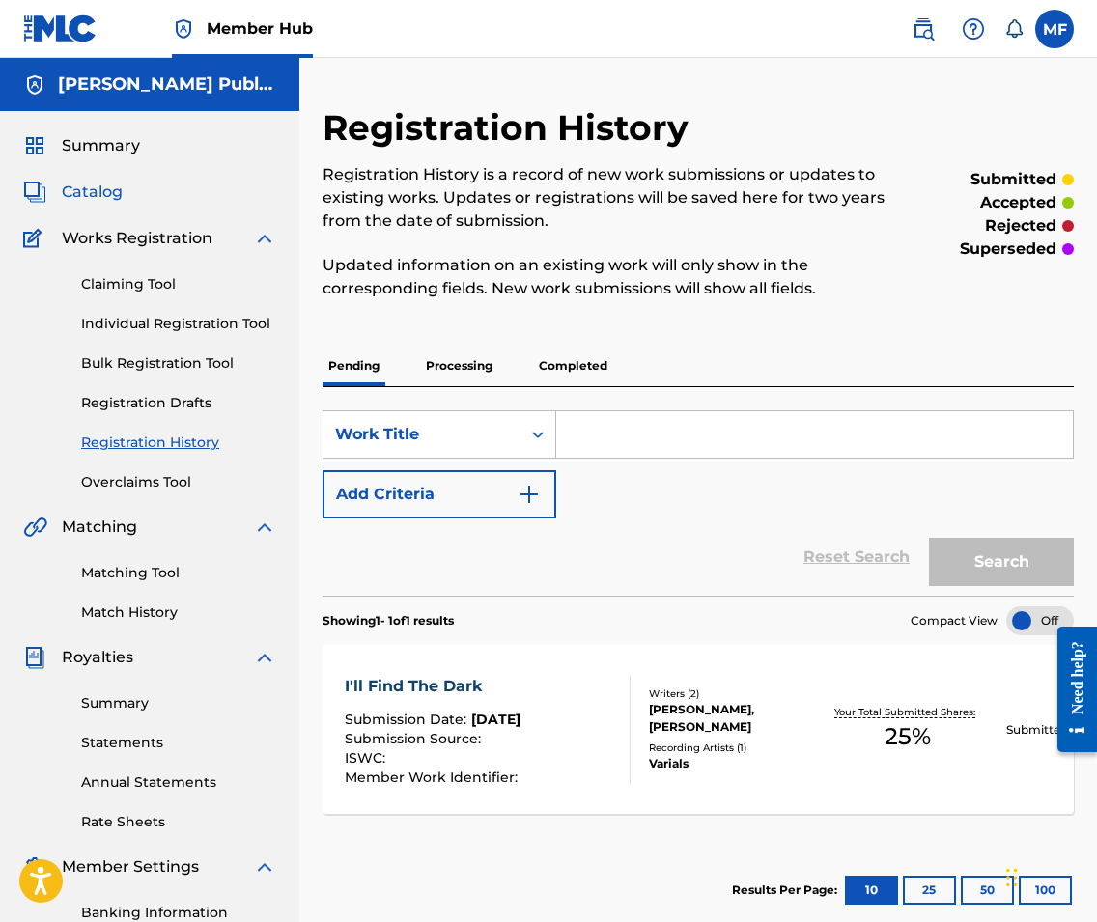
click at [104, 203] on span "Catalog" at bounding box center [92, 192] width 61 height 23
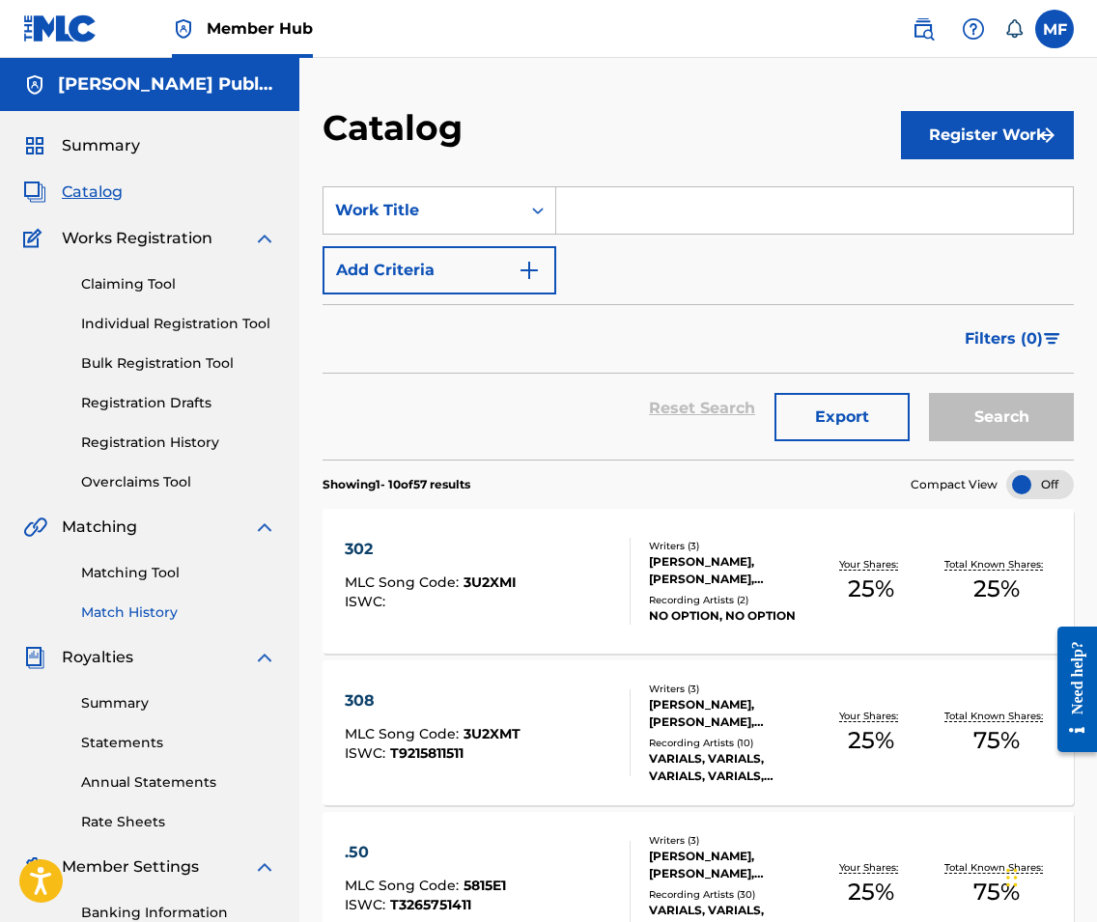
click at [144, 603] on link "Match History" at bounding box center [178, 612] width 195 height 20
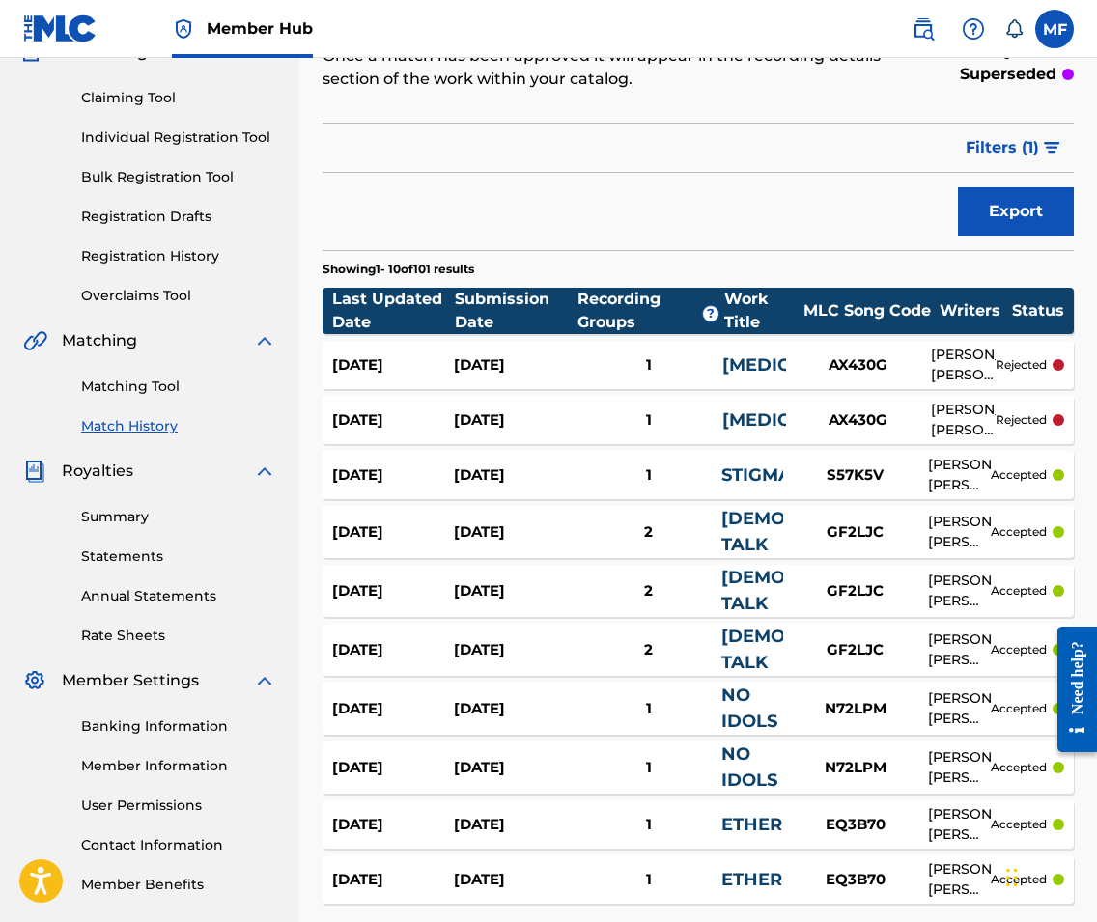
scroll to position [197, 0]
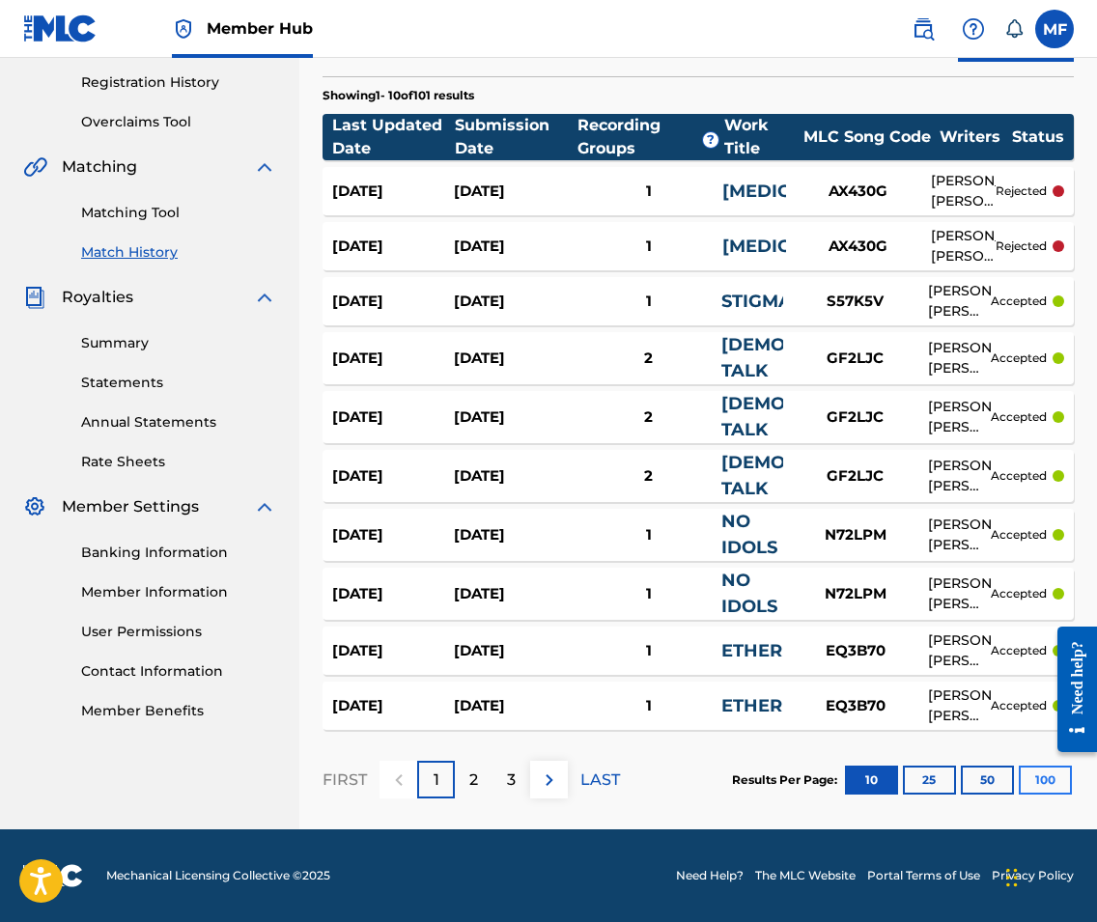
click at [1035, 783] on button "100" at bounding box center [1045, 780] width 53 height 29
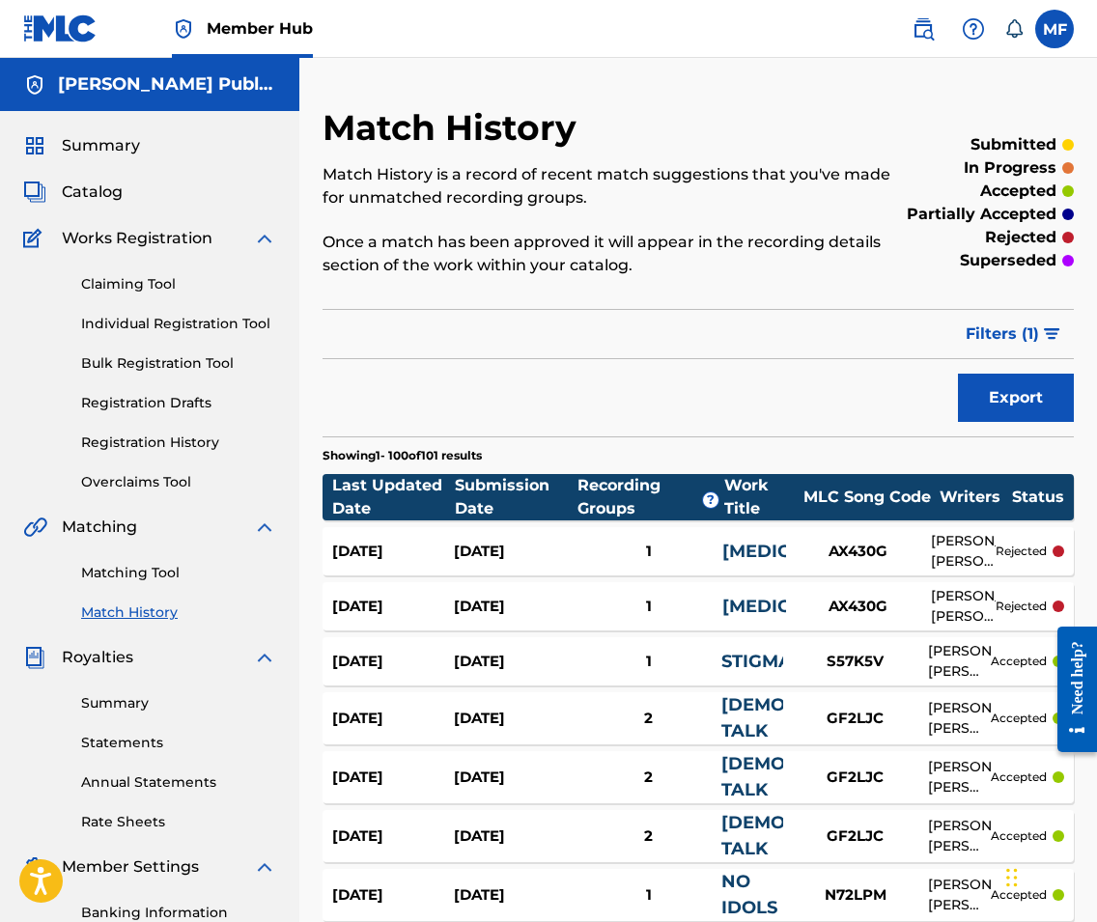
scroll to position [0, 0]
click at [139, 279] on link "Claiming Tool" at bounding box center [178, 284] width 195 height 20
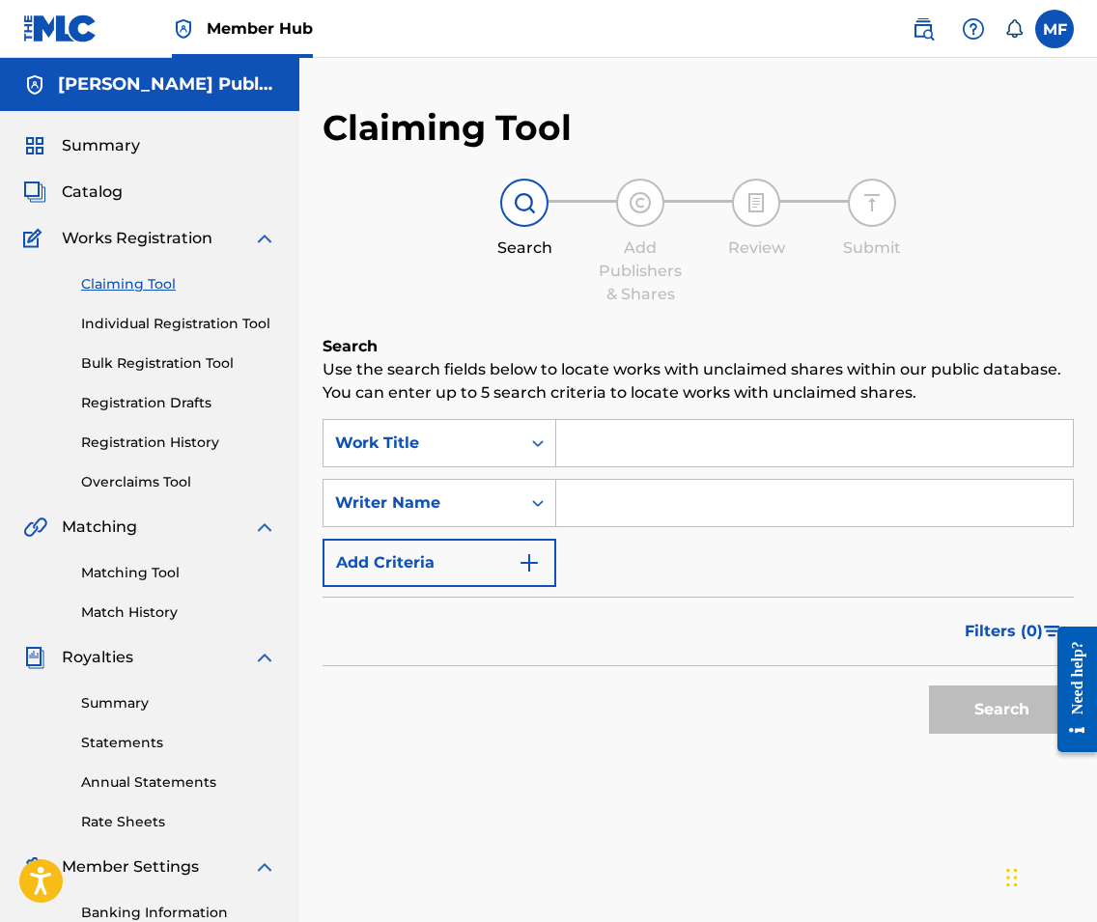
click at [148, 584] on div "Matching Tool Match History" at bounding box center [149, 581] width 253 height 84
click at [148, 574] on link "Matching Tool" at bounding box center [178, 573] width 195 height 20
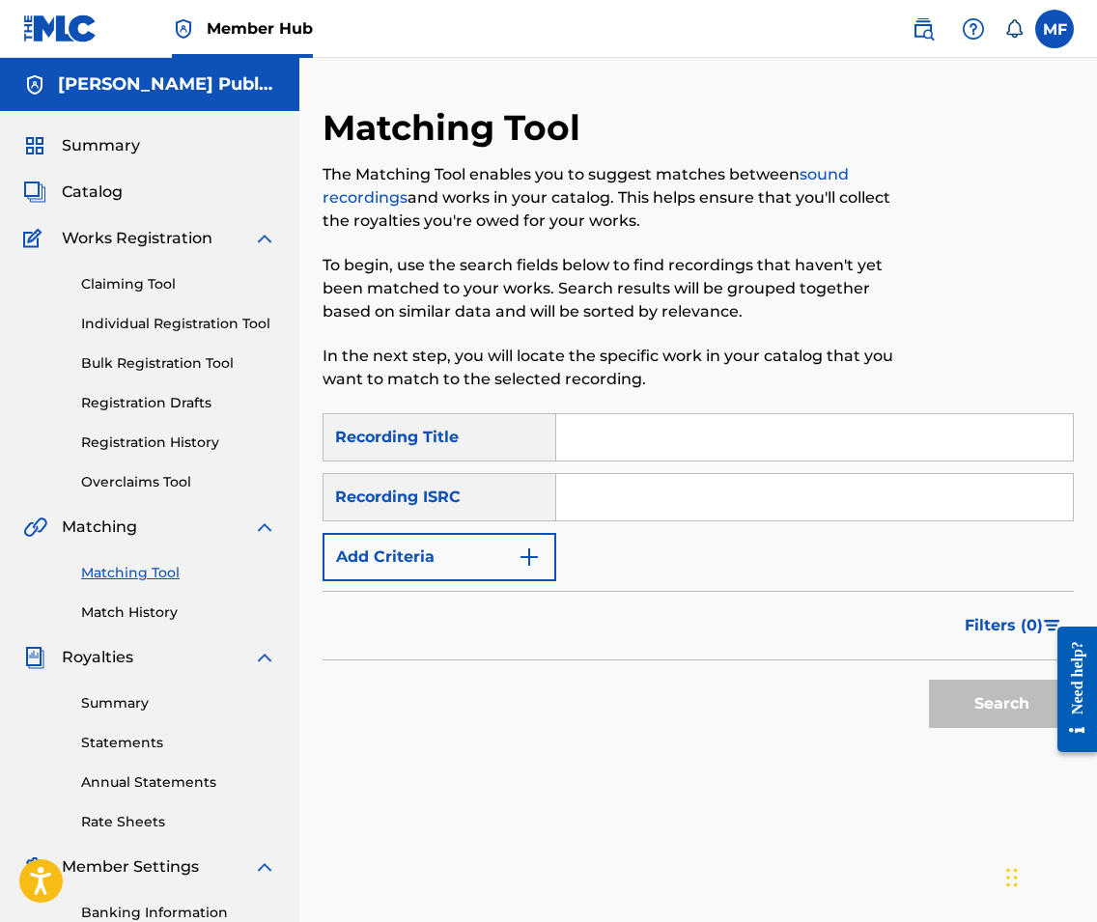
click at [609, 463] on div "SearchWithCriteria6a1379b7-20bf-43c2-a0d0-7c154338e5c7 Recording Title SearchWi…" at bounding box center [697, 497] width 751 height 168
click at [499, 565] on button "Add Criteria" at bounding box center [439, 557] width 234 height 48
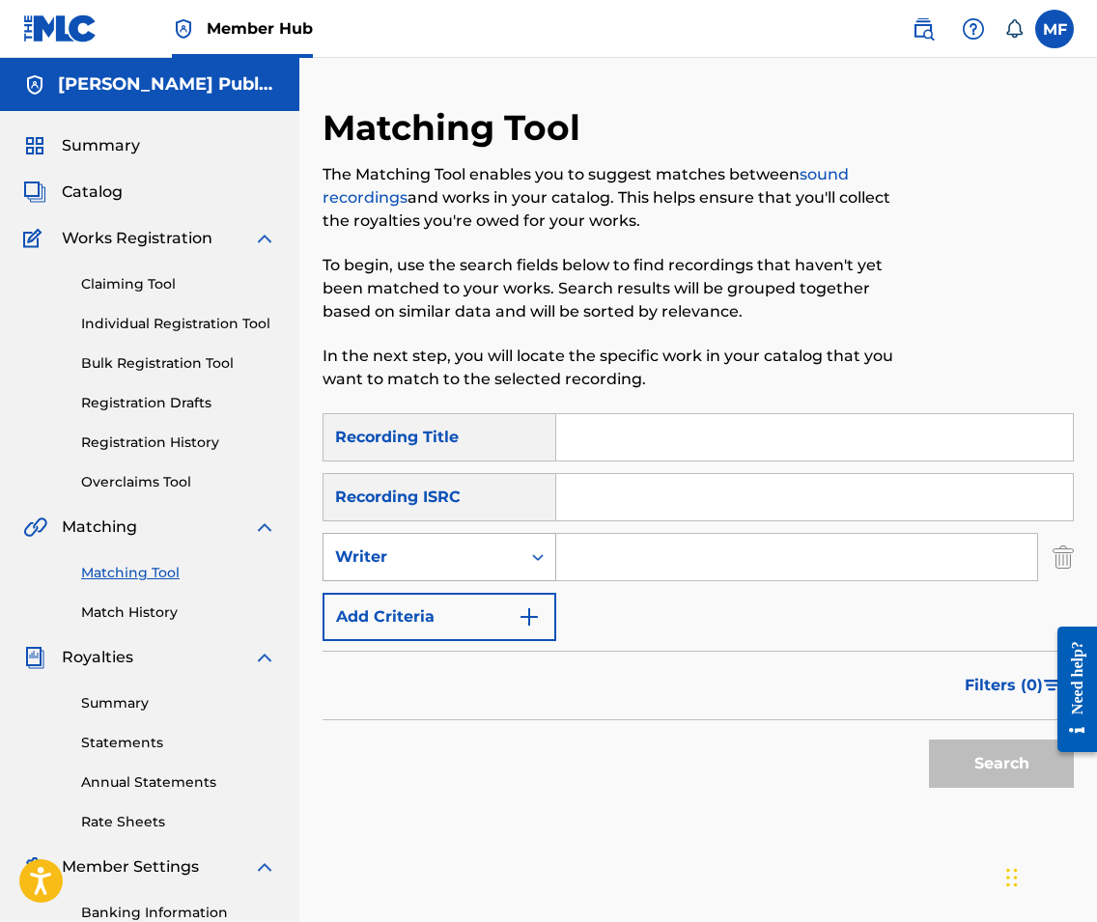
click at [515, 567] on div "Writer" at bounding box center [421, 557] width 197 height 37
click at [498, 606] on div "Recording Artist" at bounding box center [439, 605] width 232 height 48
click at [610, 569] on input "Search Form" at bounding box center [796, 557] width 481 height 46
type input "varials"
click at [984, 754] on button "Search" at bounding box center [1001, 764] width 145 height 48
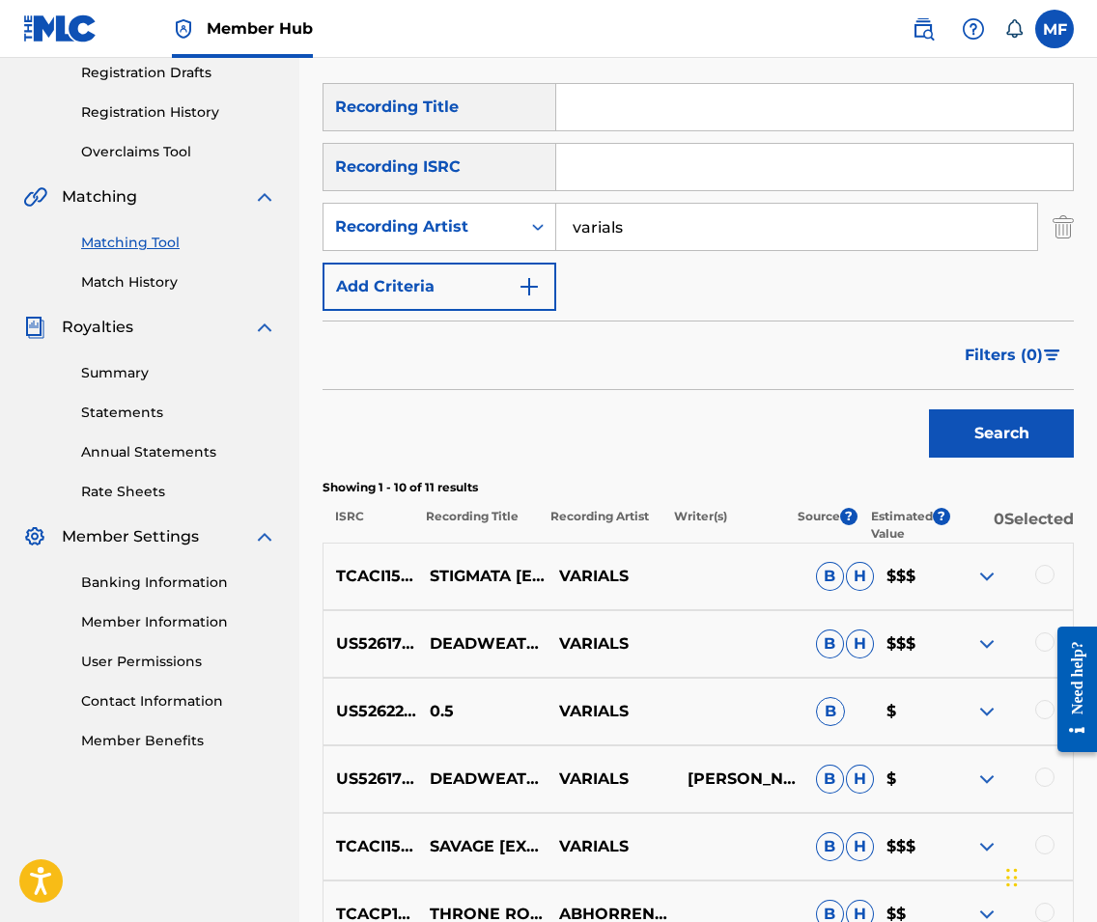
scroll to position [342, 0]
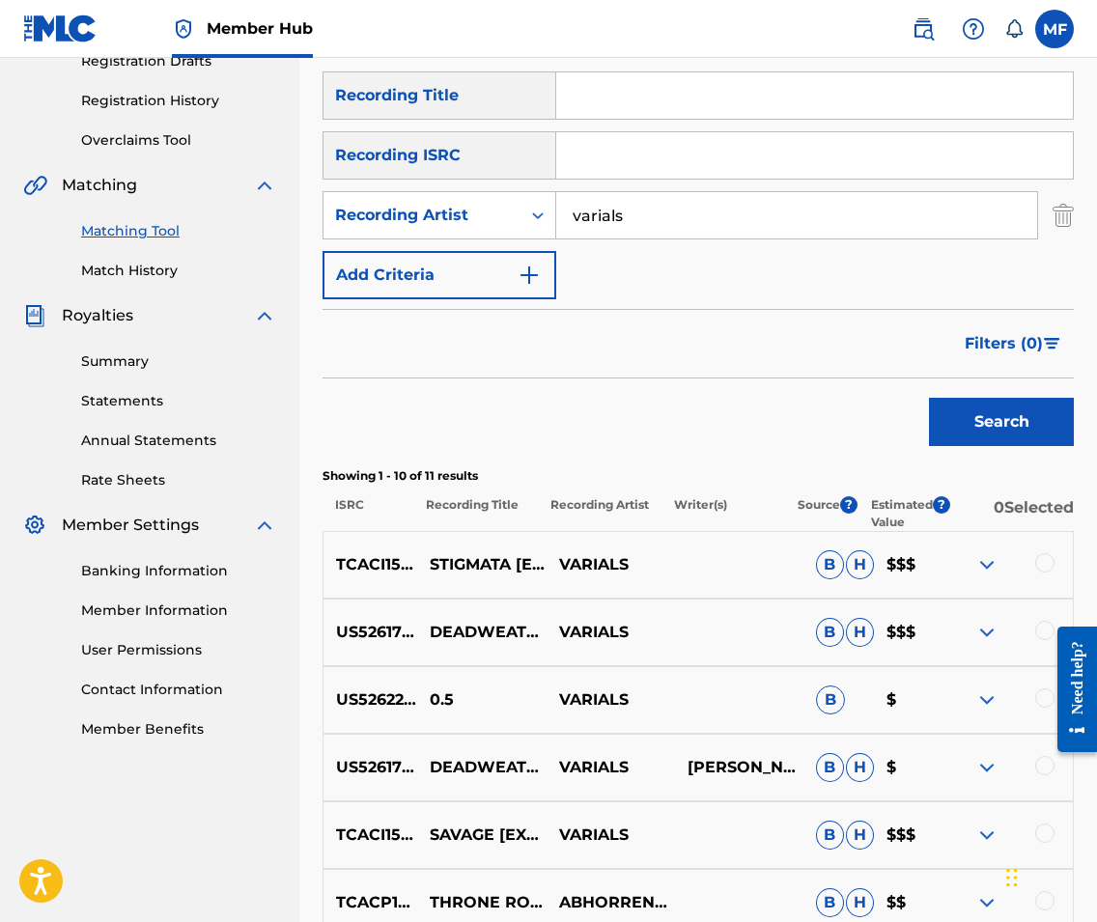
click at [1048, 556] on div at bounding box center [1044, 562] width 19 height 19
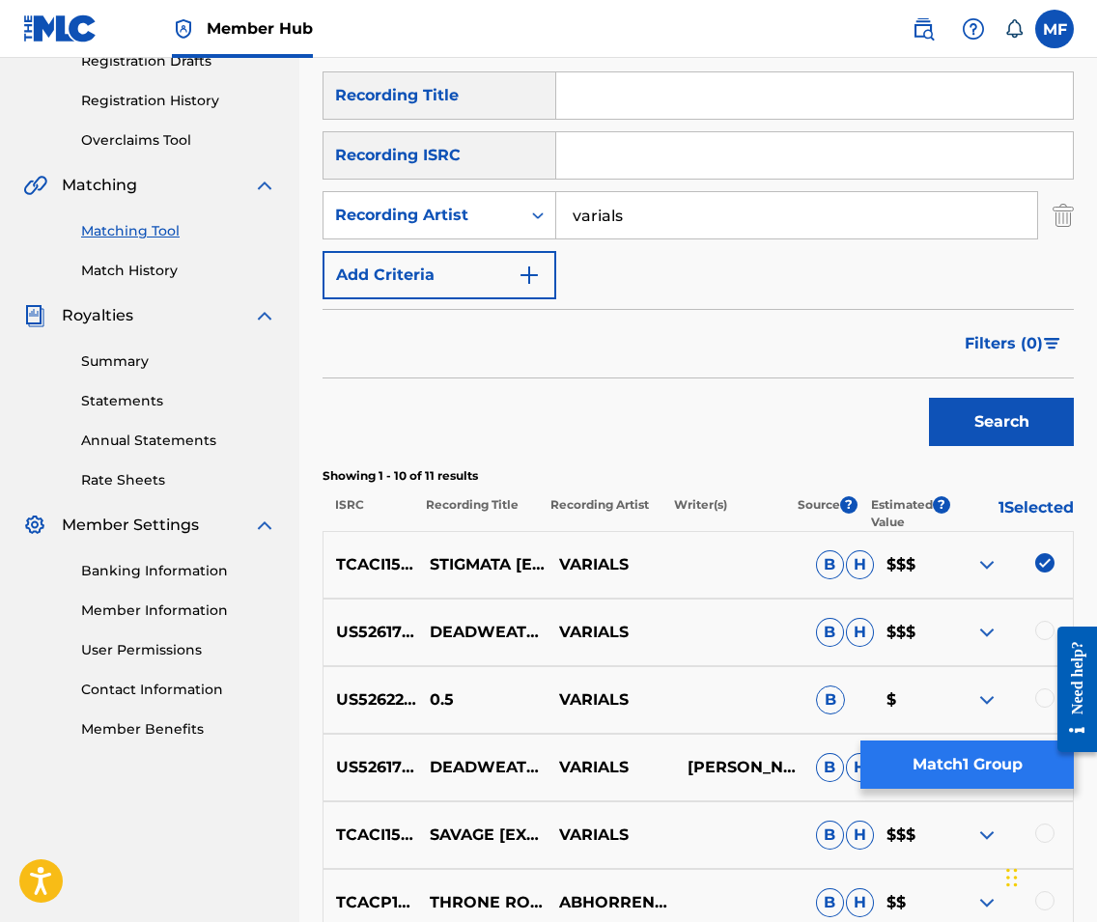
click at [969, 768] on button "Match 1 Group" at bounding box center [966, 764] width 213 height 48
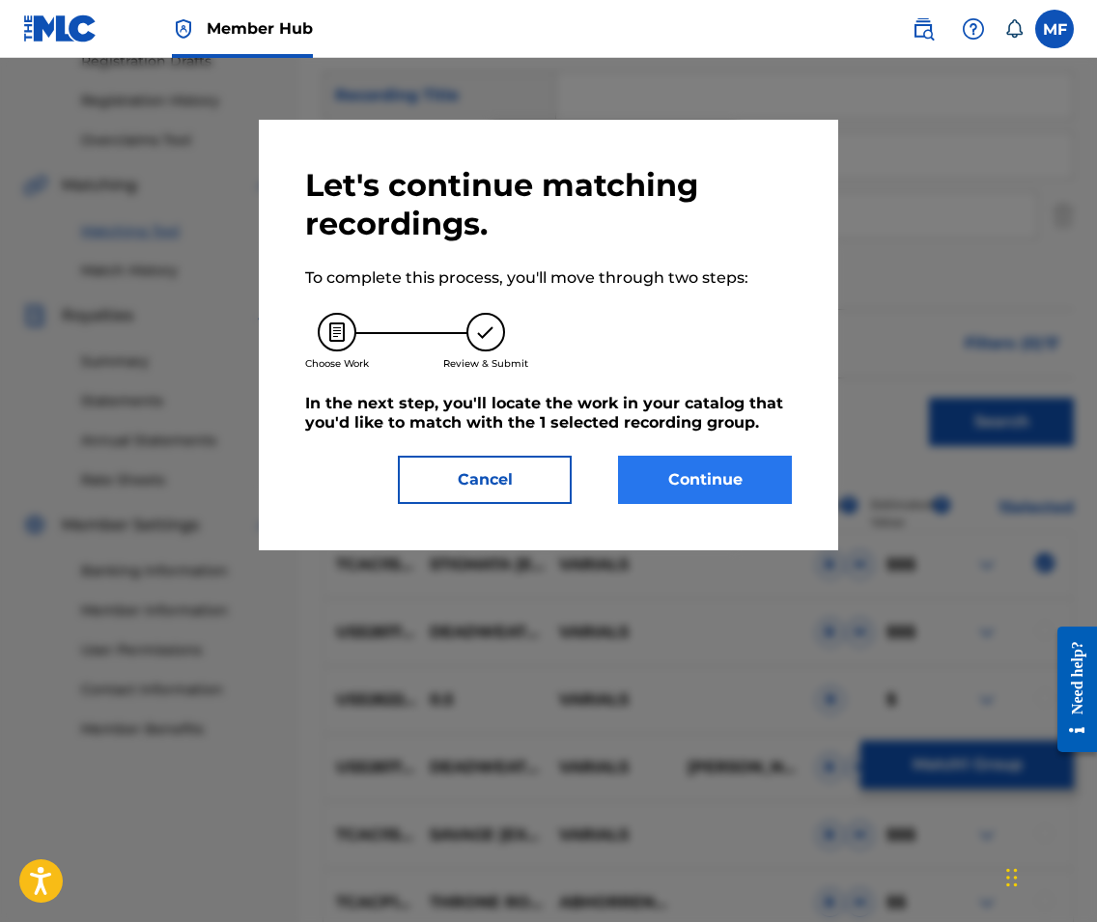
click at [710, 466] on button "Continue" at bounding box center [705, 480] width 174 height 48
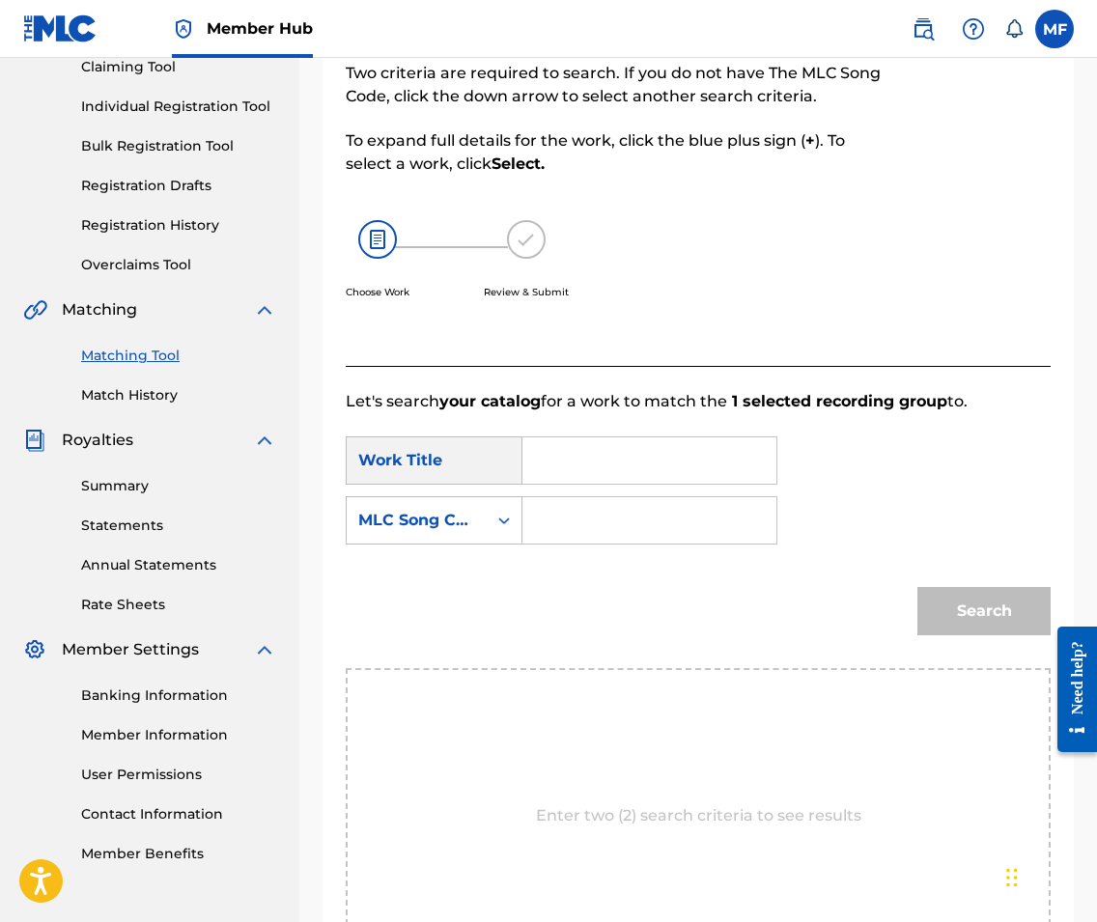
scroll to position [216, 0]
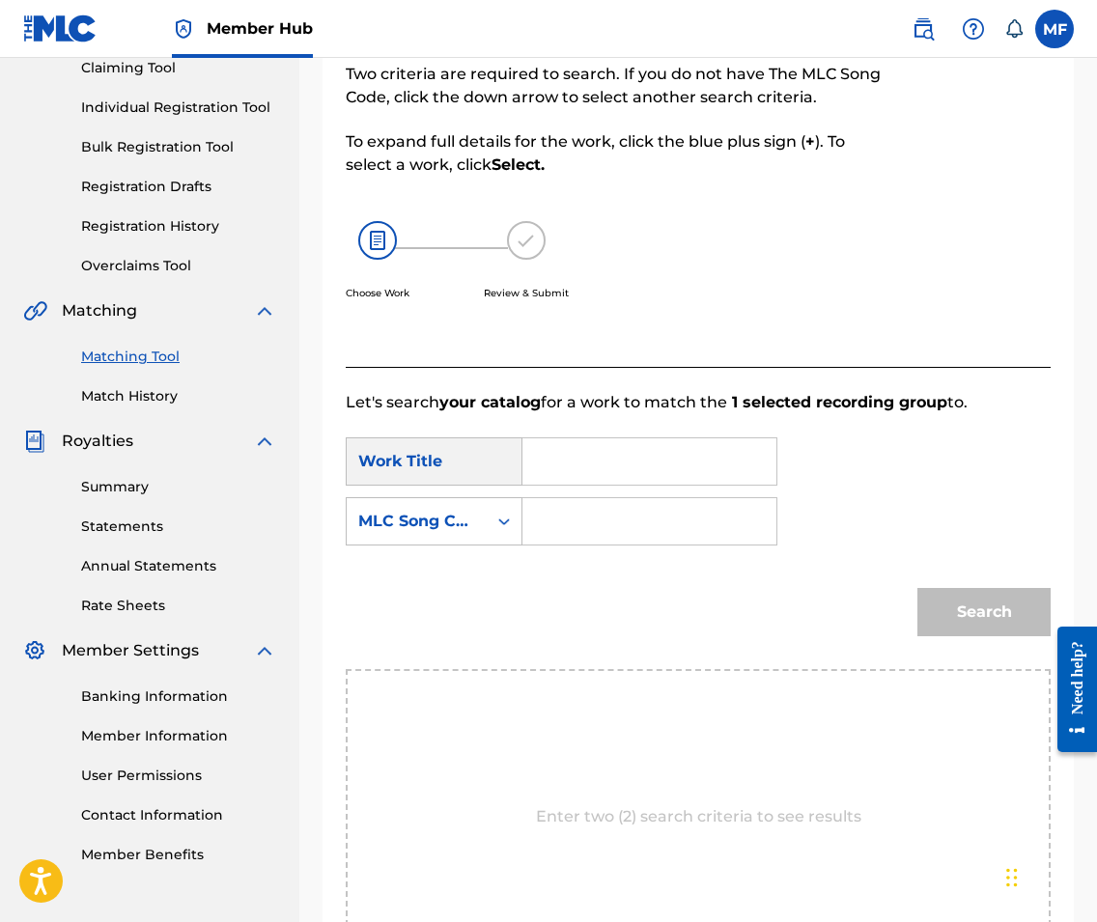
click at [651, 459] on input "Search Form" at bounding box center [649, 461] width 221 height 46
type input "stigmata"
click at [595, 507] on strong "stigmata" at bounding box center [591, 504] width 73 height 18
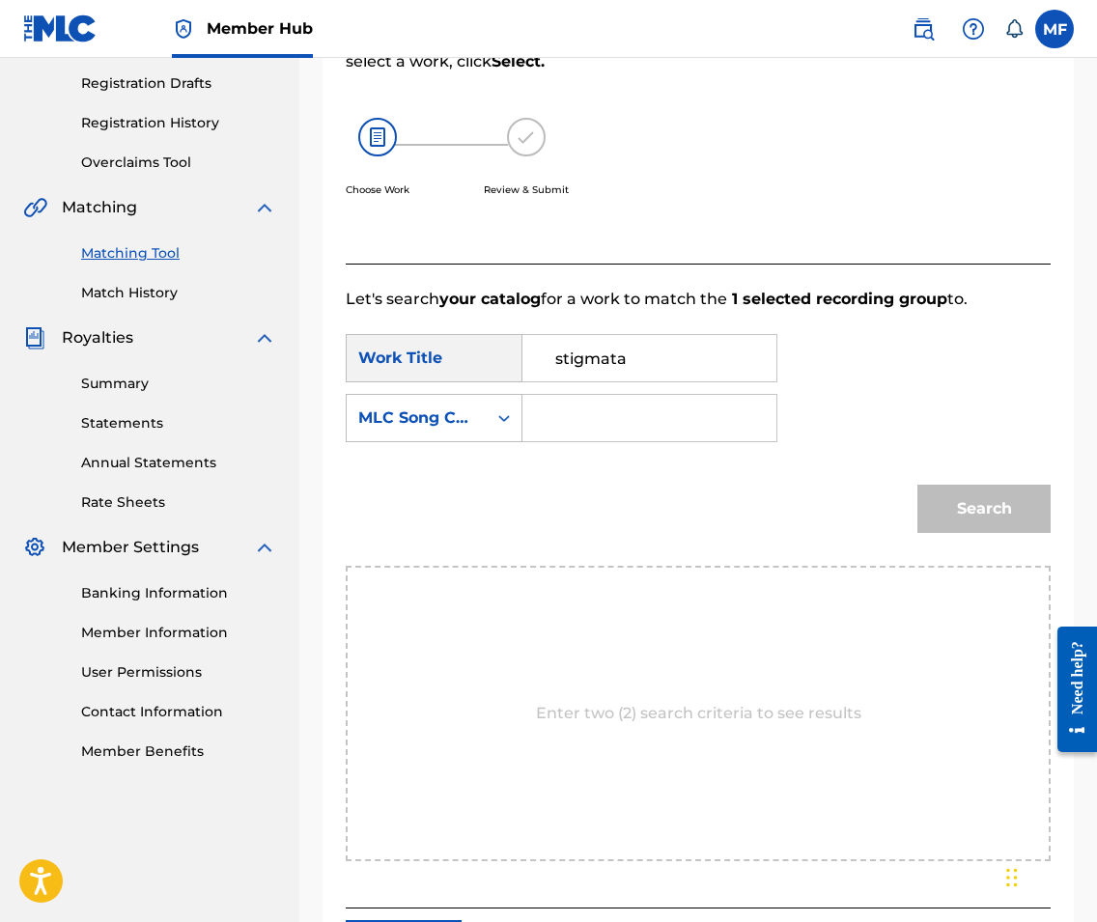
scroll to position [333, 0]
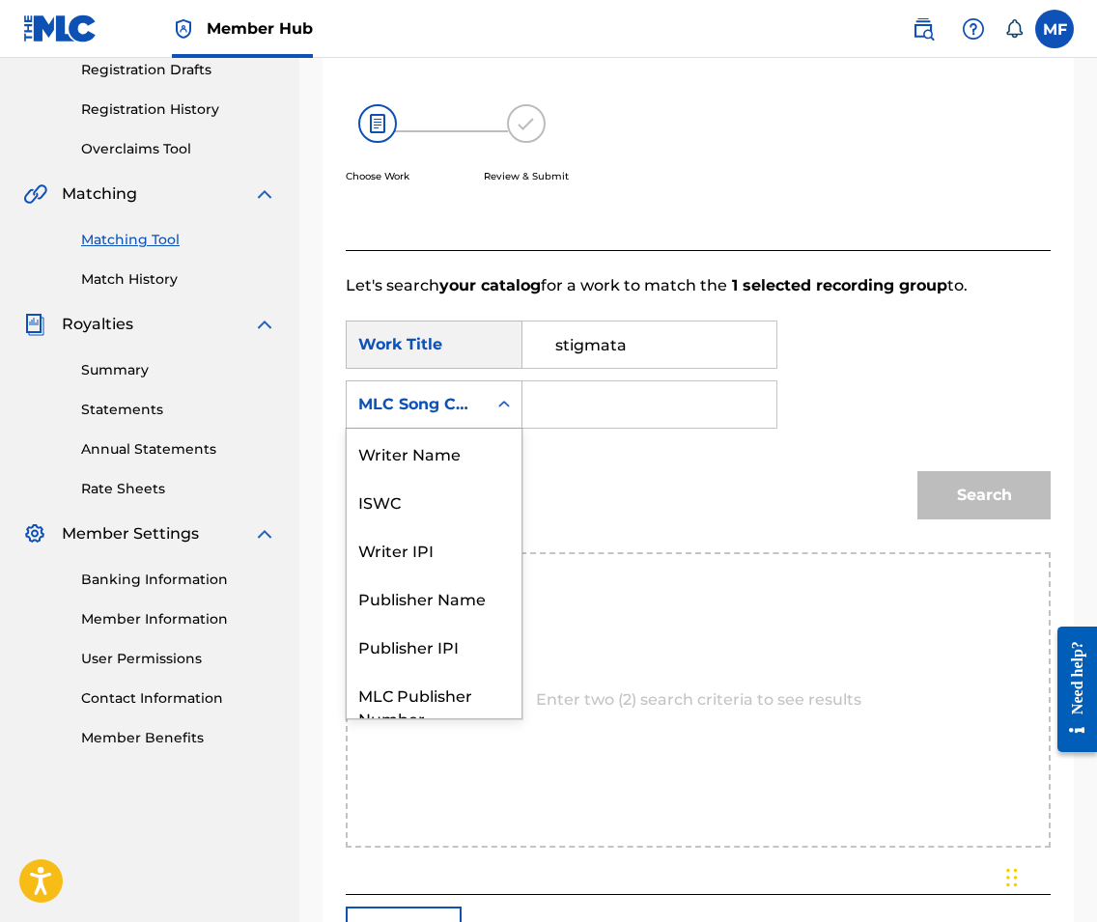
click at [447, 383] on div "MLC Song Code" at bounding box center [434, 404] width 177 height 48
click at [439, 467] on div "Writer Name" at bounding box center [434, 453] width 175 height 48
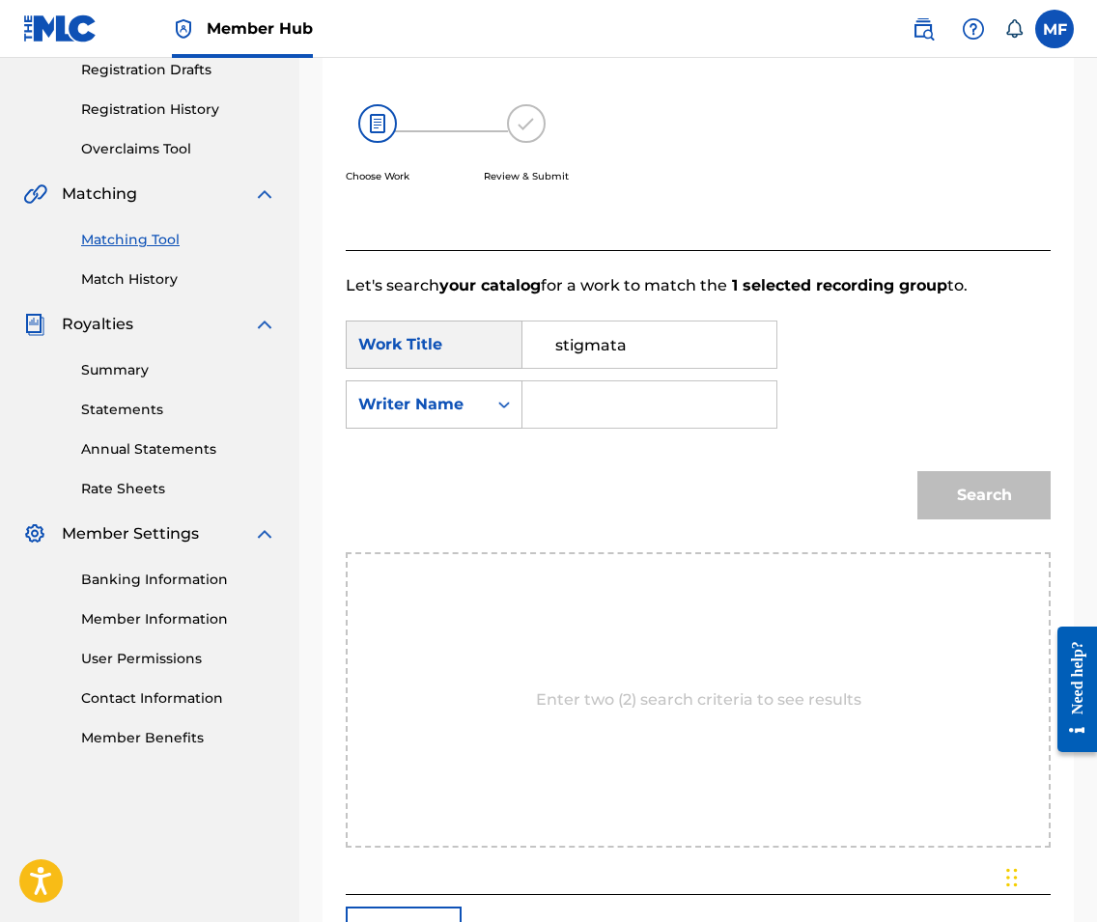
click at [574, 389] on input "Search Form" at bounding box center [649, 404] width 221 height 46
type input "[PERSON_NAME]"
click at [984, 495] on button "Search" at bounding box center [983, 495] width 133 height 48
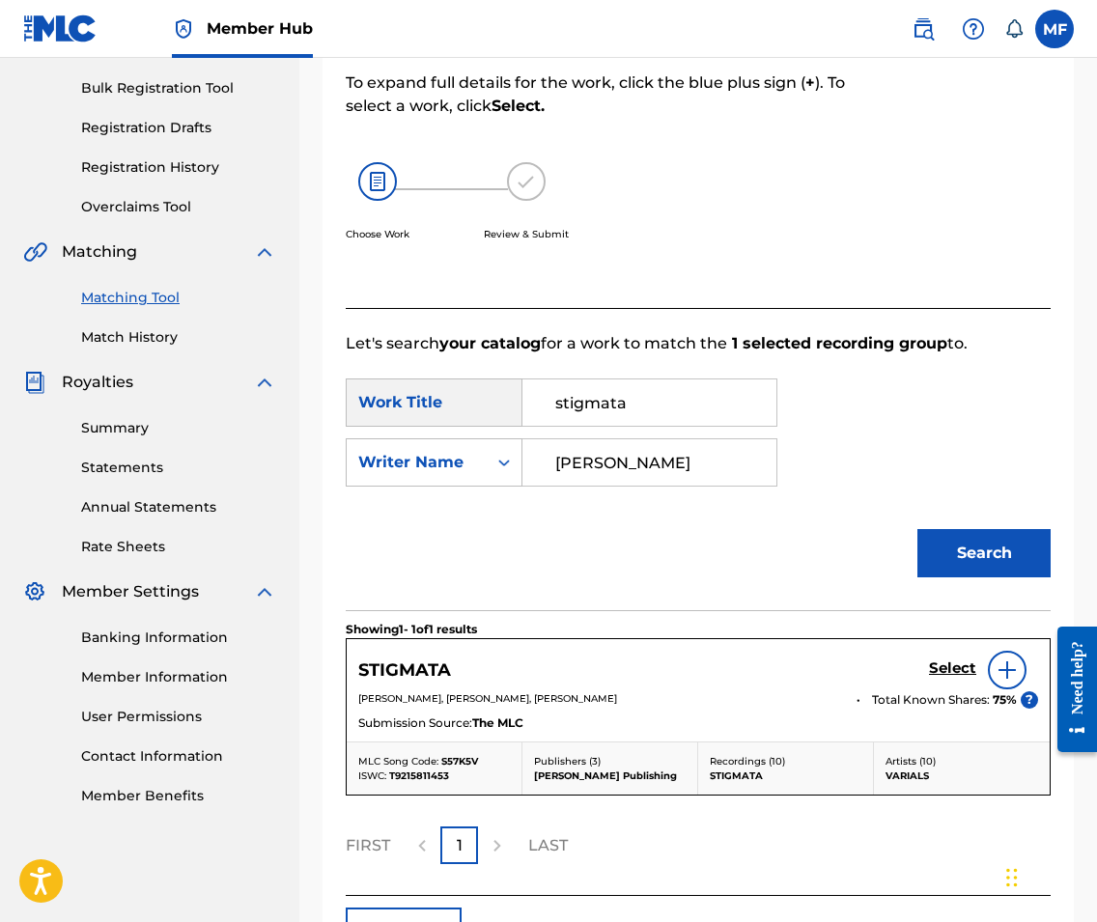
scroll to position [334, 0]
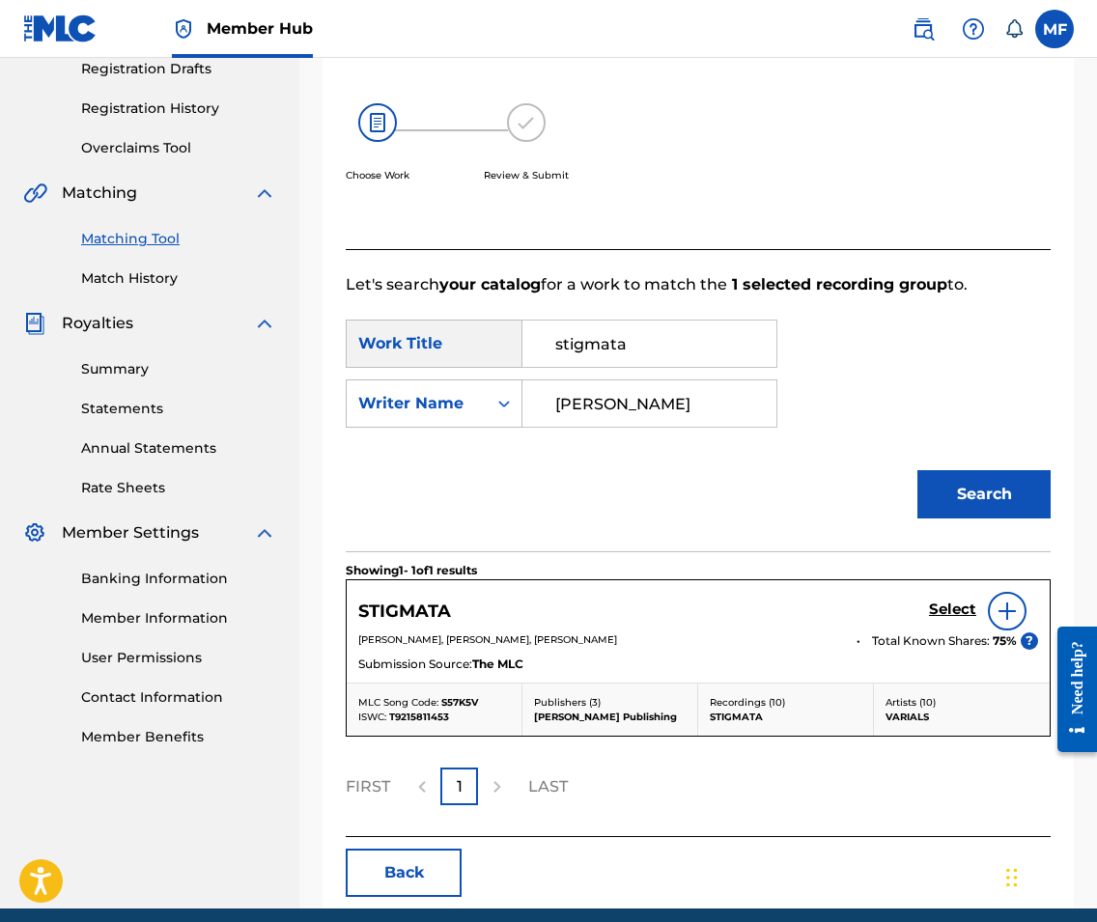
click at [1001, 600] on div at bounding box center [1007, 611] width 39 height 39
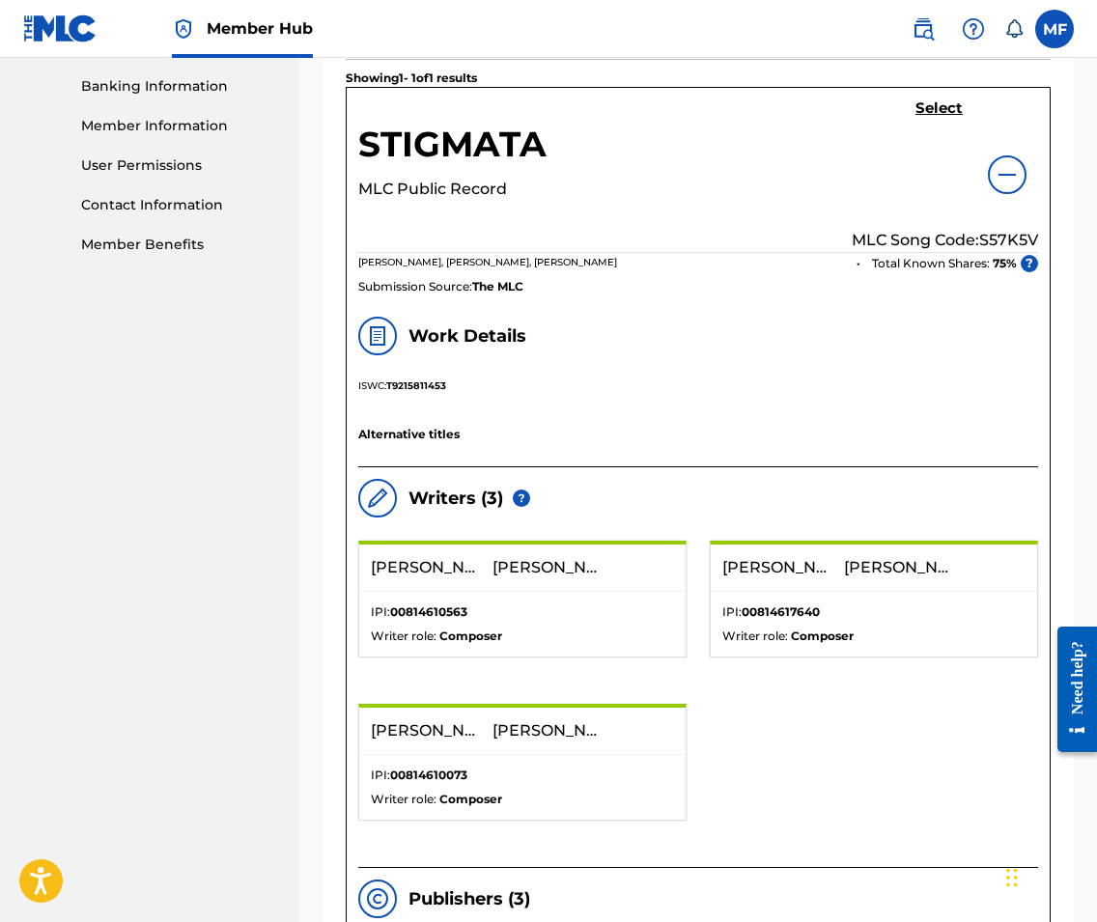
scroll to position [778, 0]
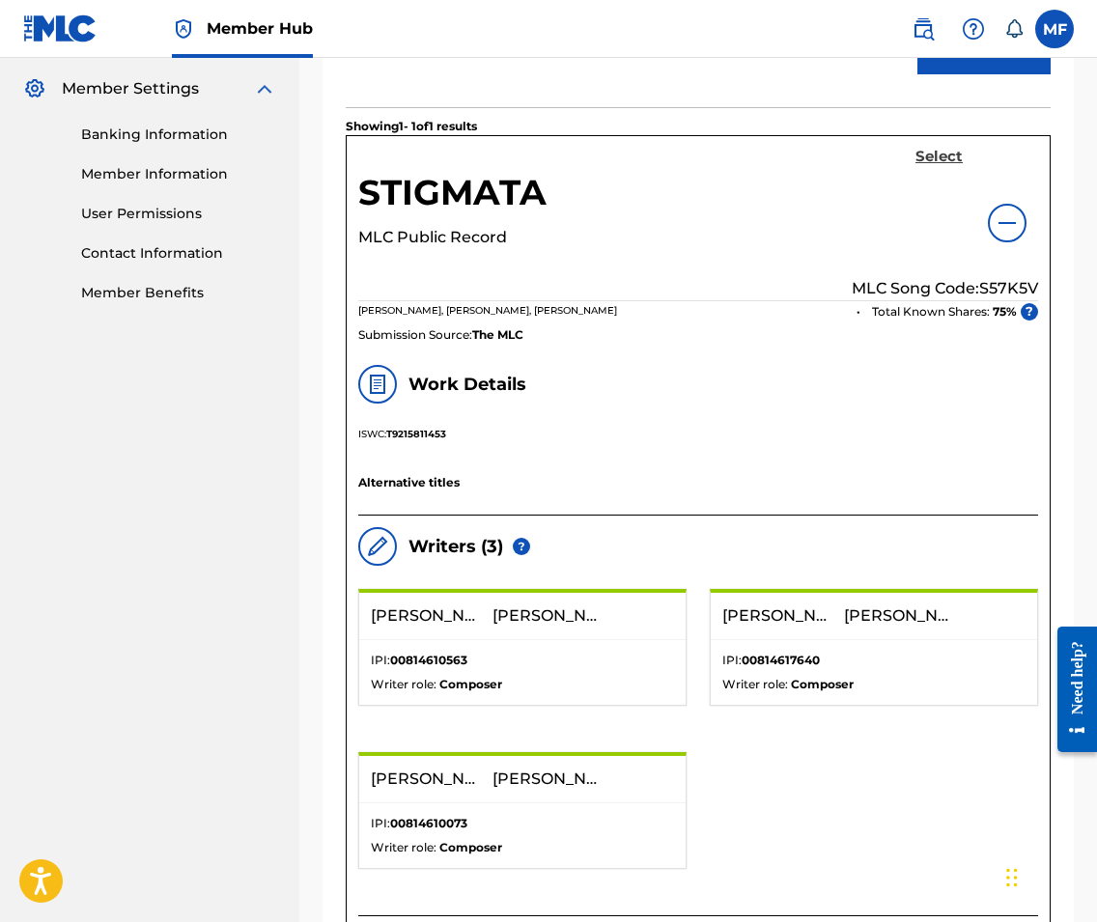
click at [921, 154] on h5 "Select" at bounding box center [938, 157] width 47 height 18
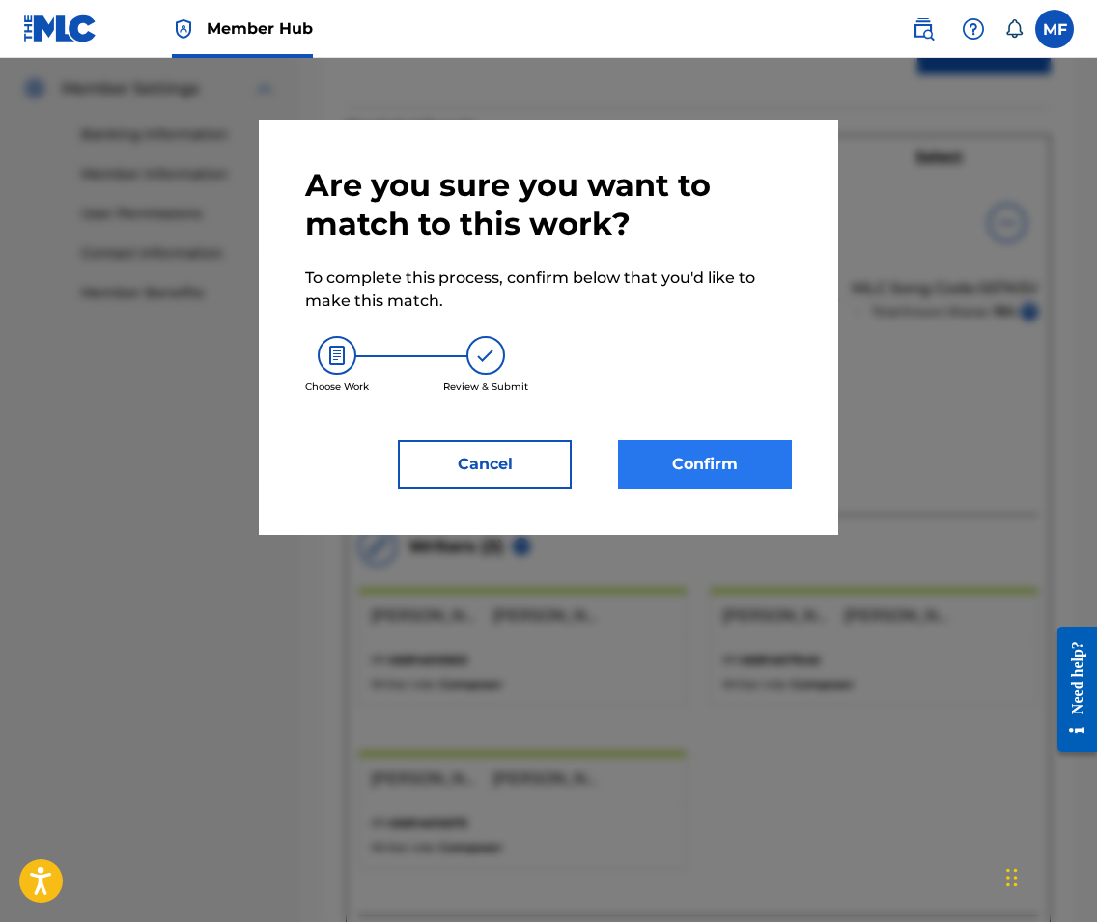
click at [675, 458] on button "Confirm" at bounding box center [705, 464] width 174 height 48
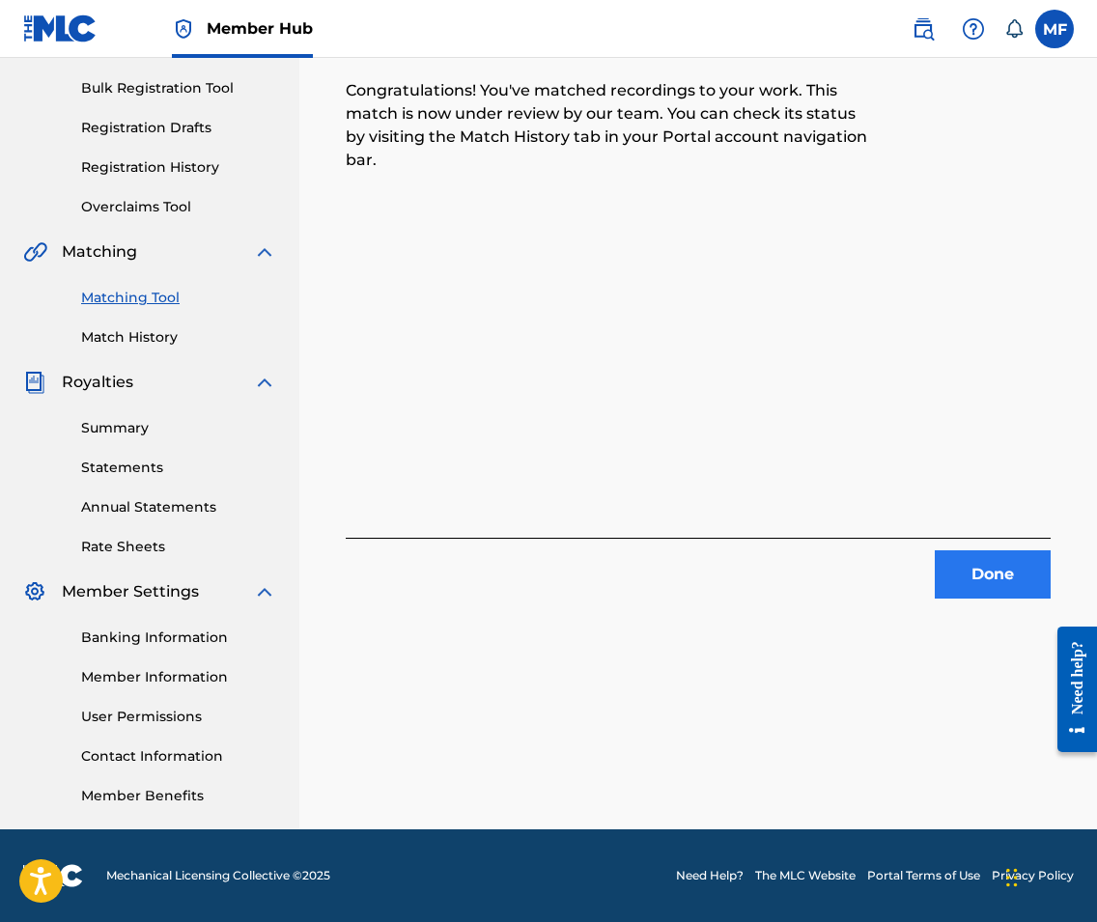
click at [1007, 590] on button "Done" at bounding box center [993, 574] width 116 height 48
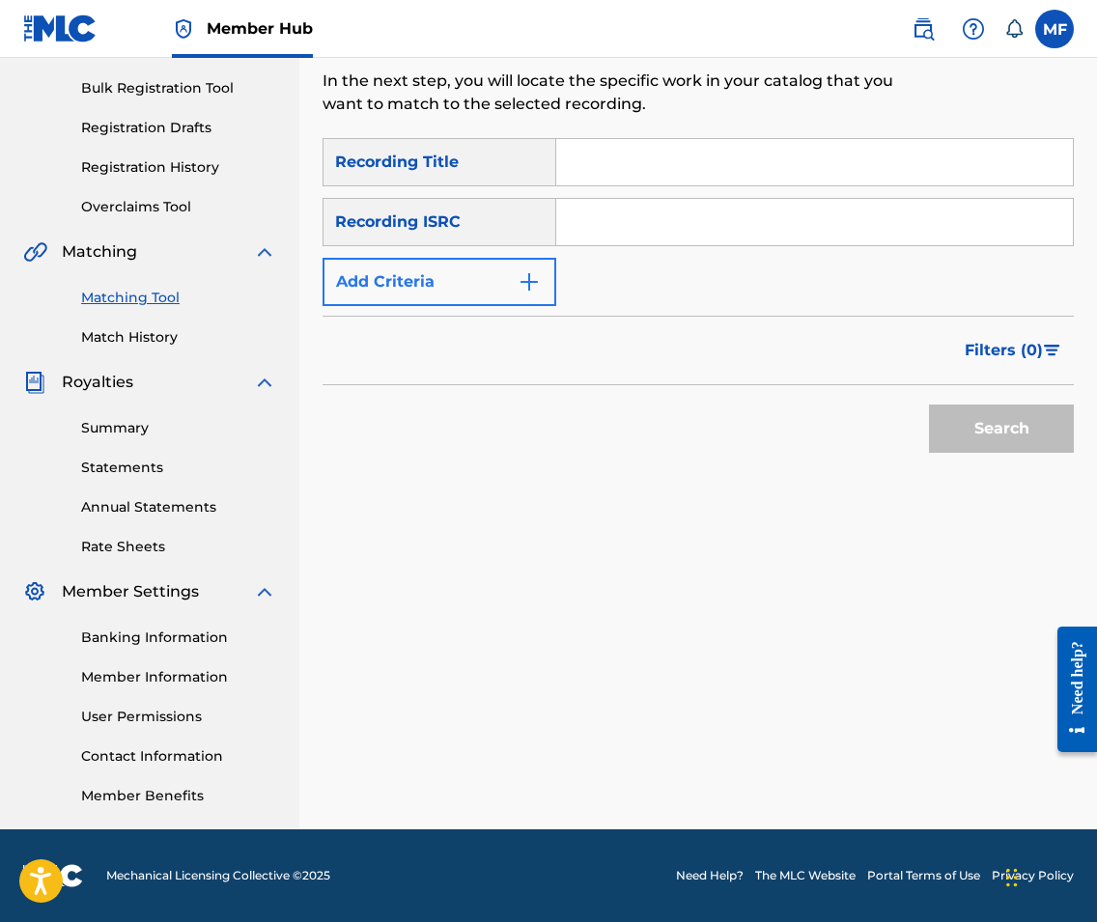
click at [508, 279] on button "Add Criteria" at bounding box center [439, 282] width 234 height 48
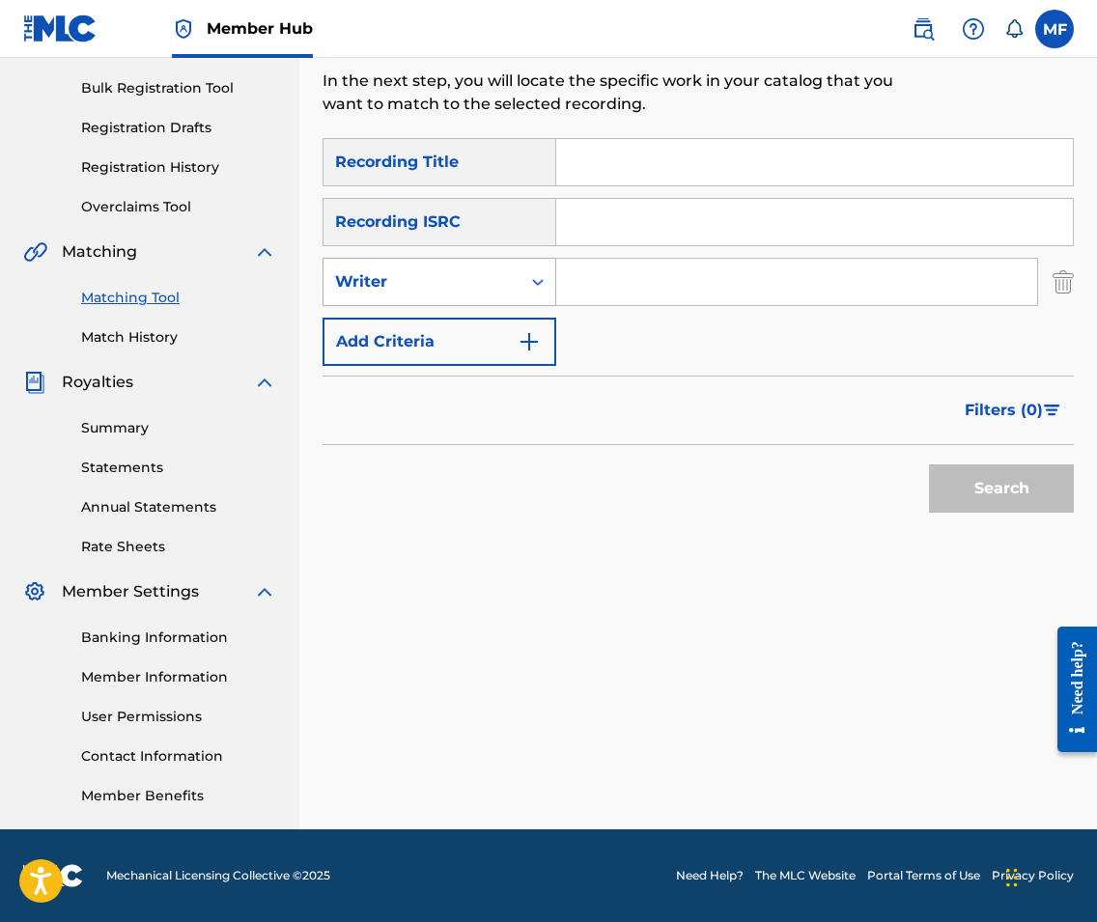
click at [492, 290] on div "Writer" at bounding box center [422, 281] width 174 height 23
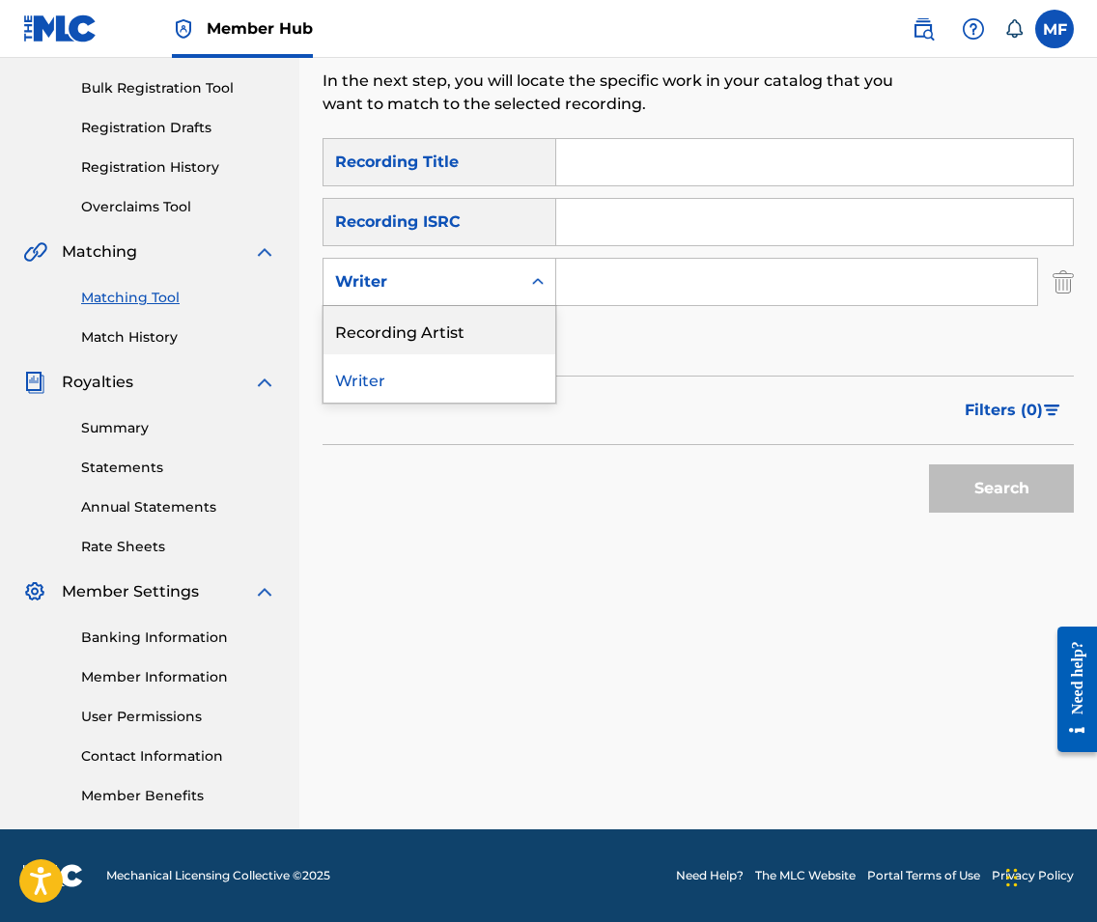
click at [475, 347] on div "Recording Artist" at bounding box center [439, 330] width 232 height 48
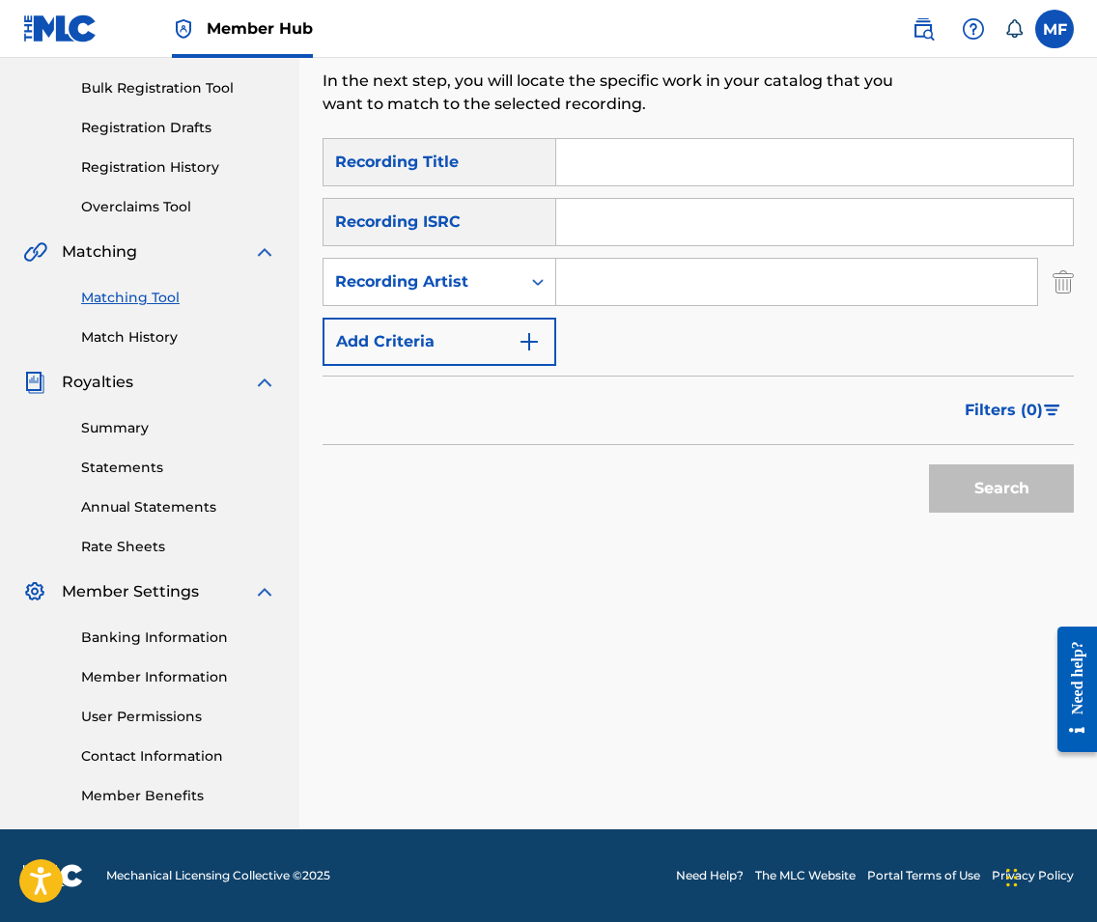
click at [644, 295] on input "Search Form" at bounding box center [796, 282] width 481 height 46
type input "varials"
click at [1001, 489] on button "Search" at bounding box center [1001, 488] width 145 height 48
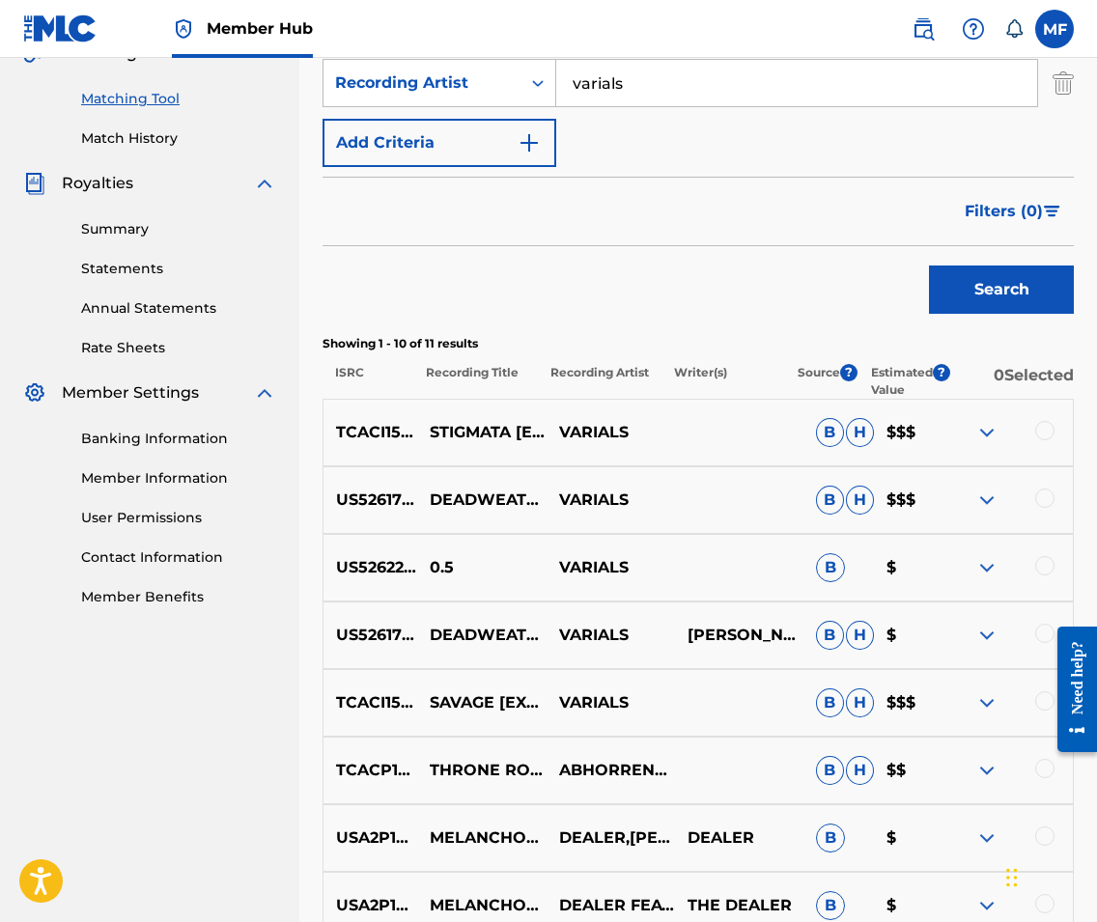
scroll to position [497, 0]
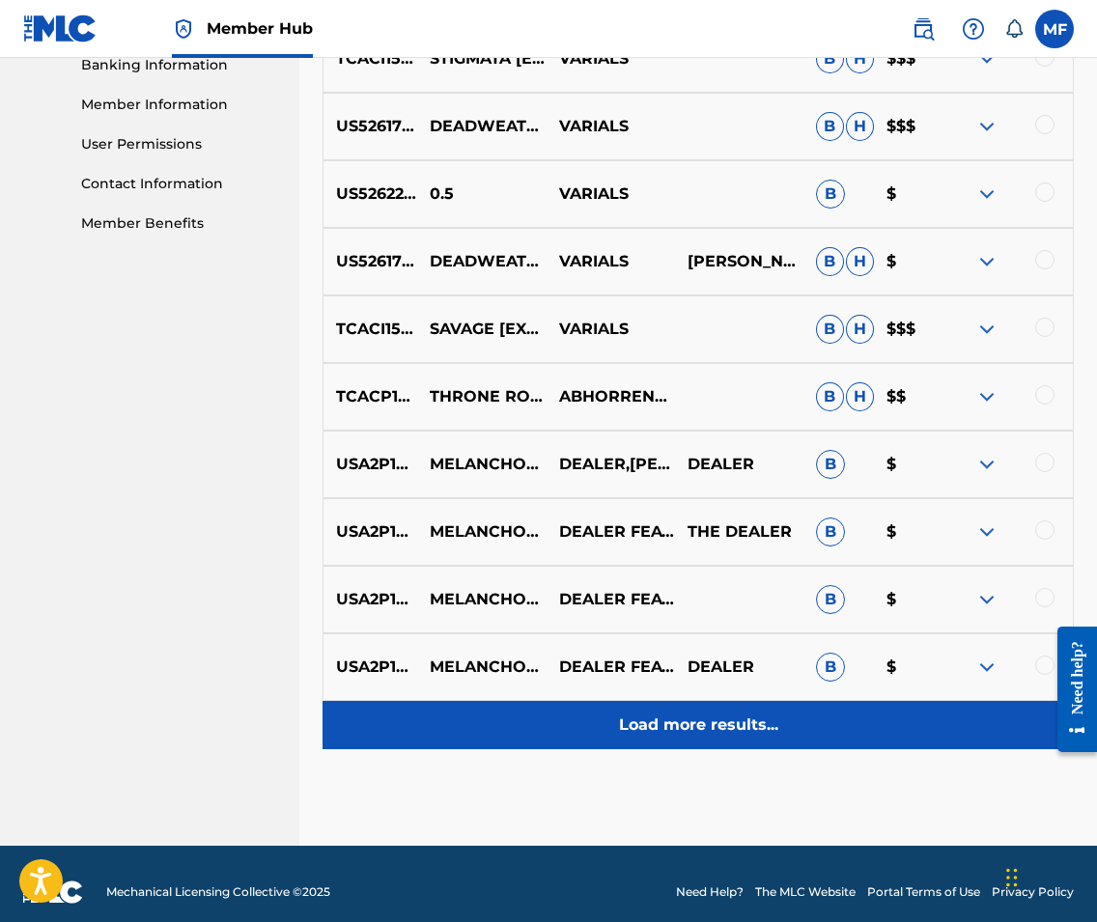
click at [751, 718] on p "Load more results..." at bounding box center [698, 724] width 159 height 23
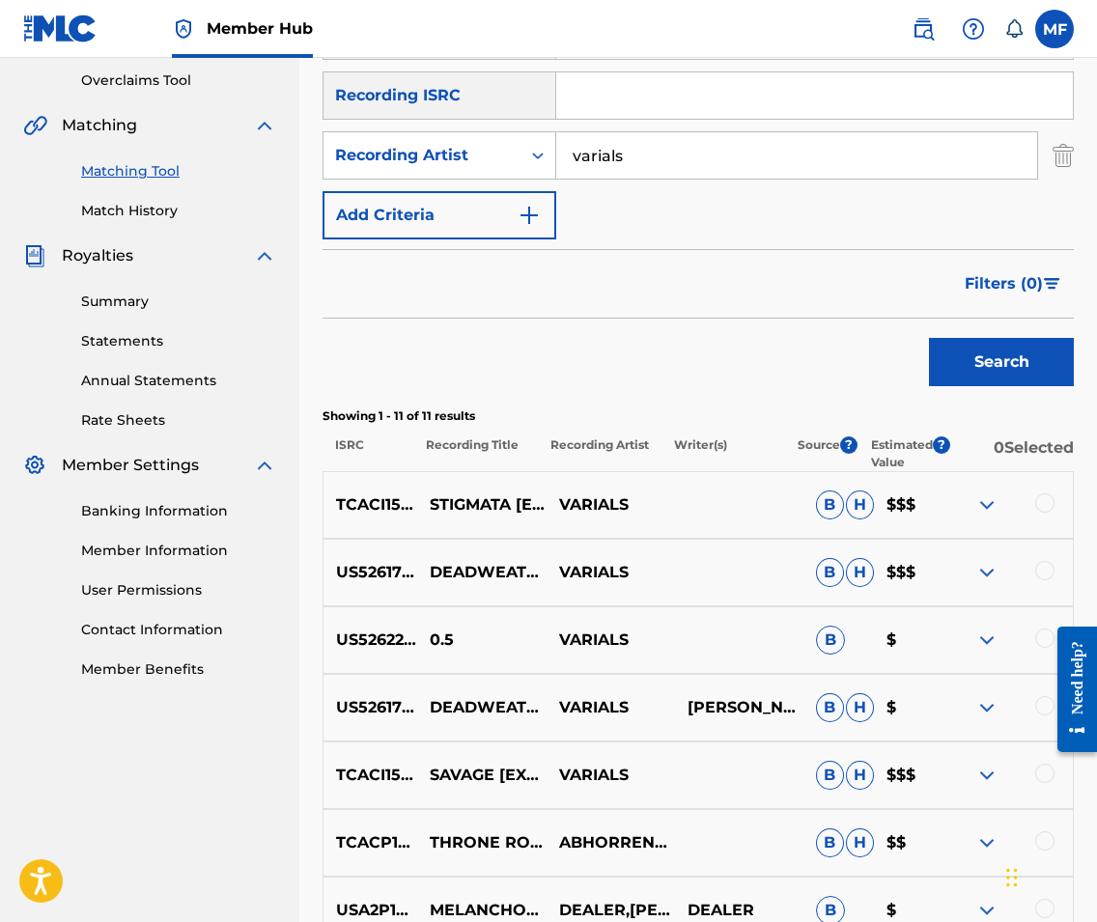
scroll to position [416, 0]
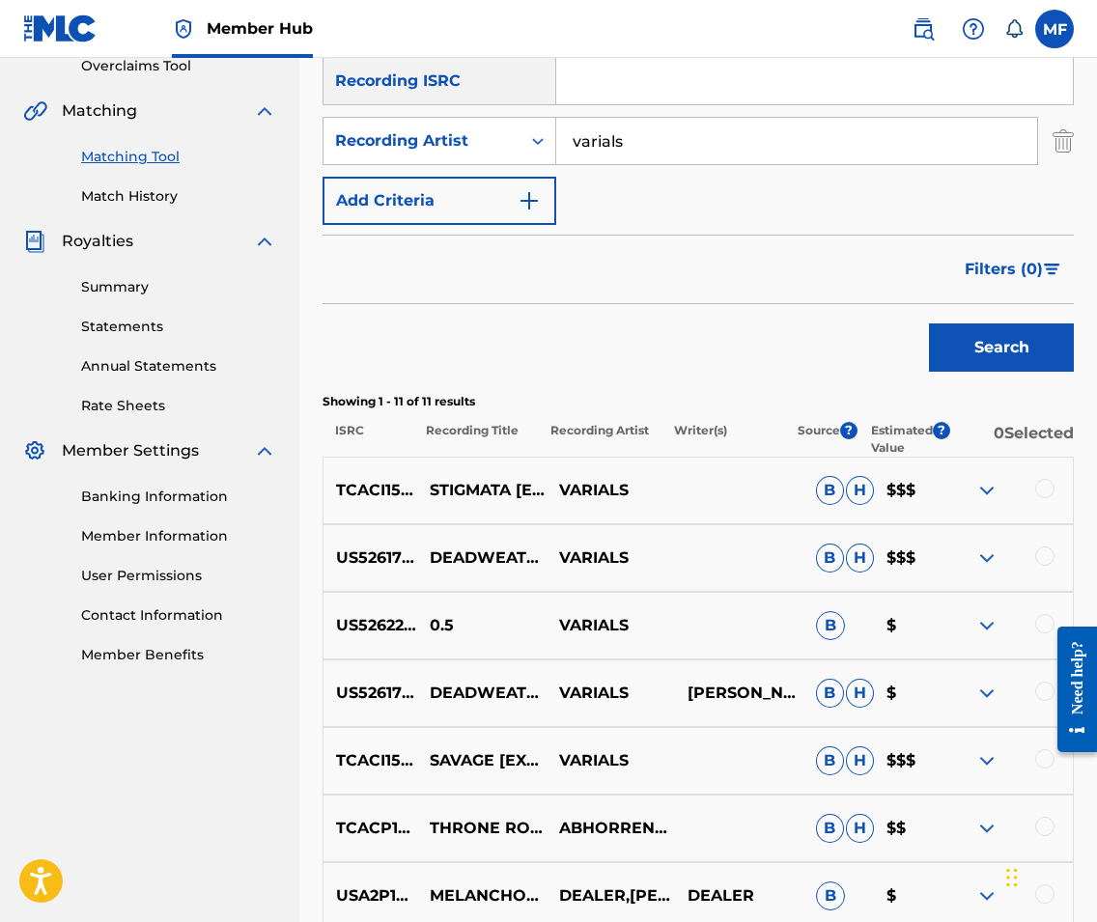
click at [1042, 561] on div at bounding box center [1044, 555] width 19 height 19
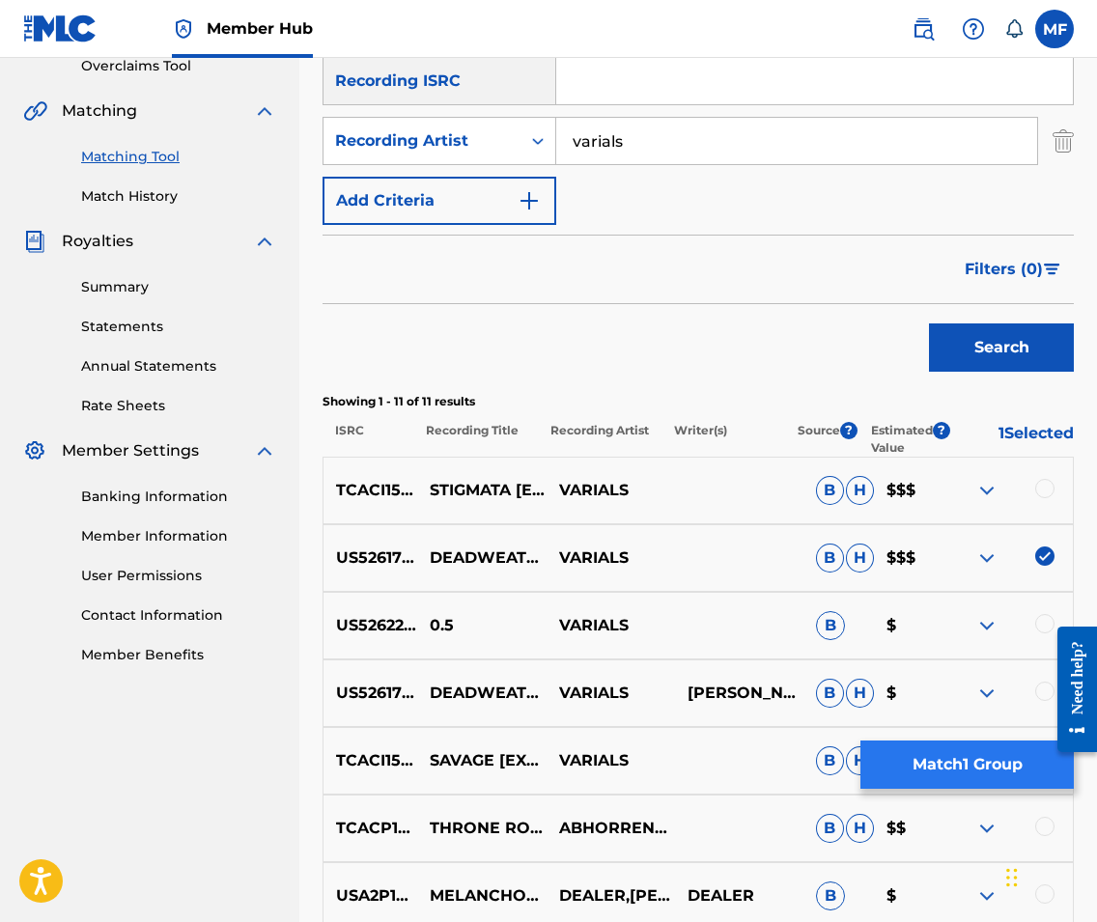
click at [991, 759] on button "Match 1 Group" at bounding box center [966, 764] width 213 height 48
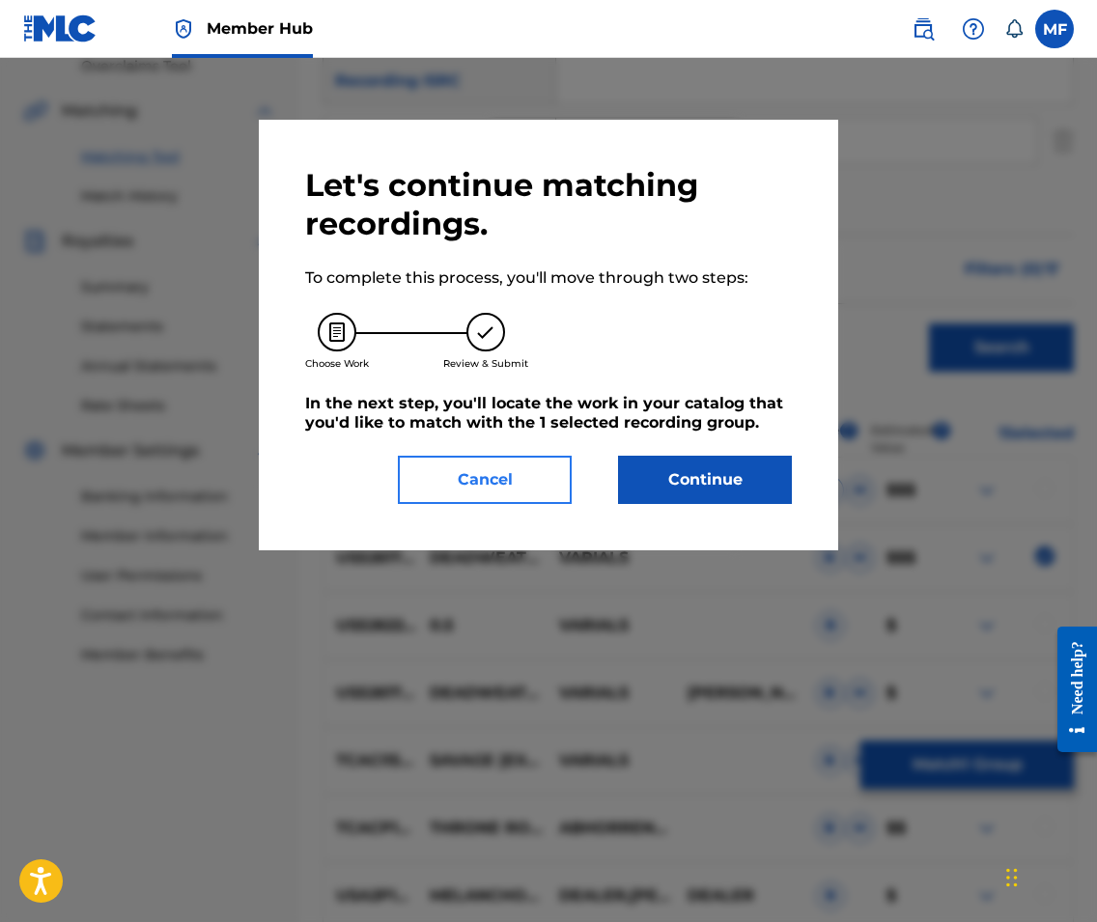
click at [521, 482] on button "Cancel" at bounding box center [485, 480] width 174 height 48
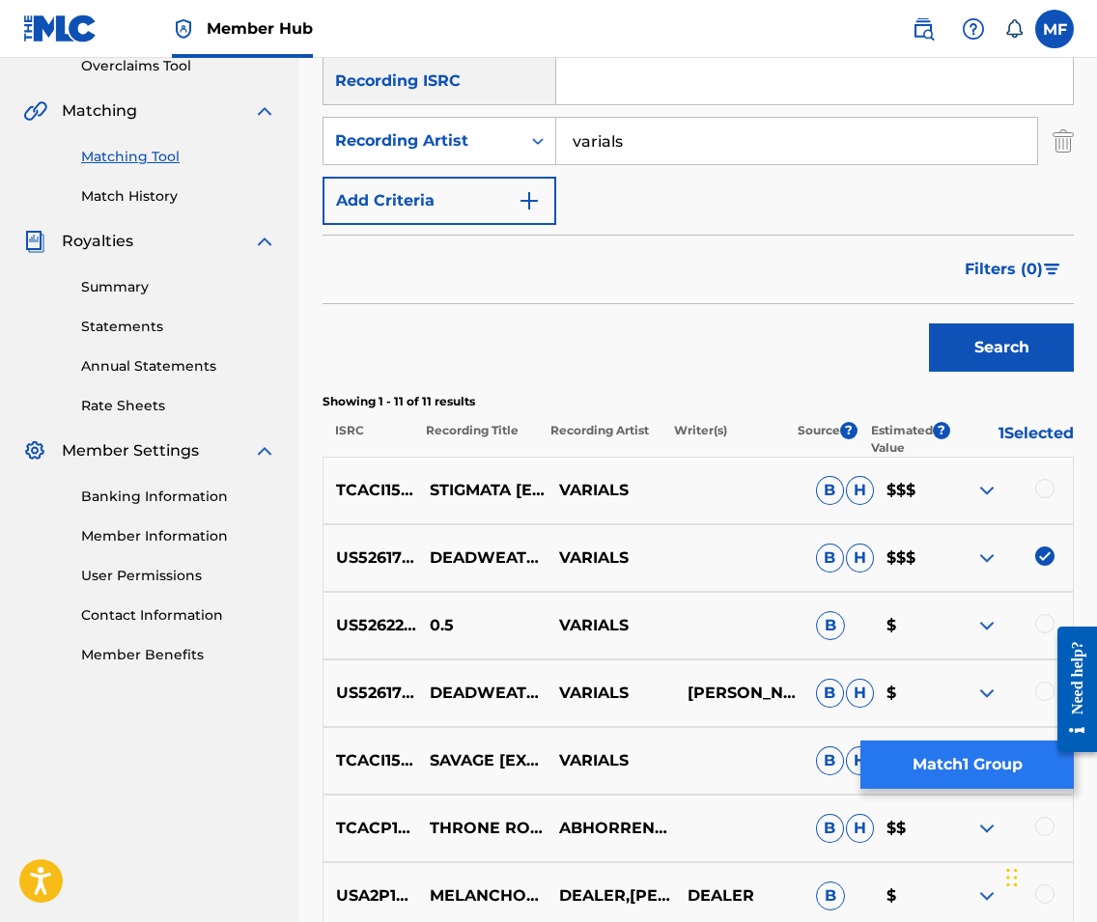
click at [934, 773] on button "Match 1 Group" at bounding box center [966, 764] width 213 height 48
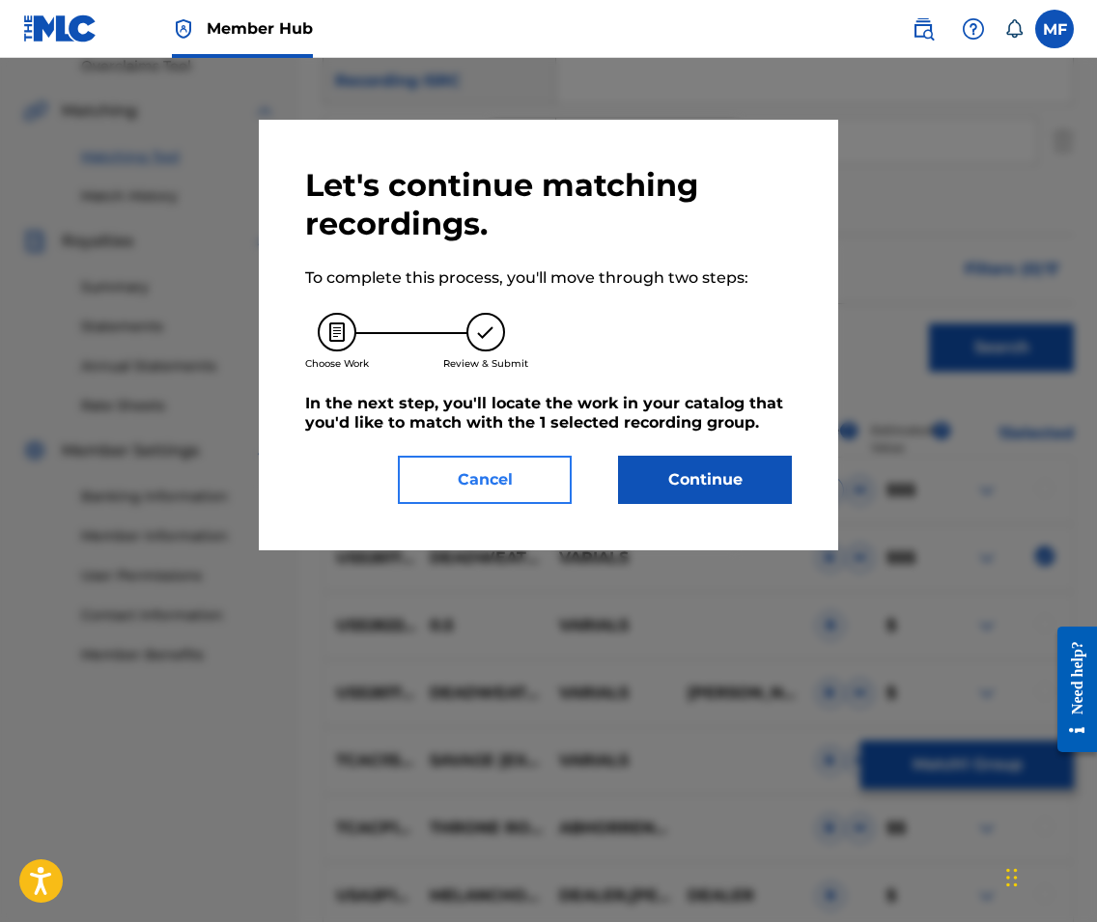
click at [536, 488] on button "Cancel" at bounding box center [485, 480] width 174 height 48
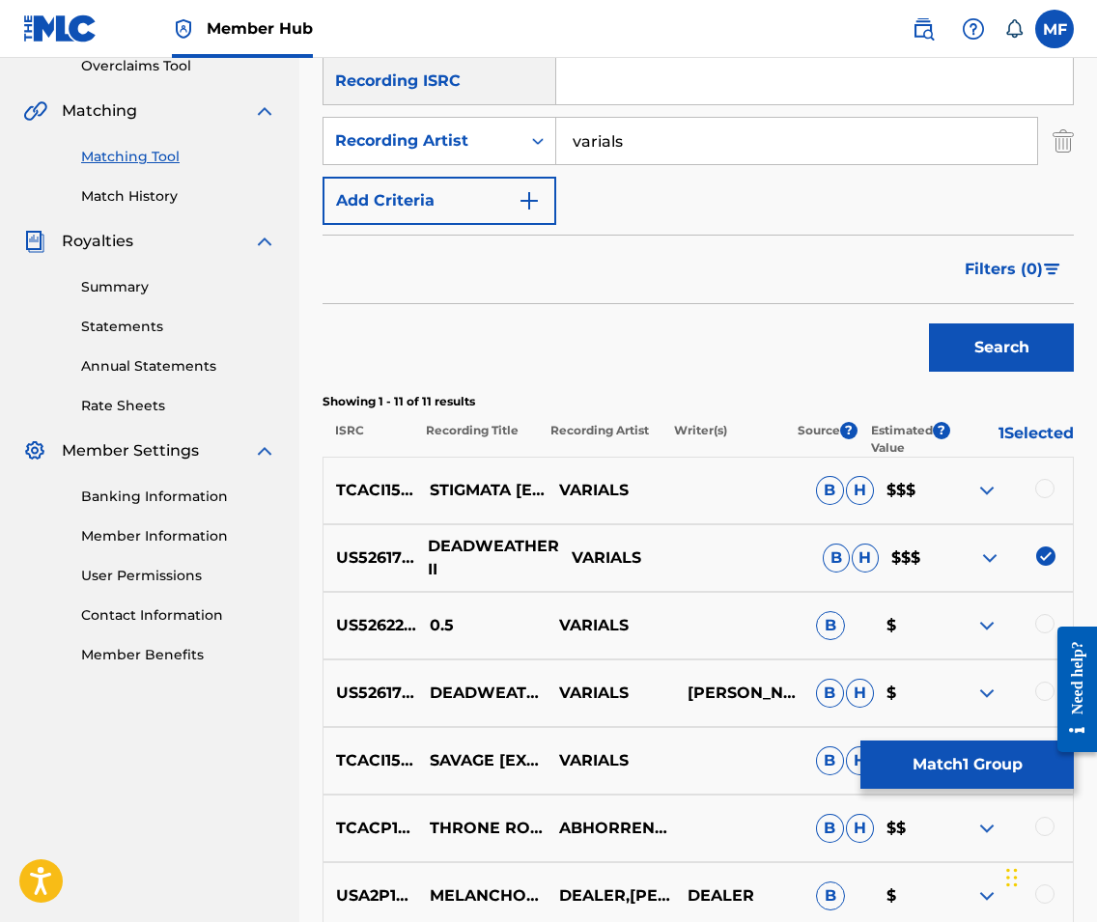
click at [537, 550] on p "DEADWEATHER II" at bounding box center [487, 558] width 144 height 46
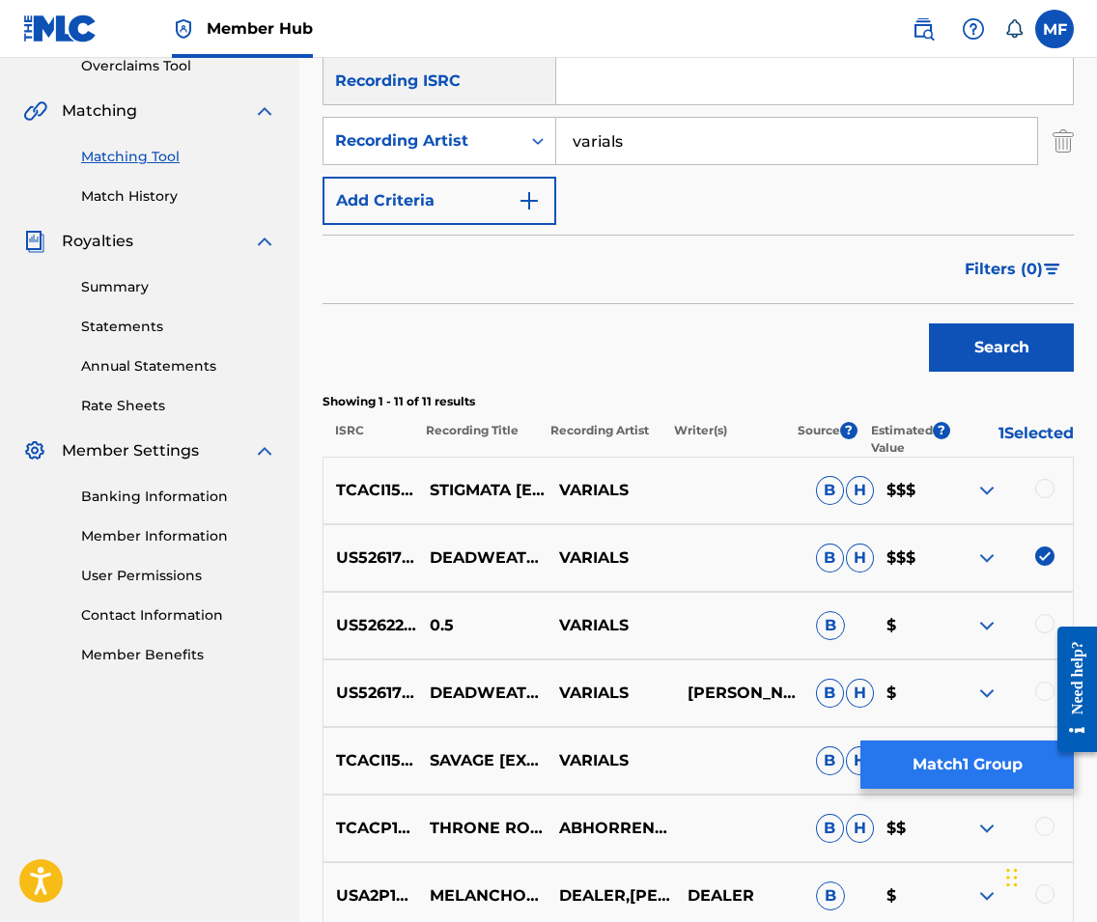
click at [1003, 752] on button "Match 1 Group" at bounding box center [966, 764] width 213 height 48
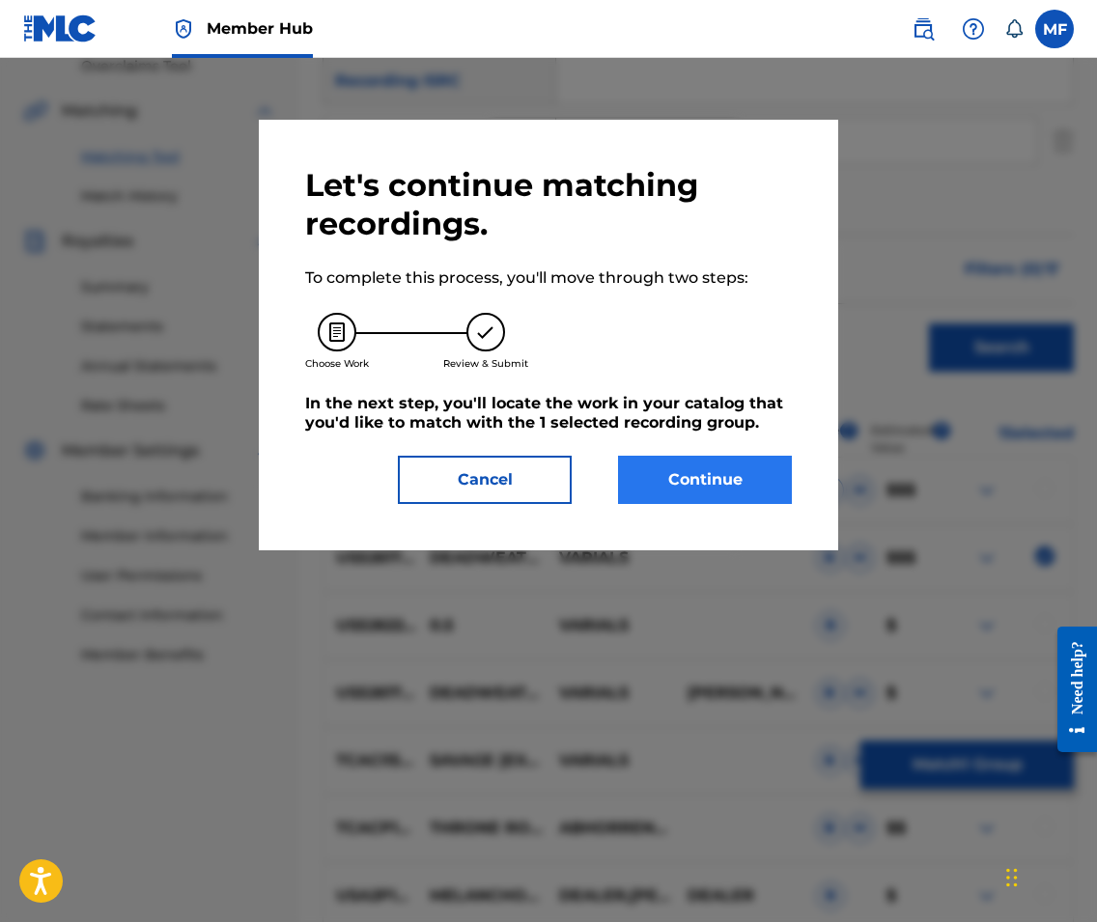
click at [716, 494] on button "Continue" at bounding box center [705, 480] width 174 height 48
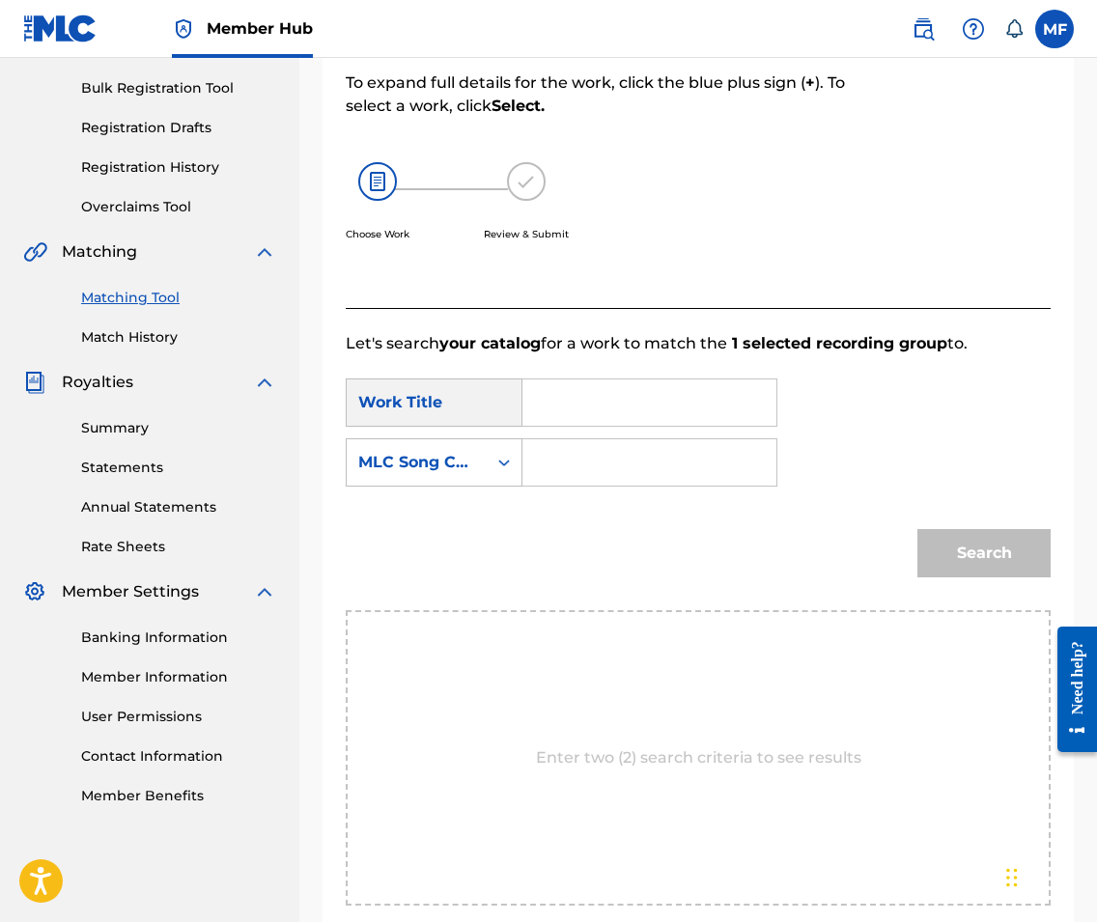
click at [605, 417] on input "Search Form" at bounding box center [649, 402] width 221 height 46
click at [599, 402] on input "dead weather ii" at bounding box center [649, 402] width 221 height 46
type input "deadweather ii"
click at [867, 401] on div "SearchWithCriteria3e39d597-ea04-4ccf-8d18-3edc1791b7d7 Work Title deadweather i…" at bounding box center [698, 438] width 705 height 120
click at [749, 464] on input "Search Form" at bounding box center [649, 462] width 221 height 46
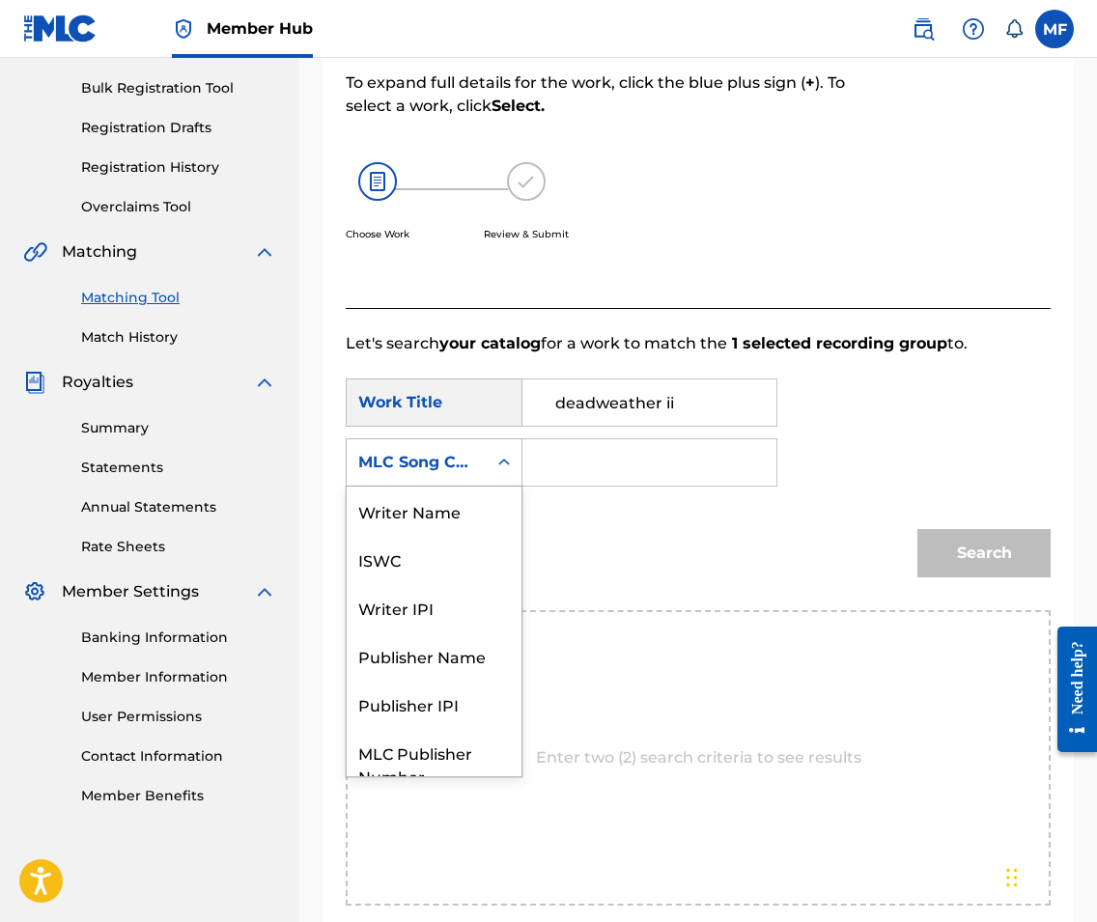
click at [432, 476] on div "MLC Song Code" at bounding box center [417, 462] width 140 height 37
click at [453, 527] on div "Writer Name" at bounding box center [434, 511] width 175 height 48
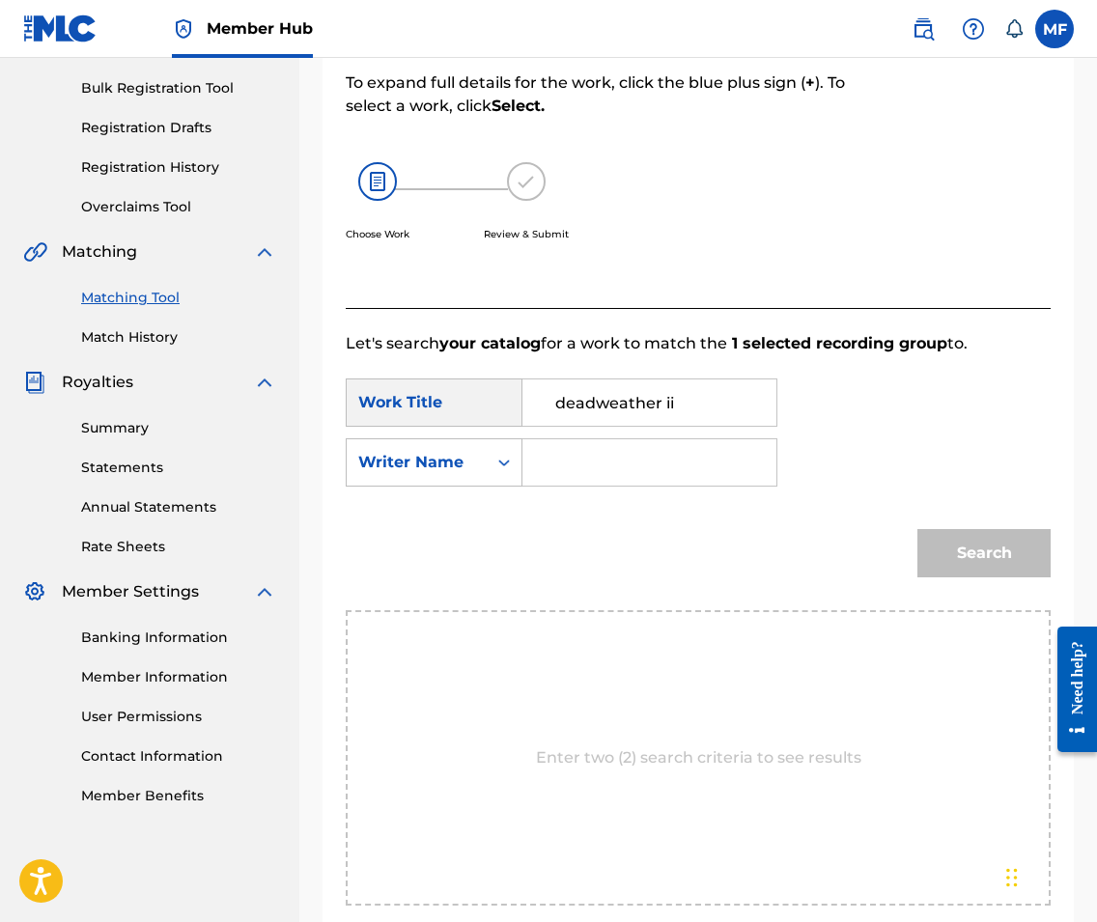
click at [544, 470] on input "Search Form" at bounding box center [649, 462] width 221 height 46
type input "[PERSON_NAME]"
click at [1001, 553] on button "Search" at bounding box center [983, 553] width 133 height 48
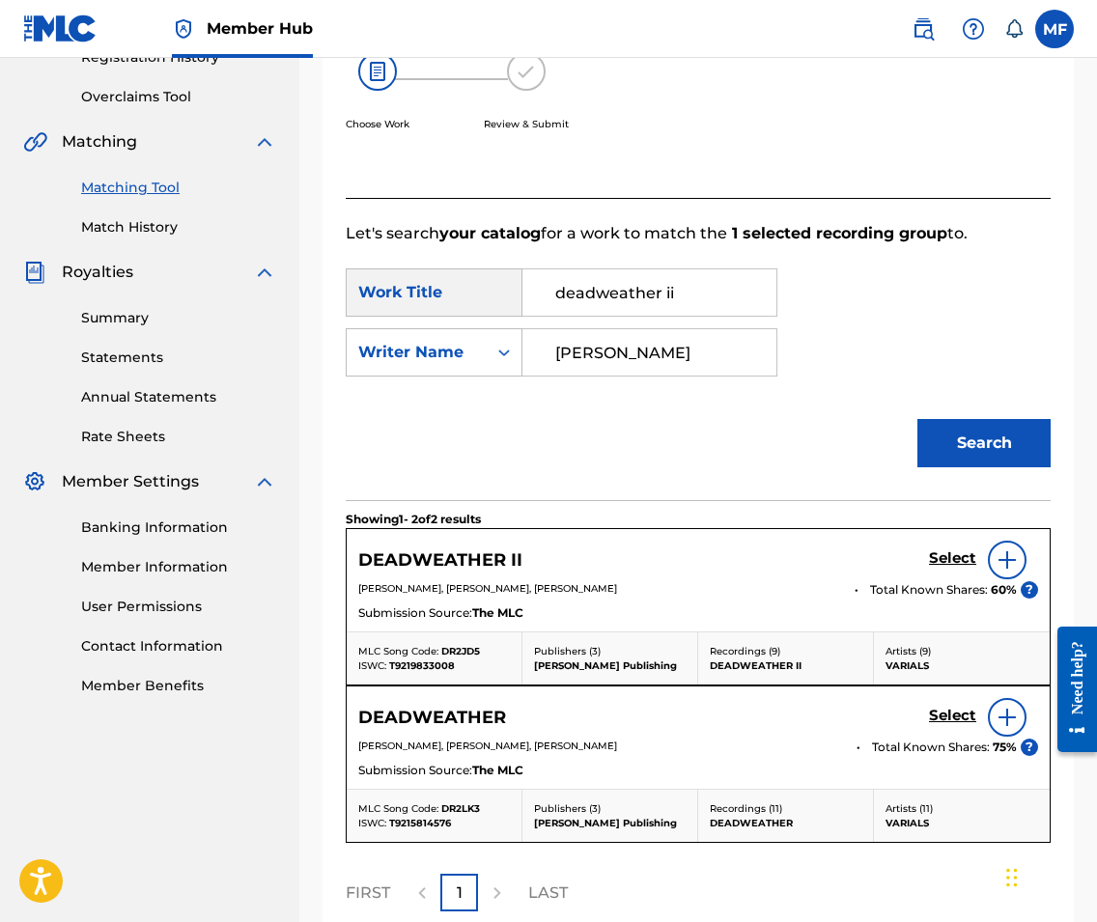
scroll to position [401, 0]
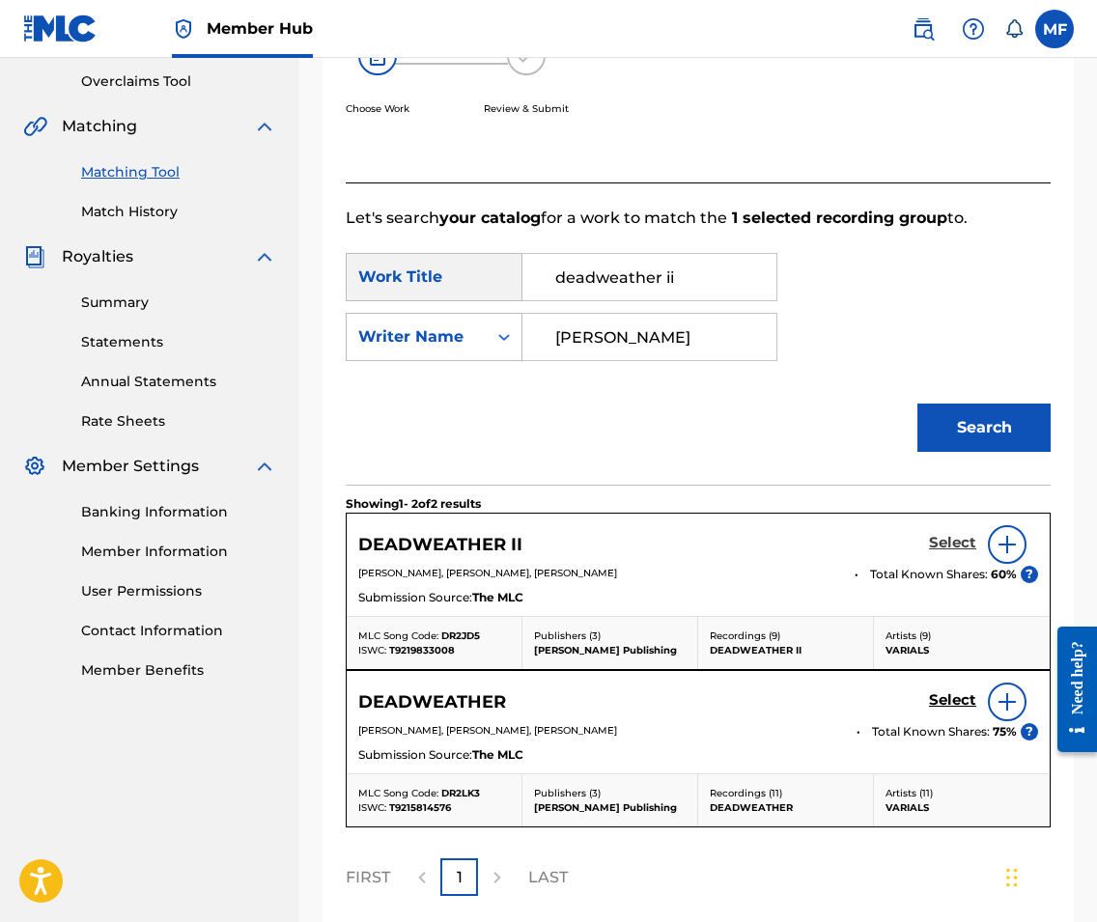
click at [951, 539] on h5 "Select" at bounding box center [952, 543] width 47 height 18
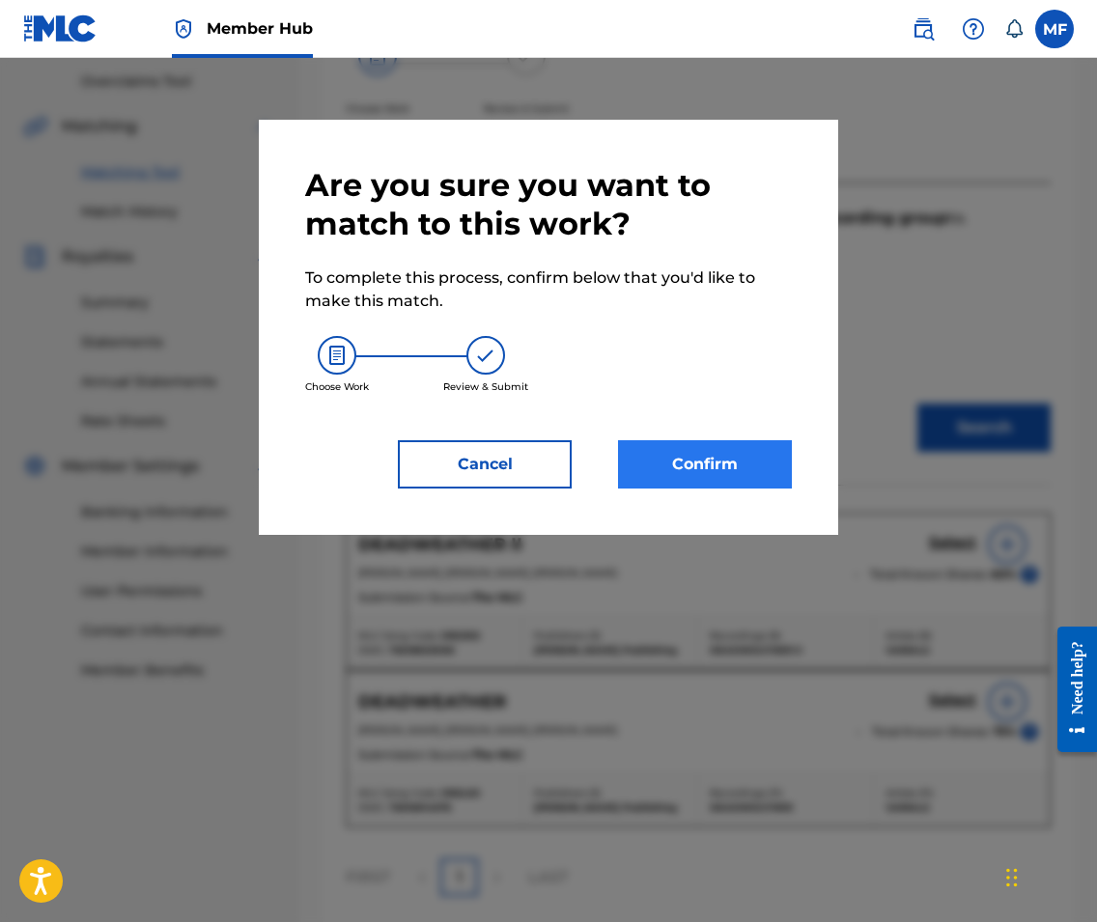
click at [759, 456] on button "Confirm" at bounding box center [705, 464] width 174 height 48
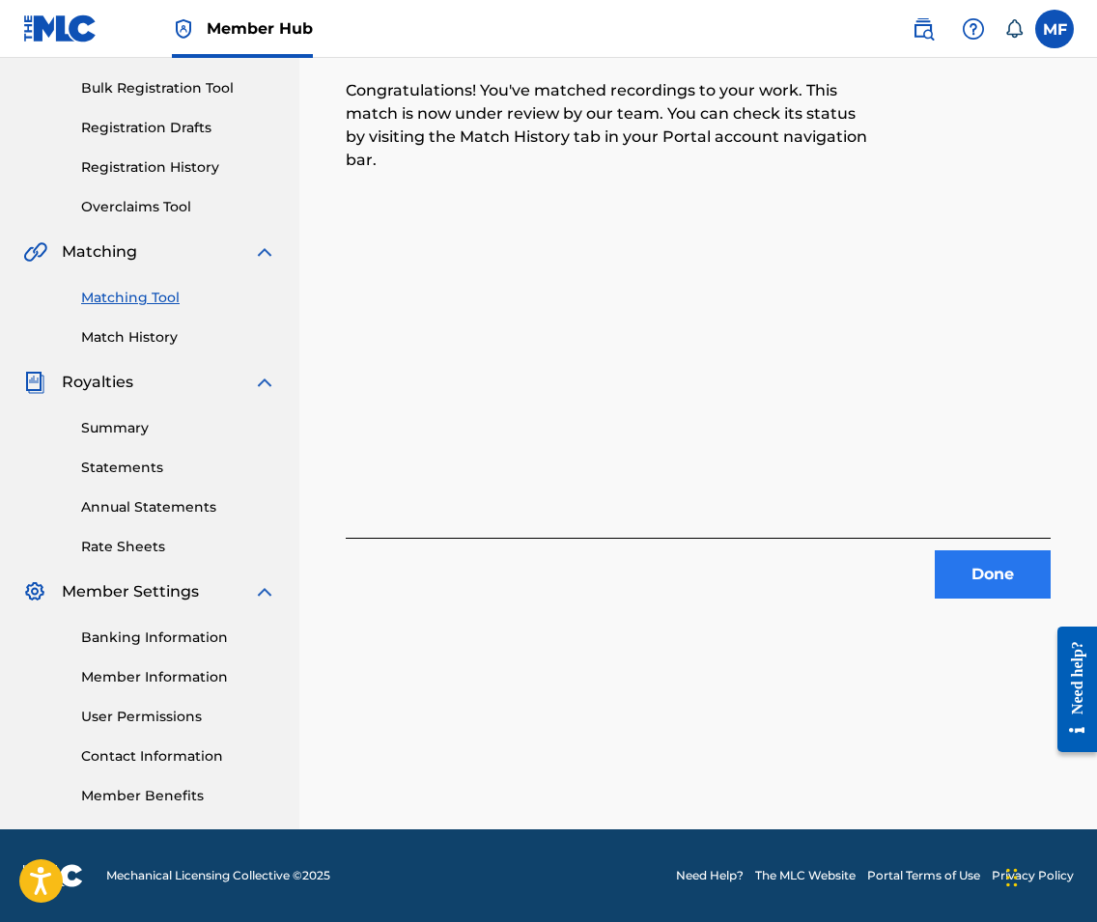
click at [1031, 585] on button "Done" at bounding box center [993, 574] width 116 height 48
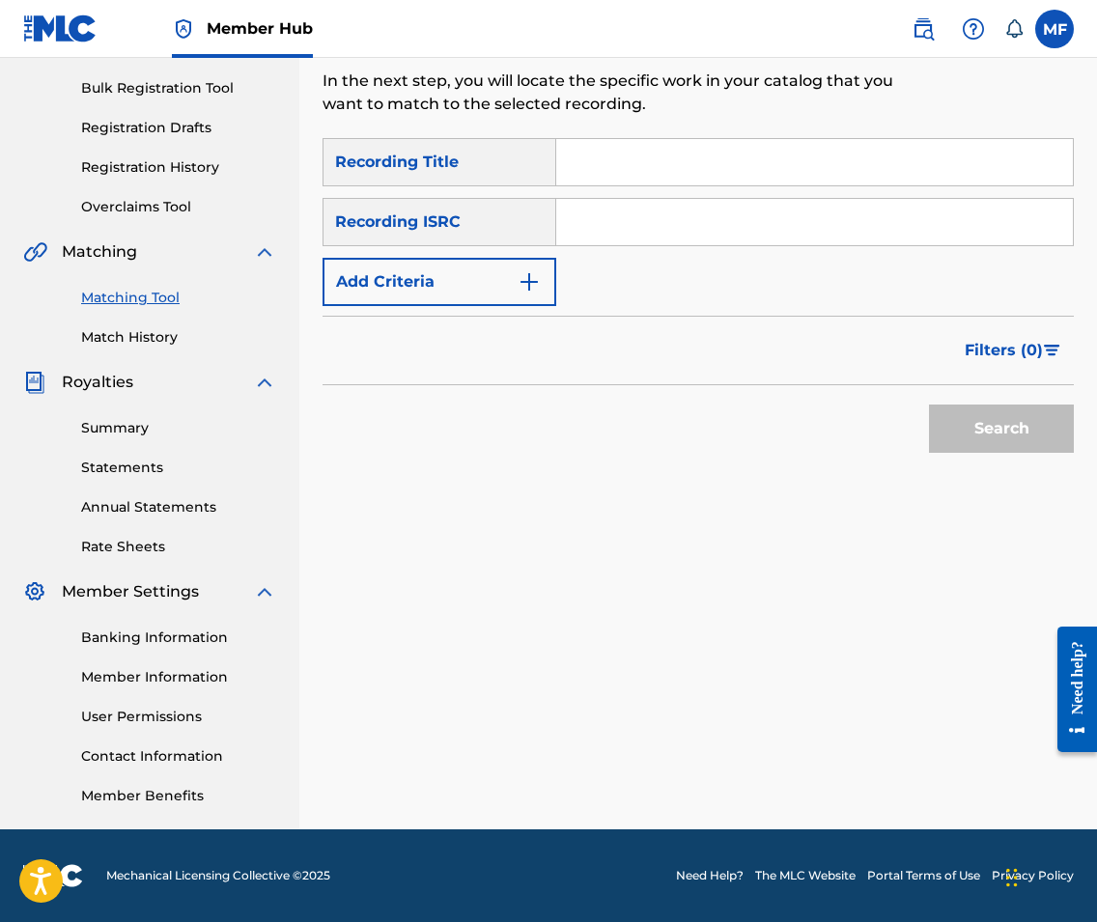
click at [605, 164] on input "Search Form" at bounding box center [814, 162] width 516 height 46
click at [503, 260] on button "Add Criteria" at bounding box center [439, 282] width 234 height 48
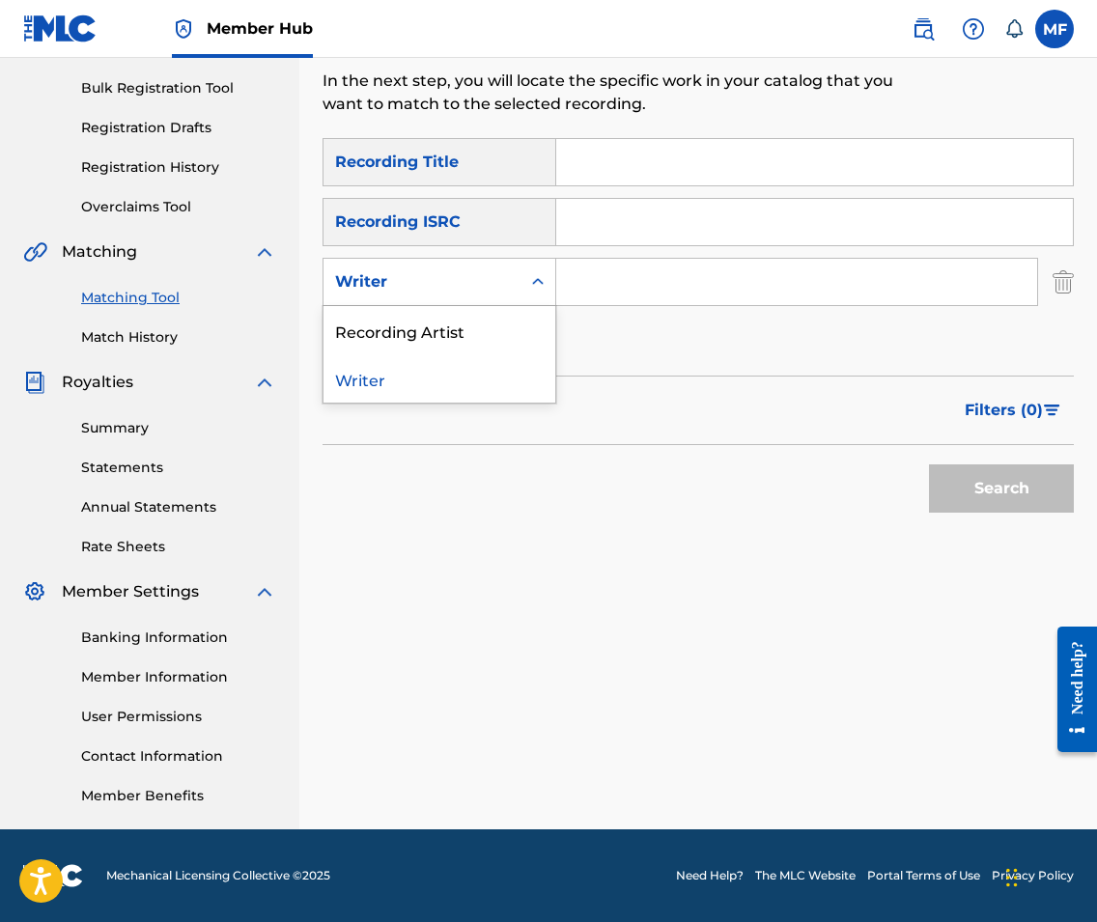
click at [500, 292] on div "Writer" at bounding box center [422, 281] width 174 height 23
click at [493, 335] on div "Recording Artist" at bounding box center [439, 330] width 232 height 48
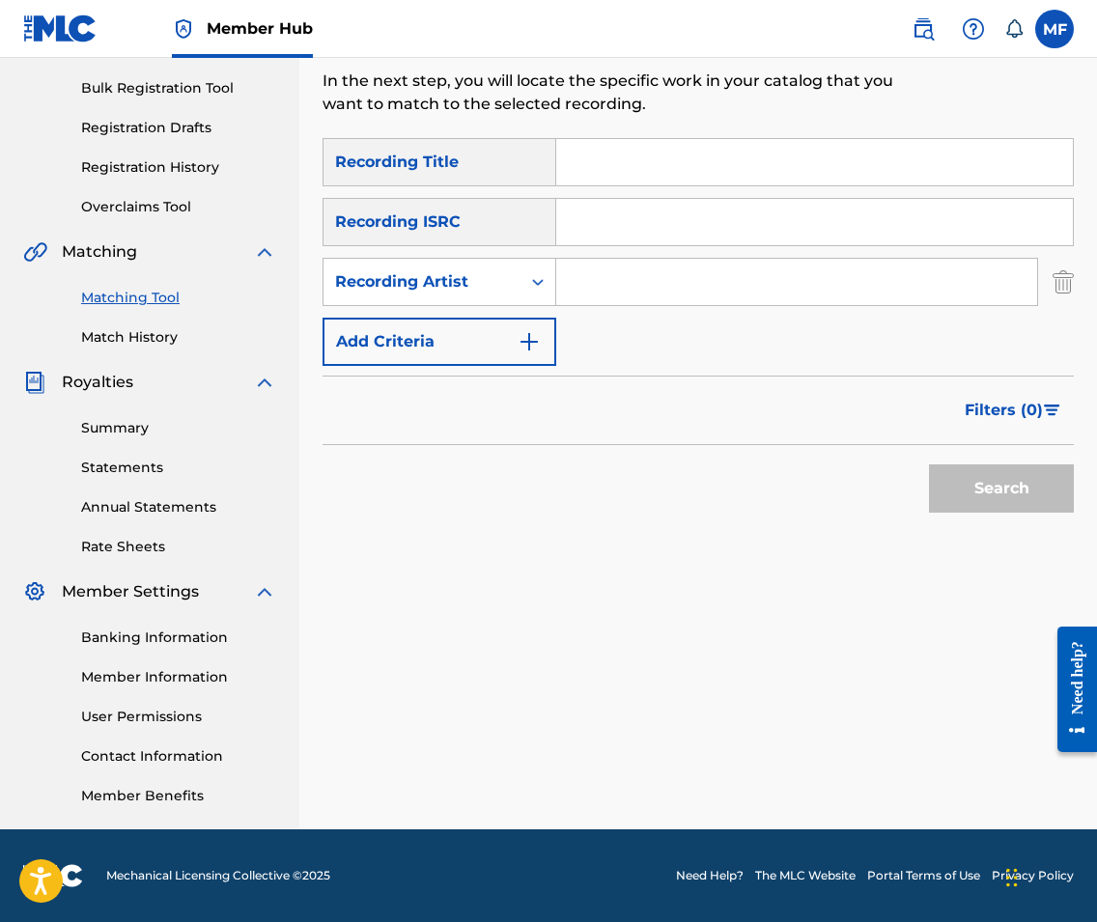
click at [626, 310] on div "SearchWithCriteria6a1379b7-20bf-43c2-a0d0-7c154338e5c7 Recording Title SearchWi…" at bounding box center [697, 252] width 751 height 228
click at [627, 295] on input "Search Form" at bounding box center [796, 282] width 481 height 46
type input "varials"
click at [1001, 489] on button "Search" at bounding box center [1001, 488] width 145 height 48
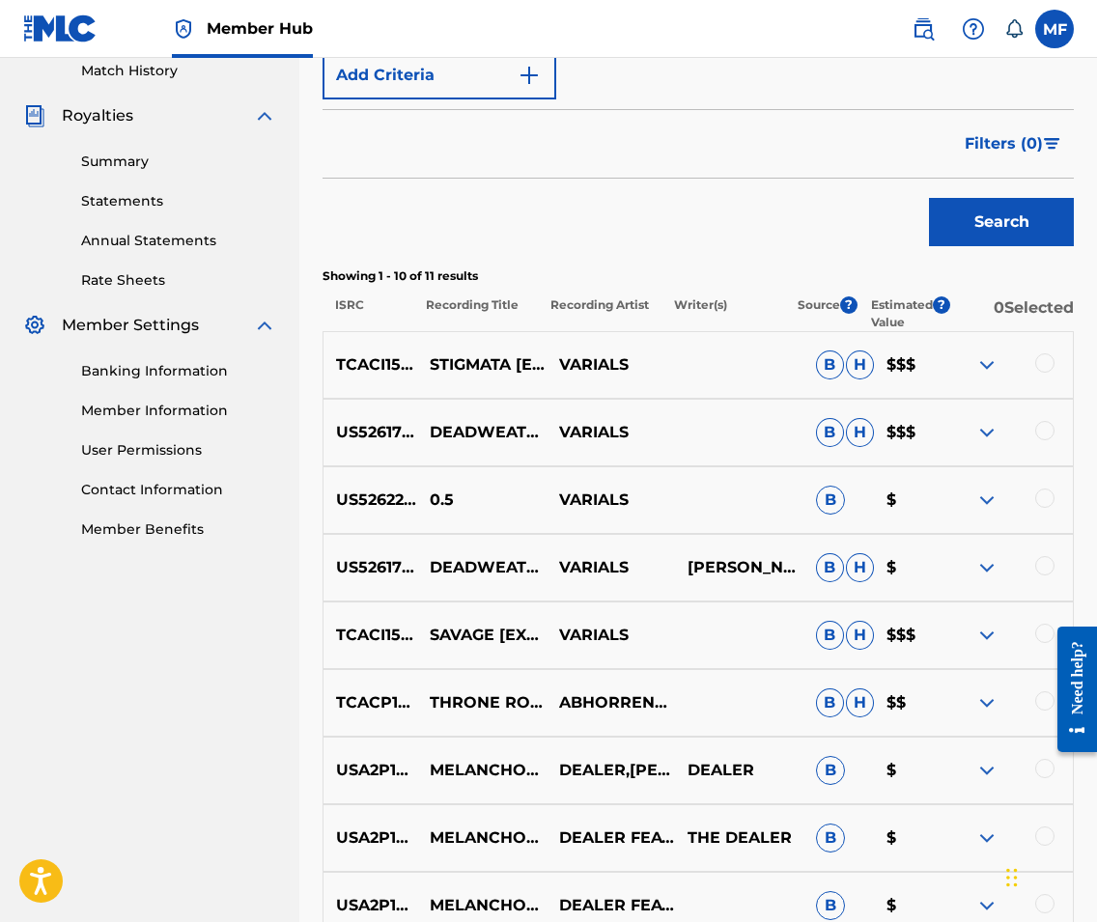
scroll to position [540, 0]
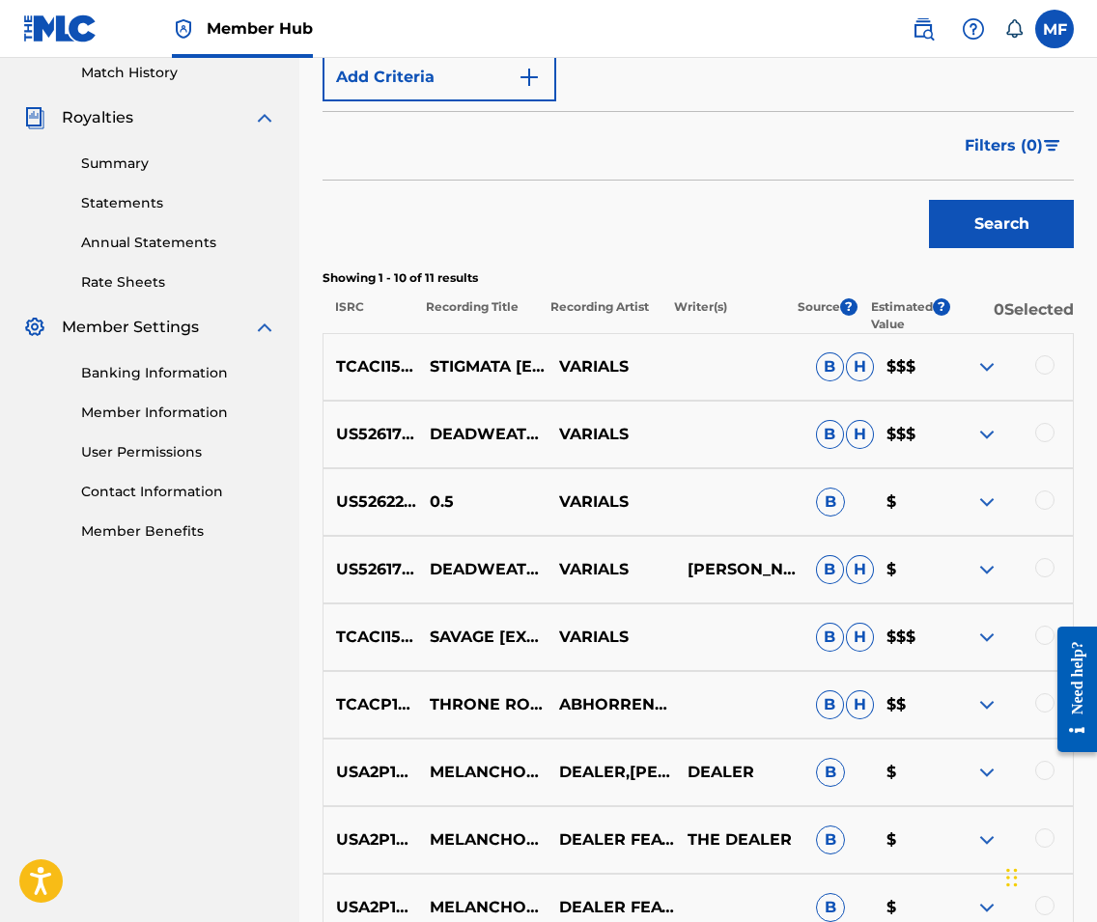
click at [1039, 634] on div at bounding box center [1044, 635] width 19 height 19
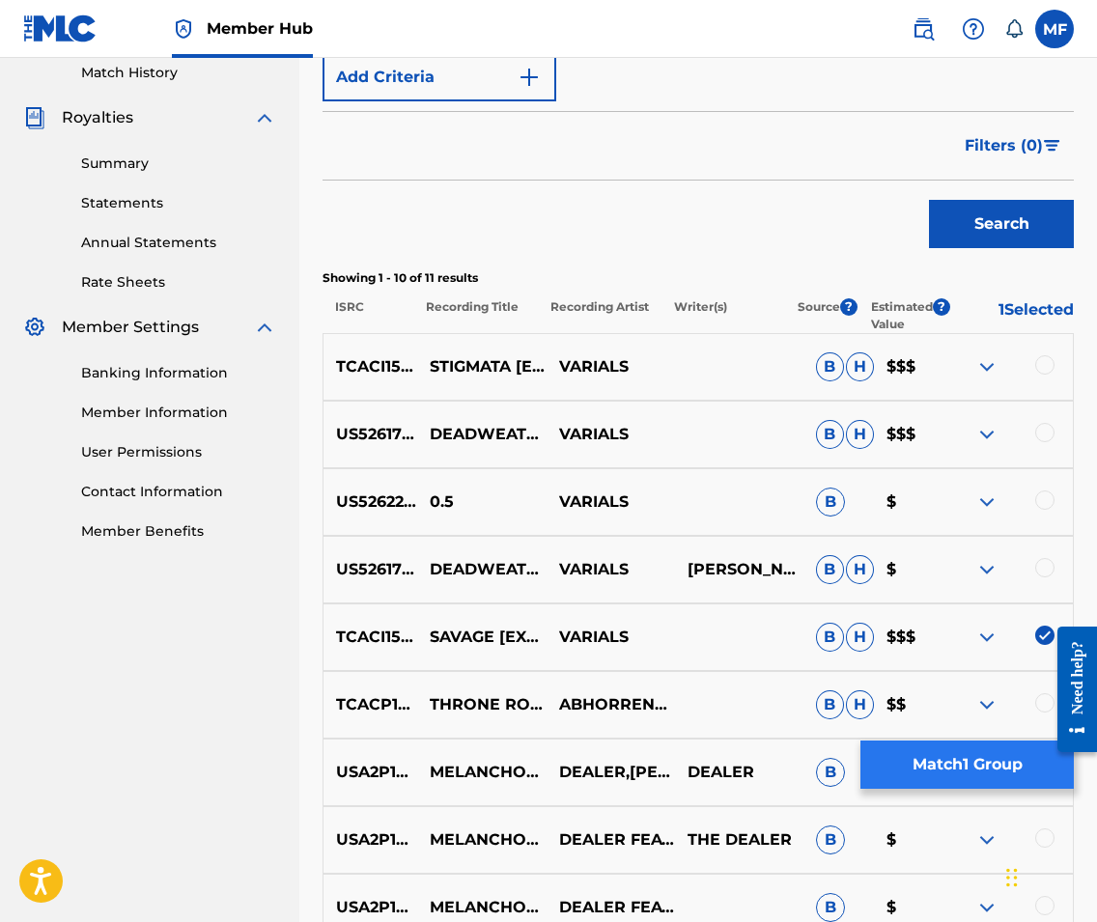
click at [948, 760] on button "Match 1 Group" at bounding box center [966, 764] width 213 height 48
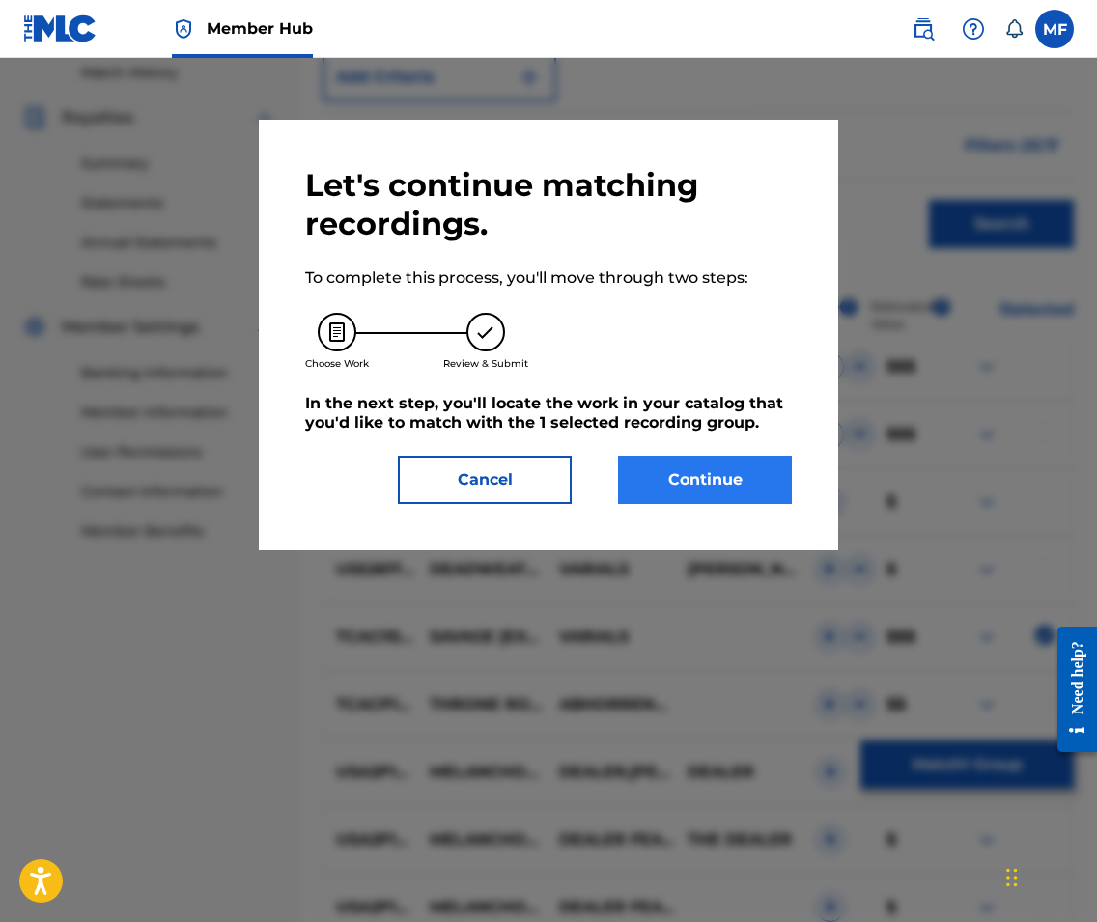
click at [712, 493] on button "Continue" at bounding box center [705, 480] width 174 height 48
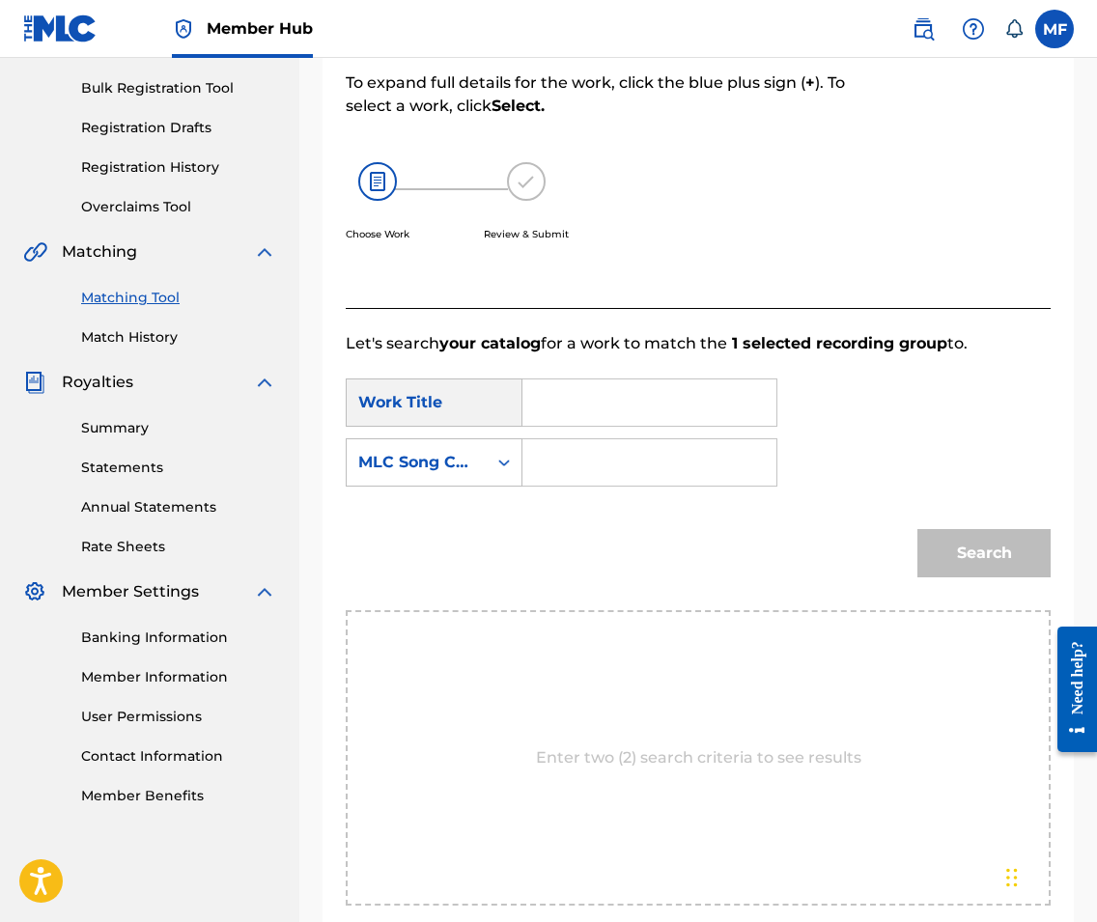
click at [635, 400] on input "Search Form" at bounding box center [649, 402] width 221 height 46
type input "savage"
click at [483, 560] on div "Search" at bounding box center [698, 560] width 705 height 100
click at [468, 496] on div "SearchWithCriteria3e39d597-ea04-4ccf-8d18-3edc1791b7d7 Work Title savage Search…" at bounding box center [698, 438] width 705 height 120
click at [468, 461] on div "MLC Song Code" at bounding box center [416, 462] width 117 height 23
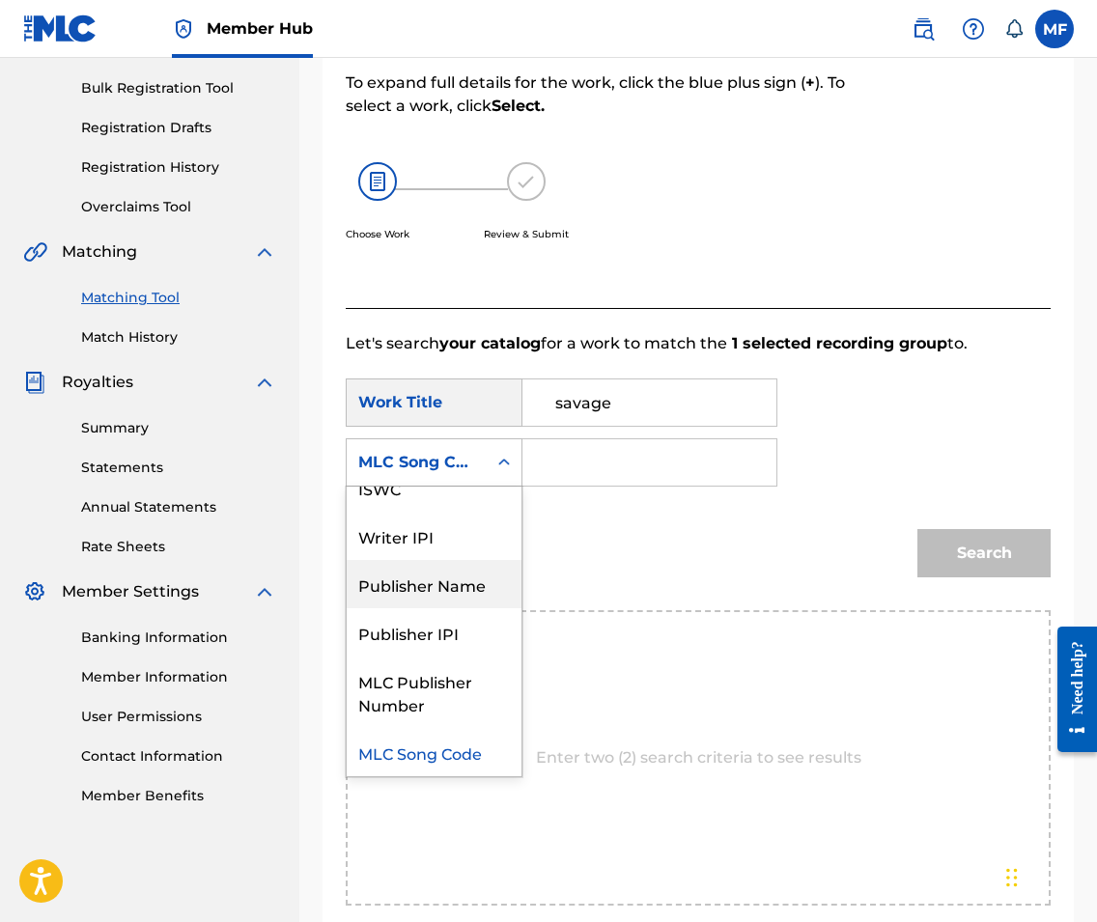
scroll to position [0, 0]
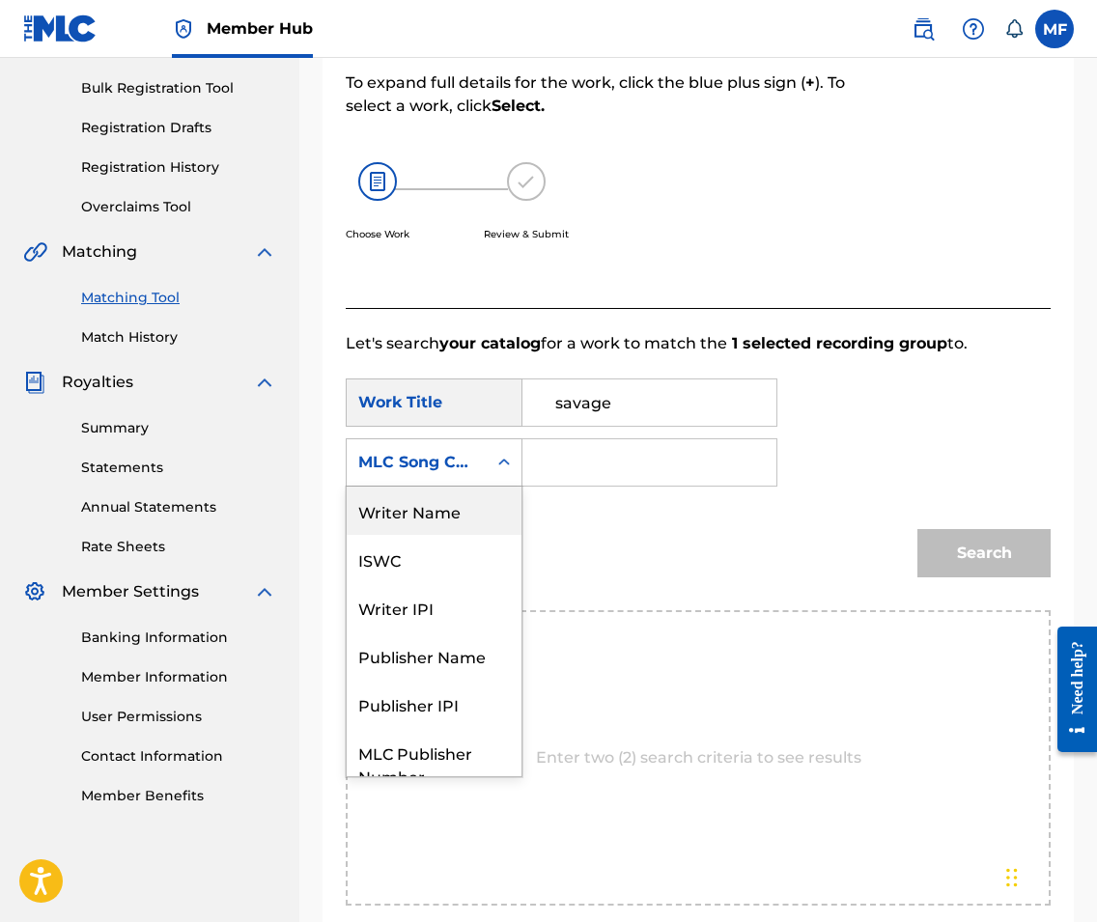
click at [458, 506] on div "Writer Name" at bounding box center [434, 511] width 175 height 48
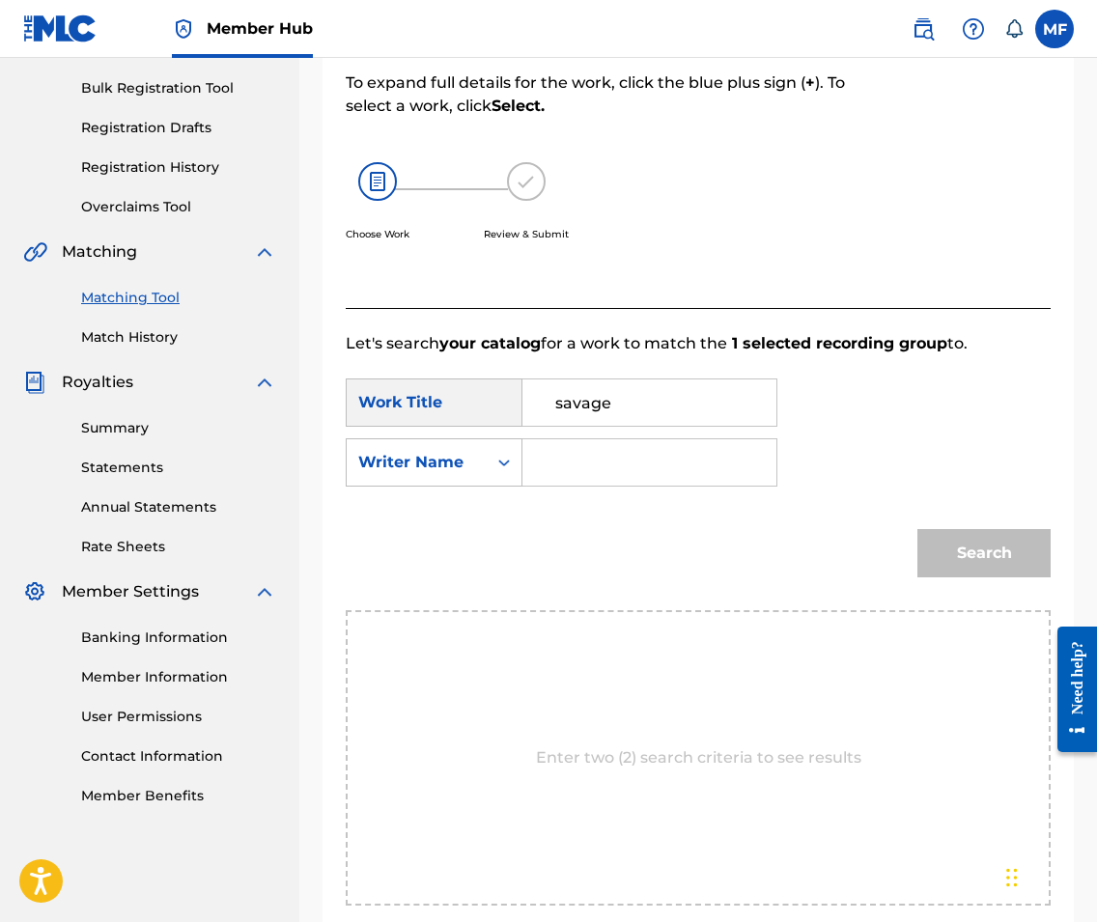
click at [548, 437] on div "SearchWithCriteria3e39d597-ea04-4ccf-8d18-3edc1791b7d7 Work Title savage Search…" at bounding box center [698, 438] width 705 height 120
click at [550, 465] on input "Search Form" at bounding box center [649, 462] width 221 height 46
type input "[PERSON_NAME]"
click at [961, 547] on button "Search" at bounding box center [983, 553] width 133 height 48
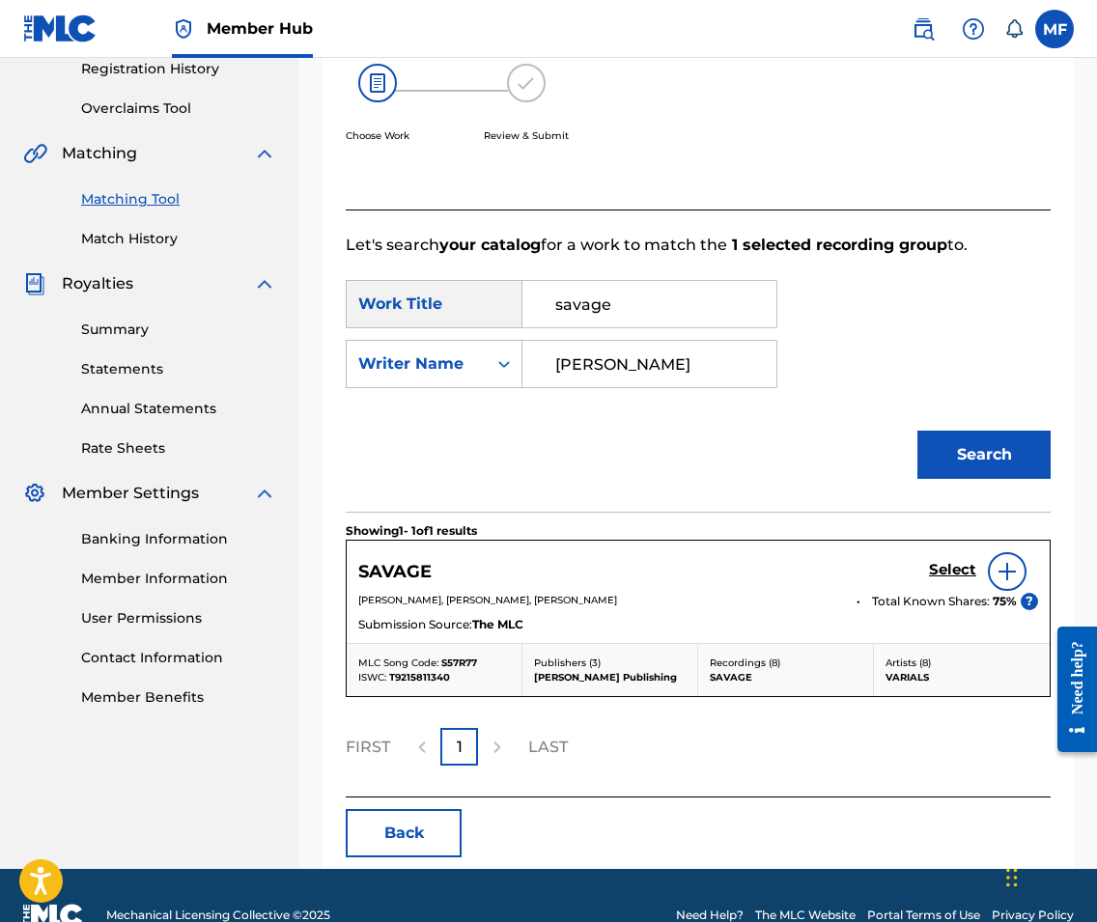
scroll to position [385, 0]
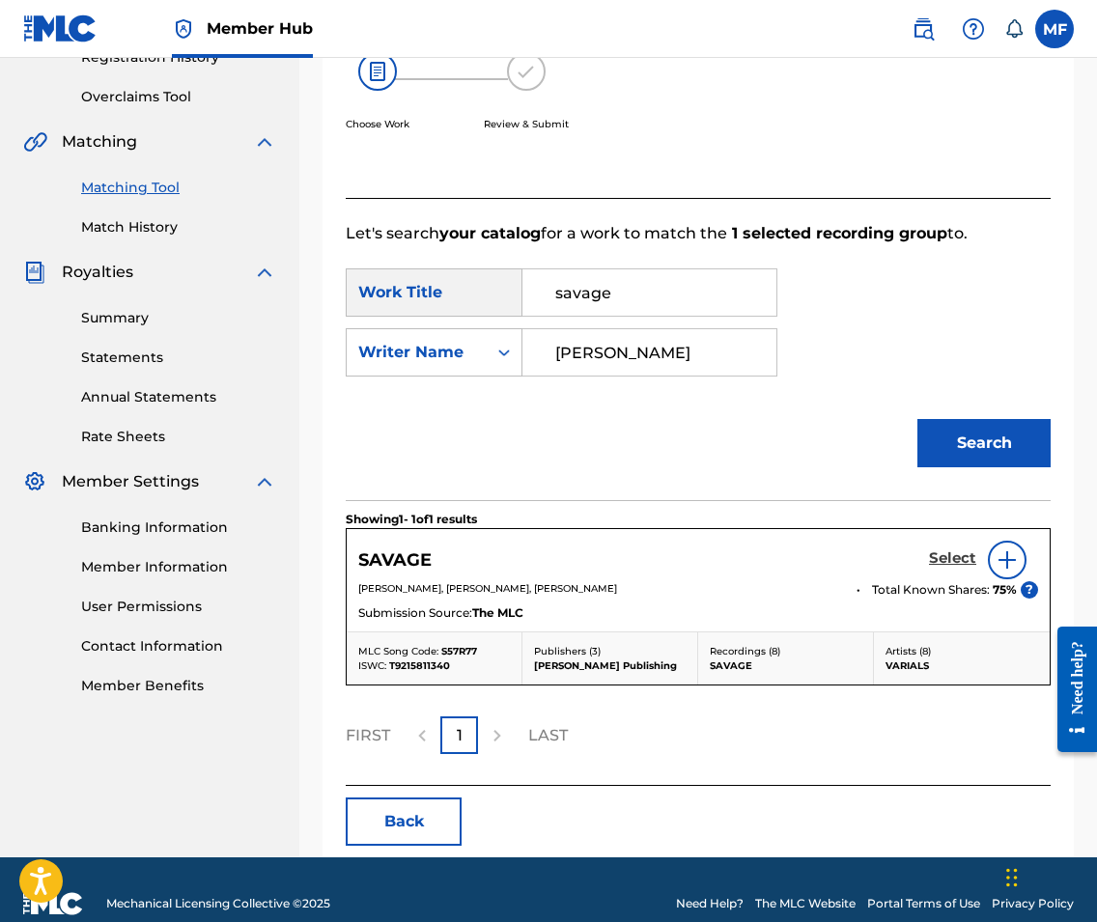
click at [969, 555] on h5 "Select" at bounding box center [952, 558] width 47 height 18
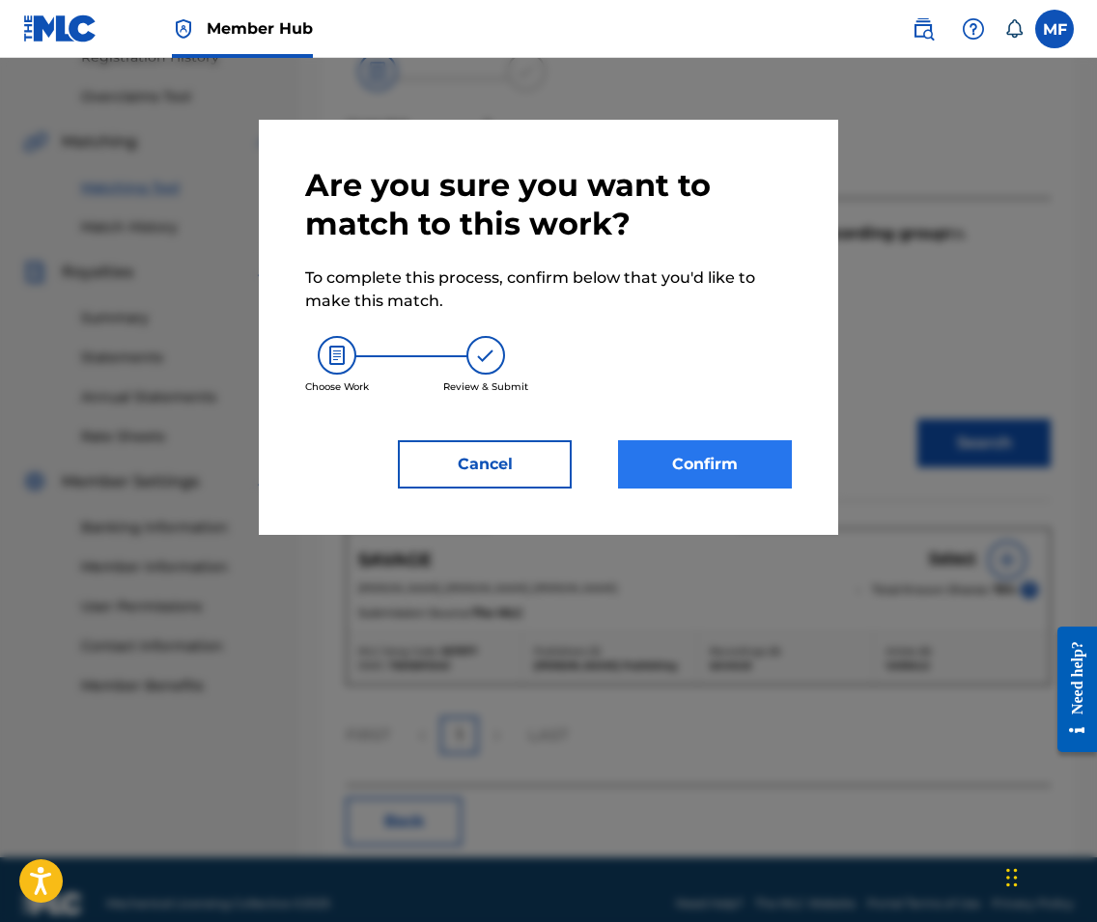
click at [731, 465] on button "Confirm" at bounding box center [705, 464] width 174 height 48
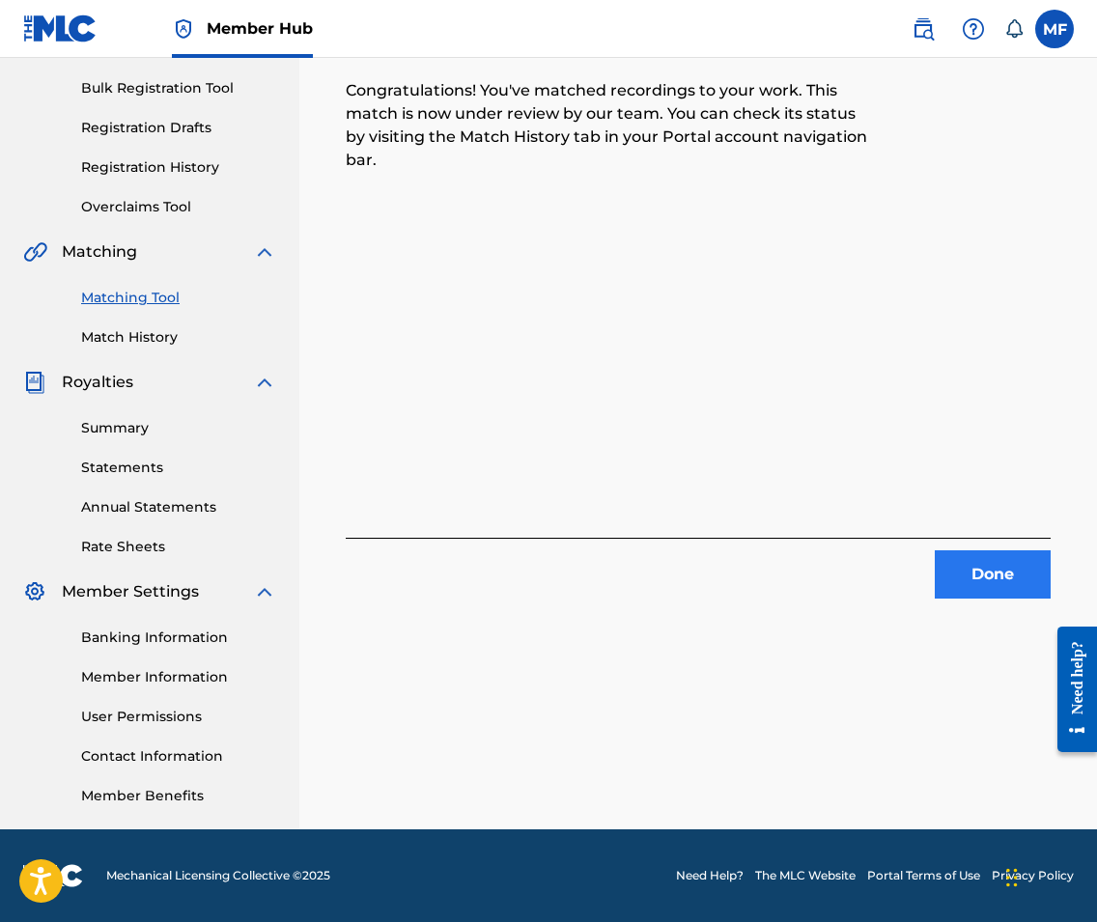
click at [967, 568] on button "Done" at bounding box center [993, 574] width 116 height 48
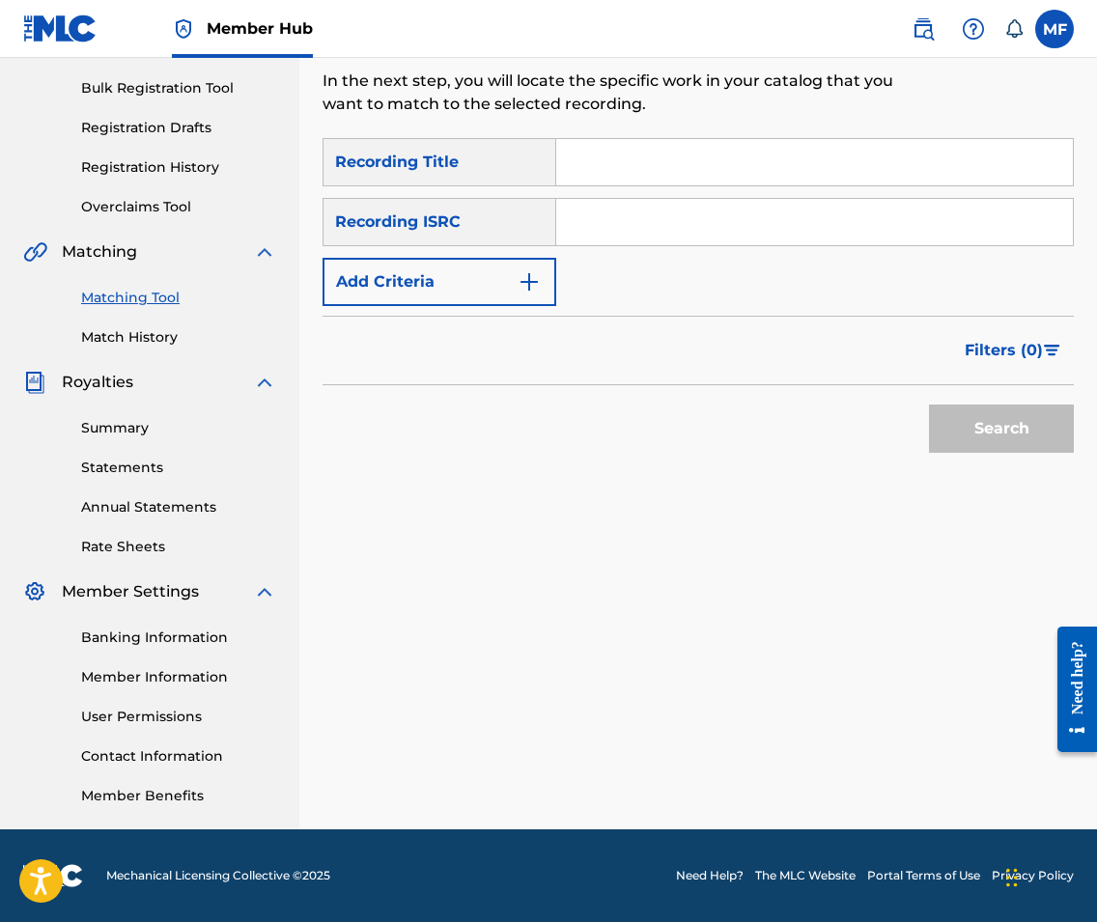
click at [645, 166] on input "Search Form" at bounding box center [814, 162] width 516 height 46
type input "ill find the dark"
click at [517, 277] on img "Search Form" at bounding box center [528, 281] width 23 height 23
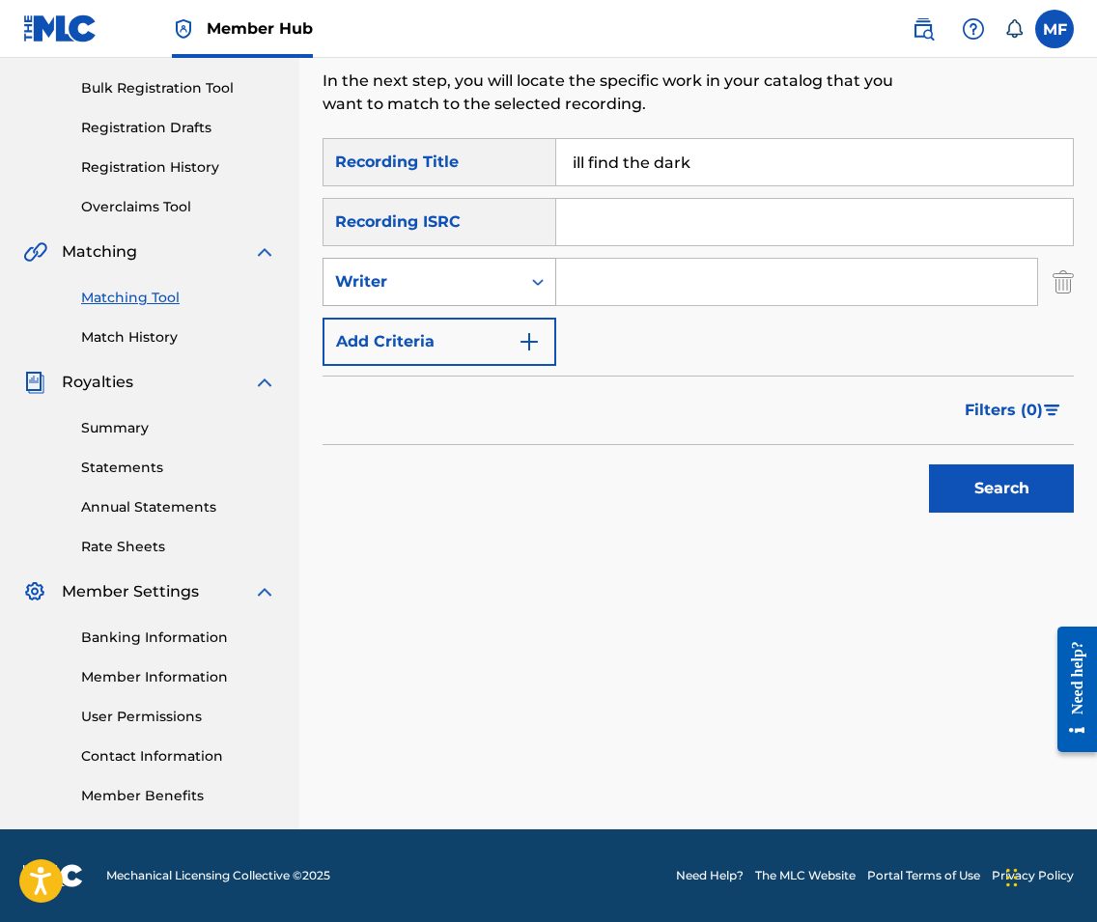
click at [488, 288] on div "Writer" at bounding box center [422, 281] width 174 height 23
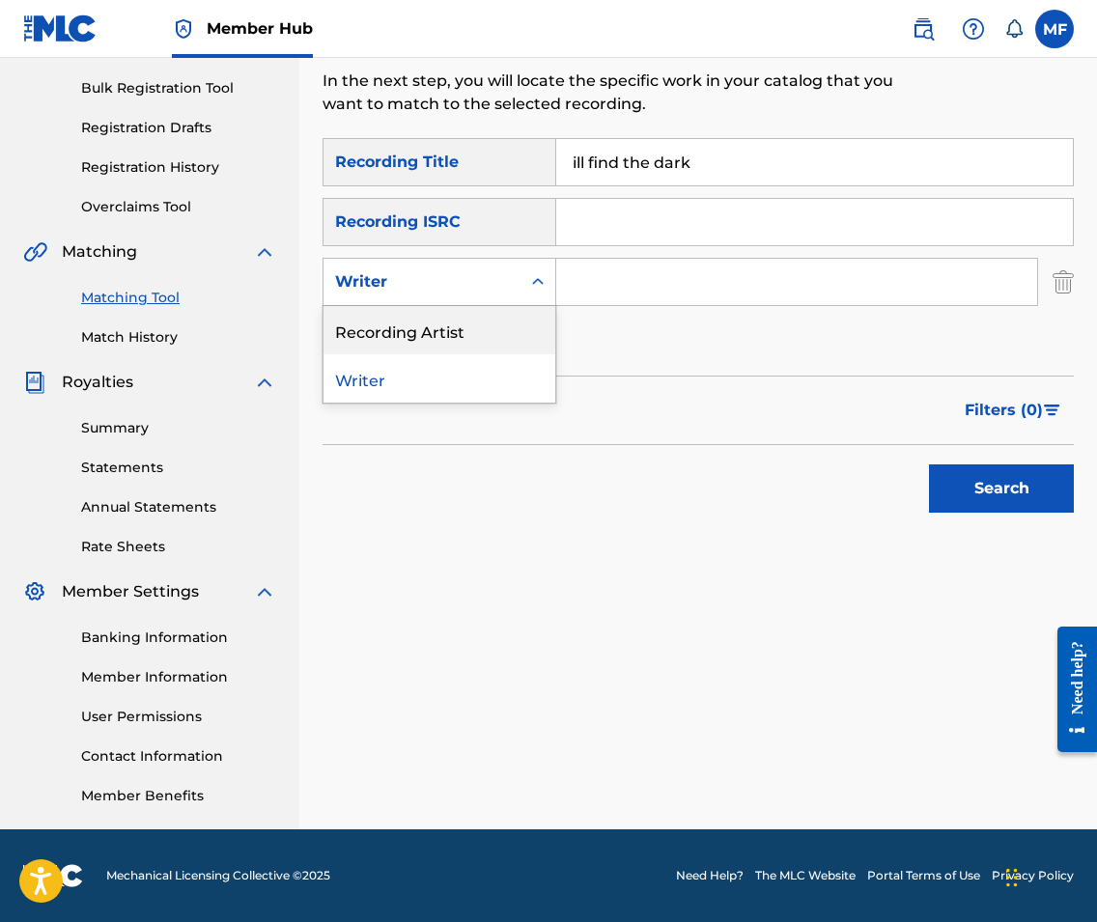
click at [499, 333] on div "Recording Artist" at bounding box center [439, 330] width 232 height 48
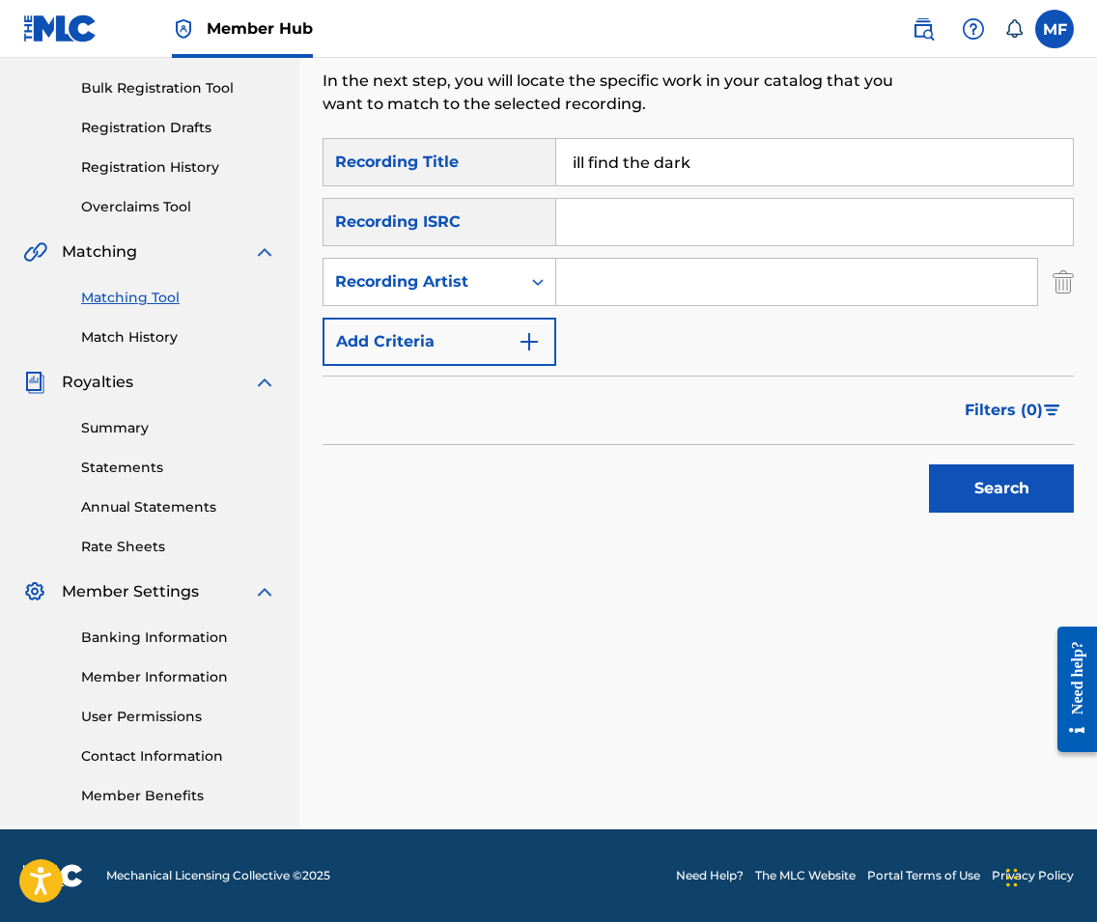
click at [639, 298] on input "Search Form" at bounding box center [796, 282] width 481 height 46
type input "varials"
click at [1000, 497] on button "Search" at bounding box center [1001, 488] width 145 height 48
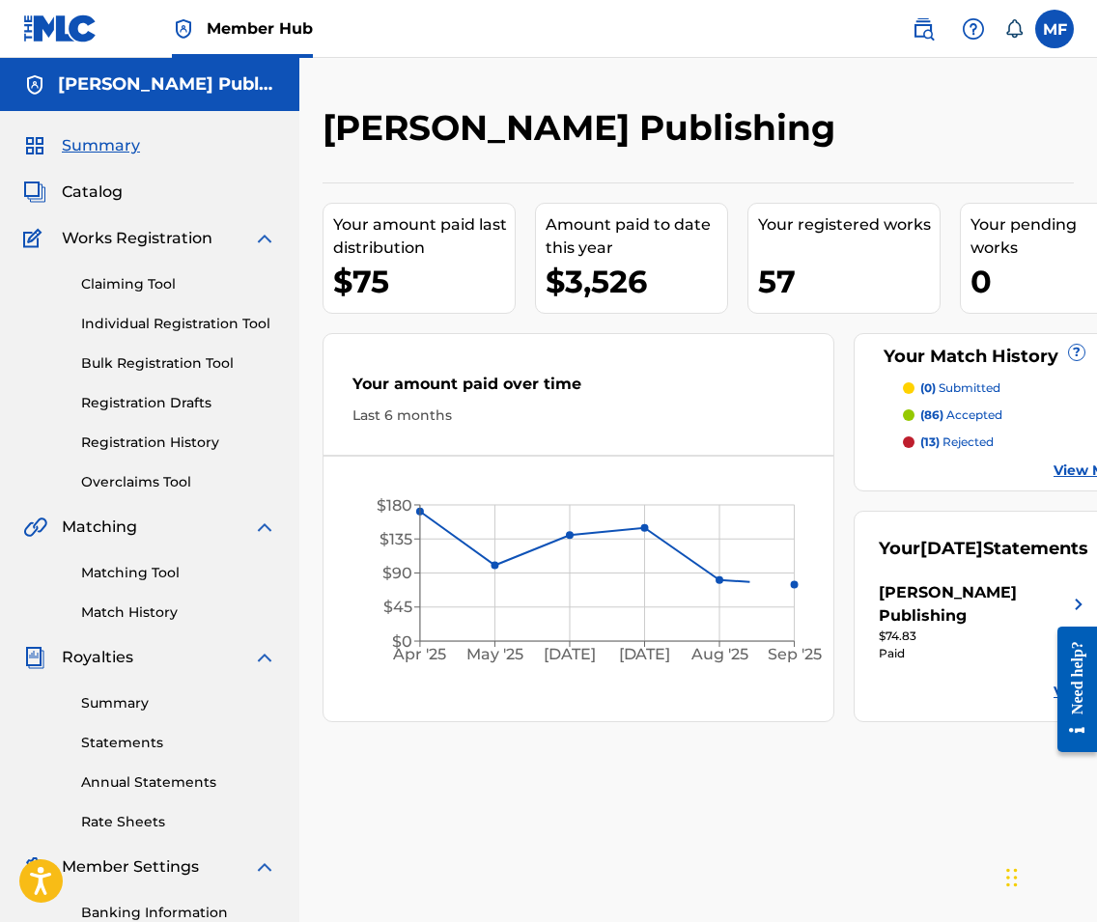
click at [1067, 52] on nav "Member Hub MF MF [PERSON_NAME] [EMAIL_ADDRESS][DOMAIN_NAME] Notification Prefer…" at bounding box center [548, 29] width 1097 height 58
click at [1062, 40] on label at bounding box center [1054, 29] width 39 height 39
click at [1054, 29] on input "MF [PERSON_NAME] [EMAIL_ADDRESS][DOMAIN_NAME] Notification Preferences Profile …" at bounding box center [1054, 29] width 0 height 0
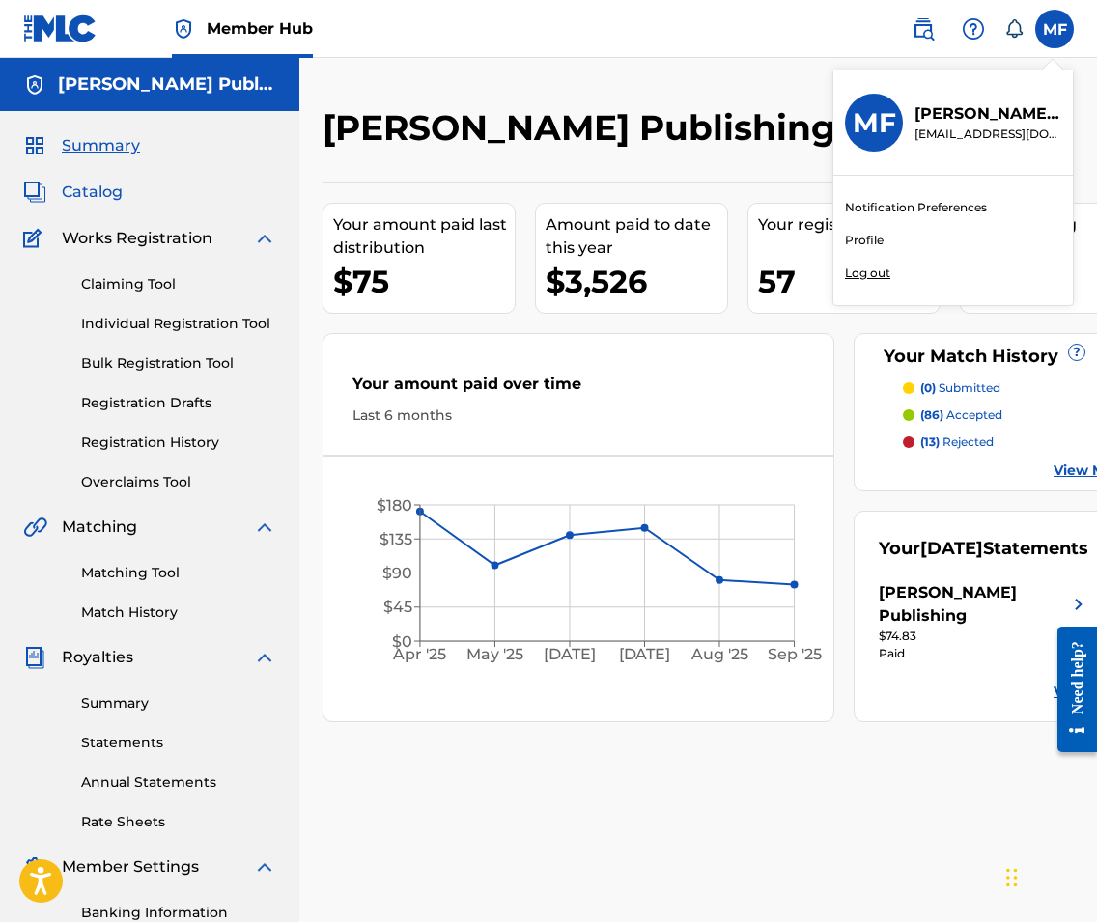
click at [78, 185] on span "Catalog" at bounding box center [92, 192] width 61 height 23
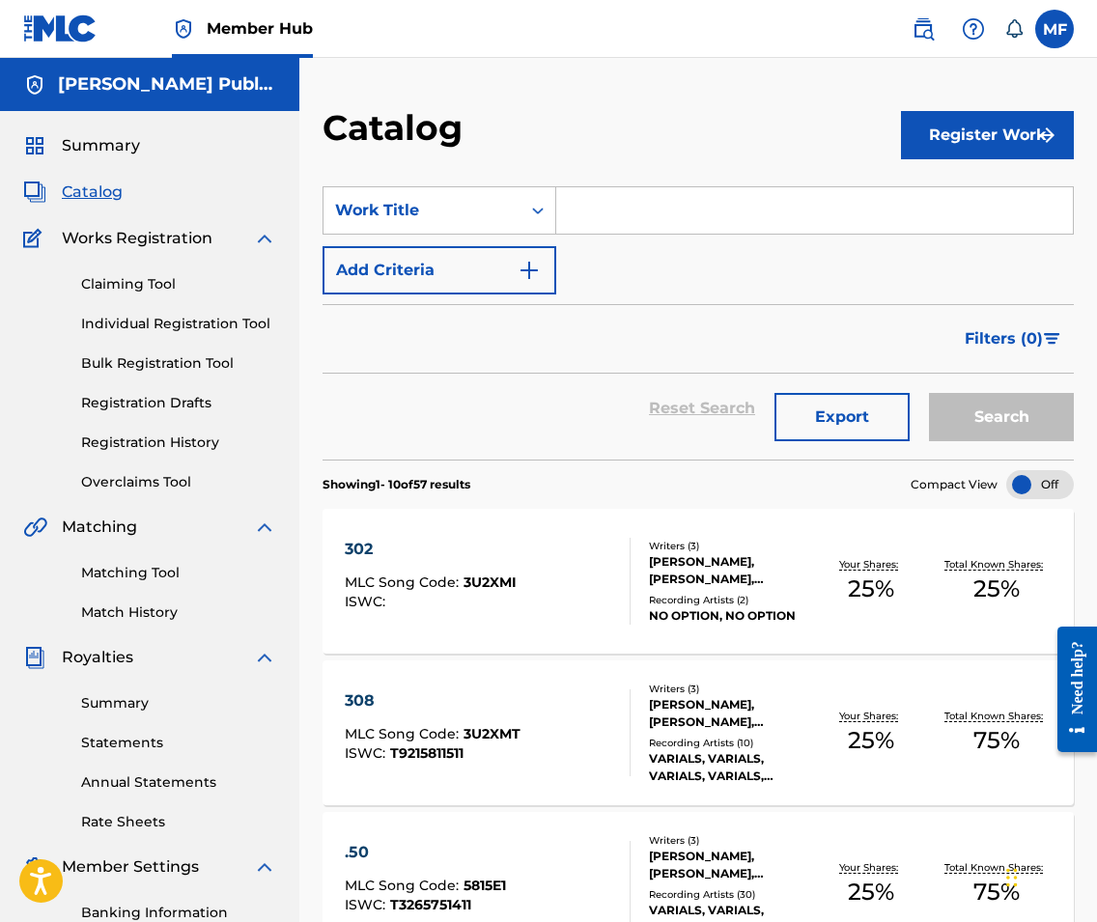
scroll to position [219, 0]
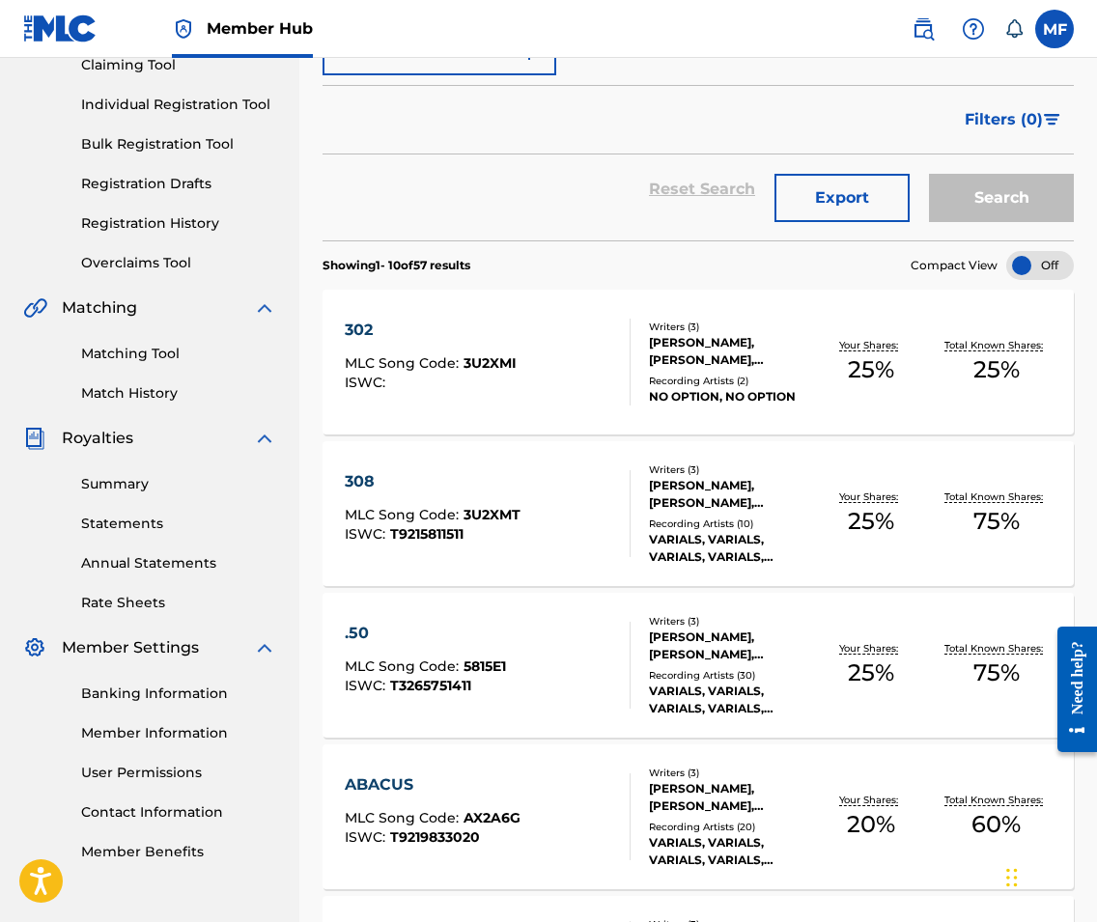
click at [563, 386] on div "302 MLC Song Code : 3U2XMI ISWC :" at bounding box center [488, 362] width 286 height 87
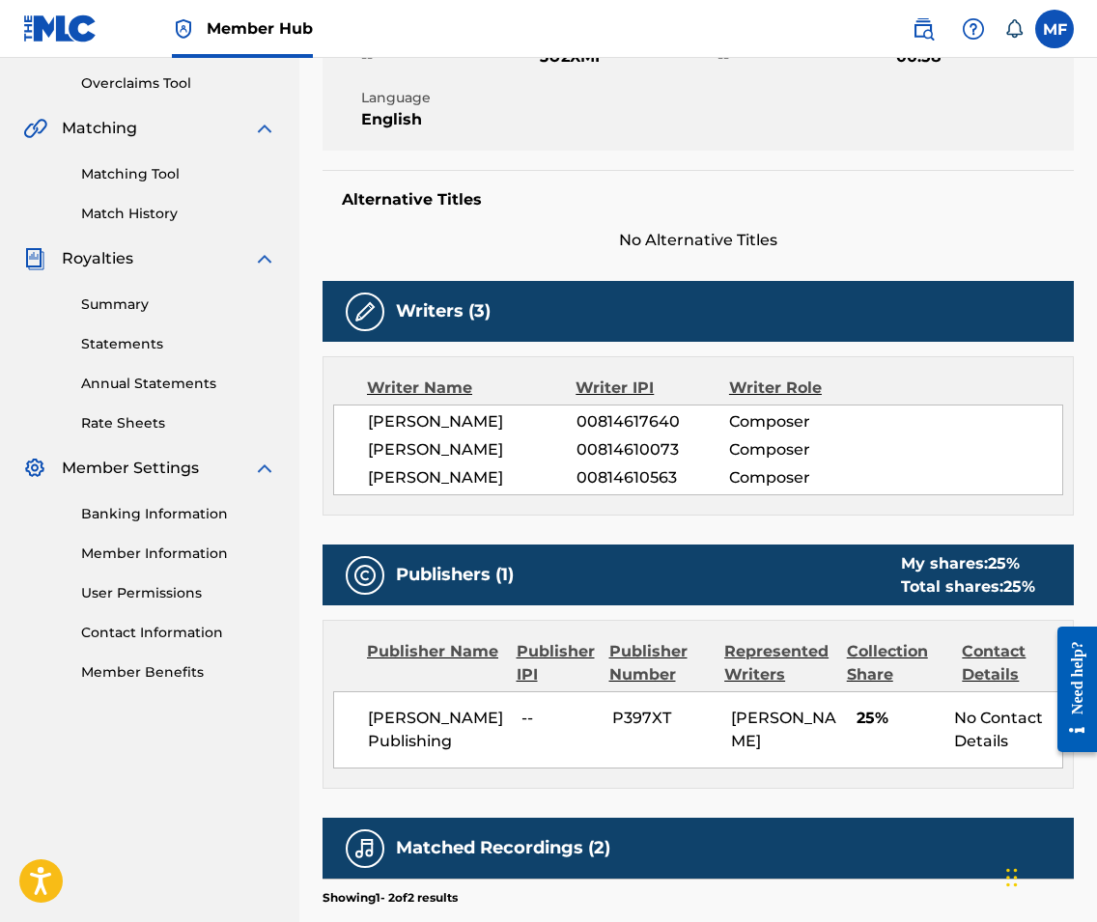
scroll to position [399, 0]
drag, startPoint x: 677, startPoint y: 475, endPoint x: 578, endPoint y: 475, distance: 98.5
click at [578, 475] on span "00814610563" at bounding box center [652, 477] width 153 height 23
copy span "00814610563"
